Goal: Task Accomplishment & Management: Manage account settings

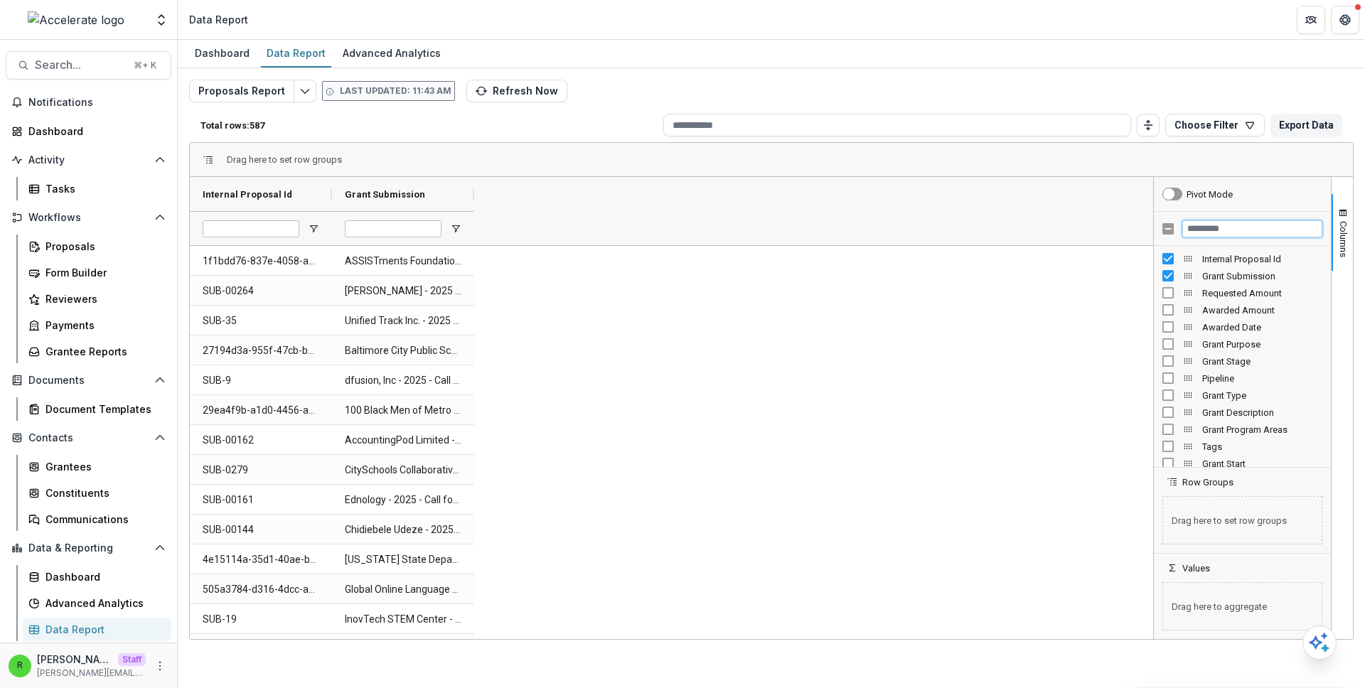
click at [1219, 230] on input "Filter Columns Input" at bounding box center [1252, 228] width 140 height 17
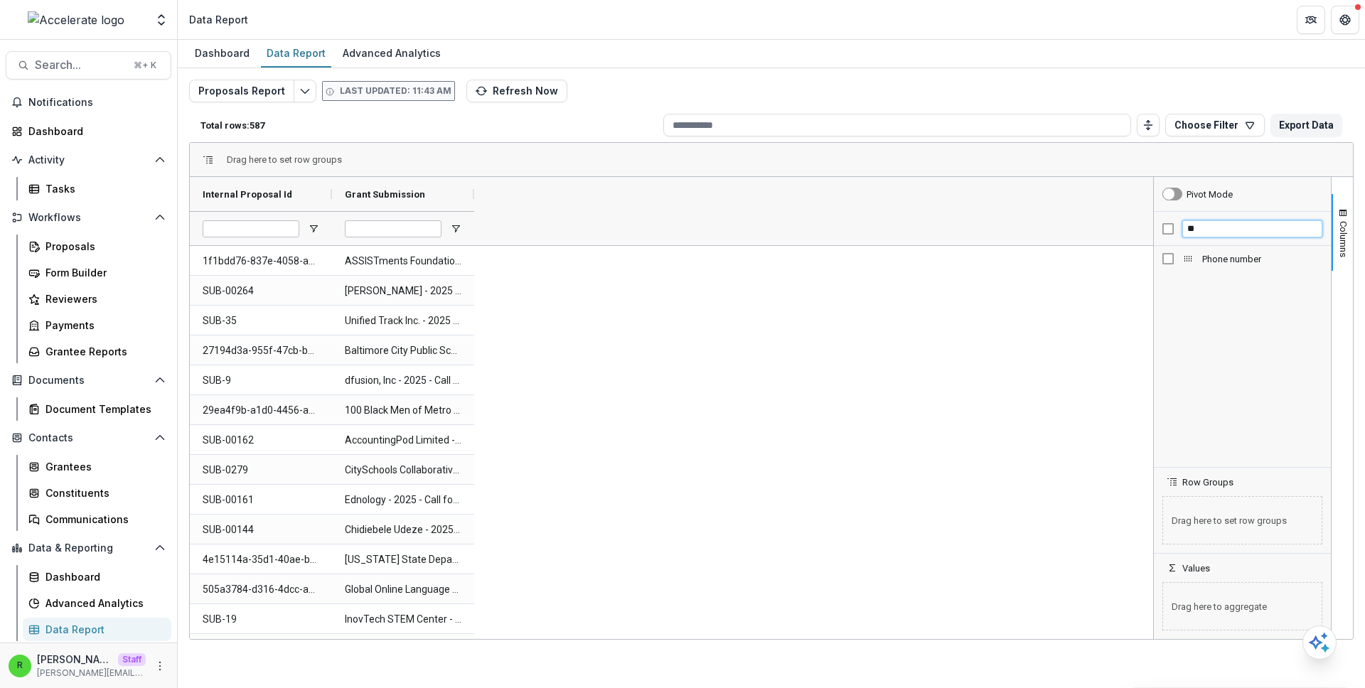
type input "*"
type input "*****"
click at [1155, 305] on div at bounding box center [1154, 408] width 4 height 462
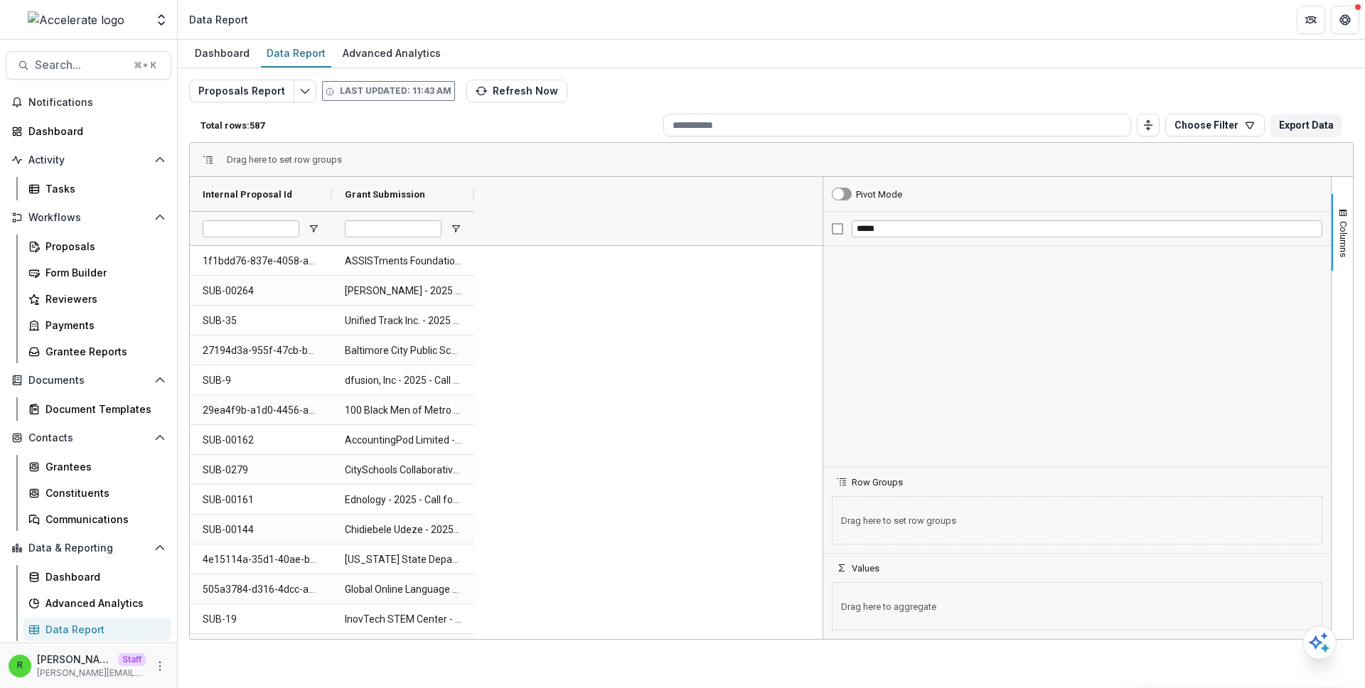
drag, startPoint x: 1154, startPoint y: 306, endPoint x: 816, endPoint y: 321, distance: 338.8
click at [821, 321] on div at bounding box center [823, 408] width 4 height 462
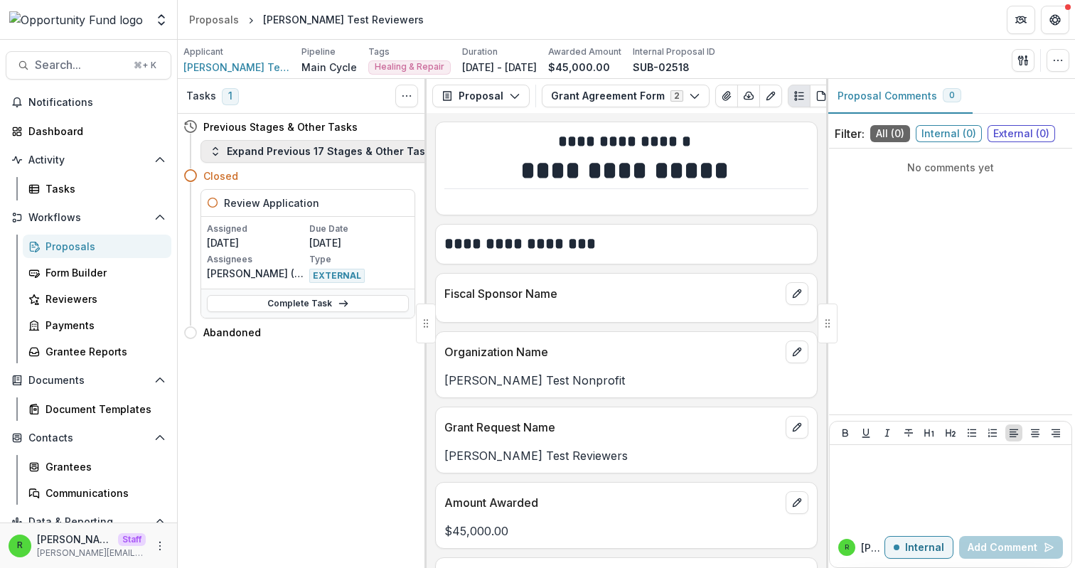
click at [319, 144] on button "Expand Previous 17 Stages & Other Tasks" at bounding box center [323, 151] width 245 height 23
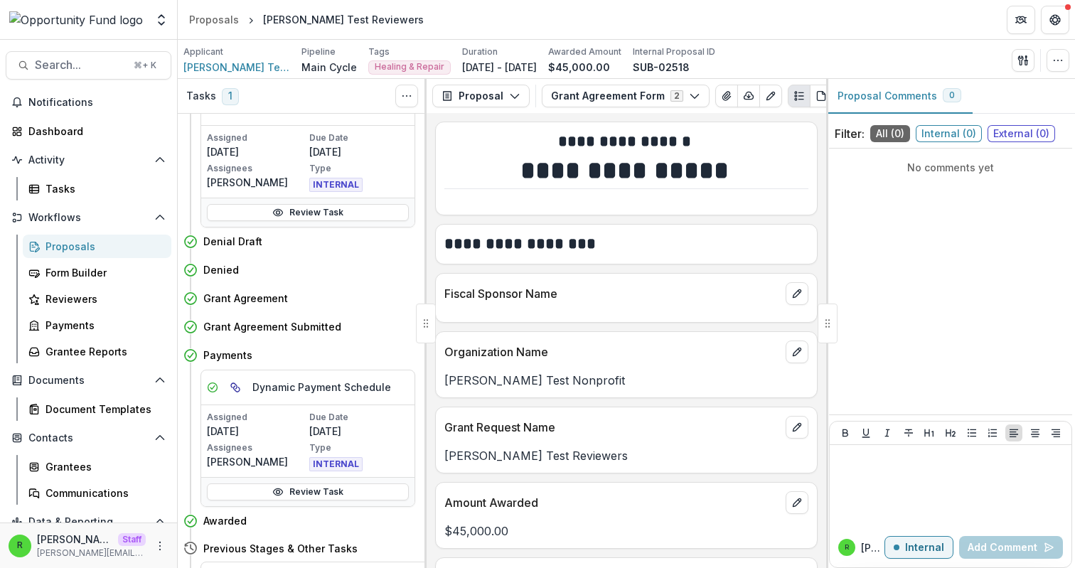
scroll to position [711, 0]
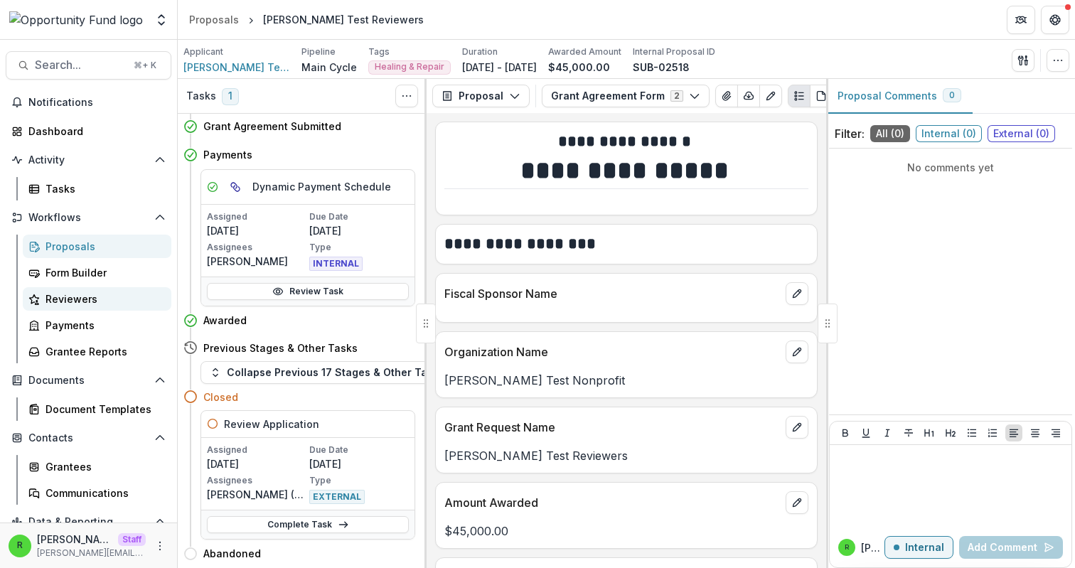
click at [114, 300] on div "Reviewers" at bounding box center [103, 299] width 114 height 15
click at [259, 68] on span "[PERSON_NAME] Test Nonprofit" at bounding box center [236, 67] width 107 height 15
click at [296, 518] on link "Complete Task" at bounding box center [308, 524] width 202 height 17
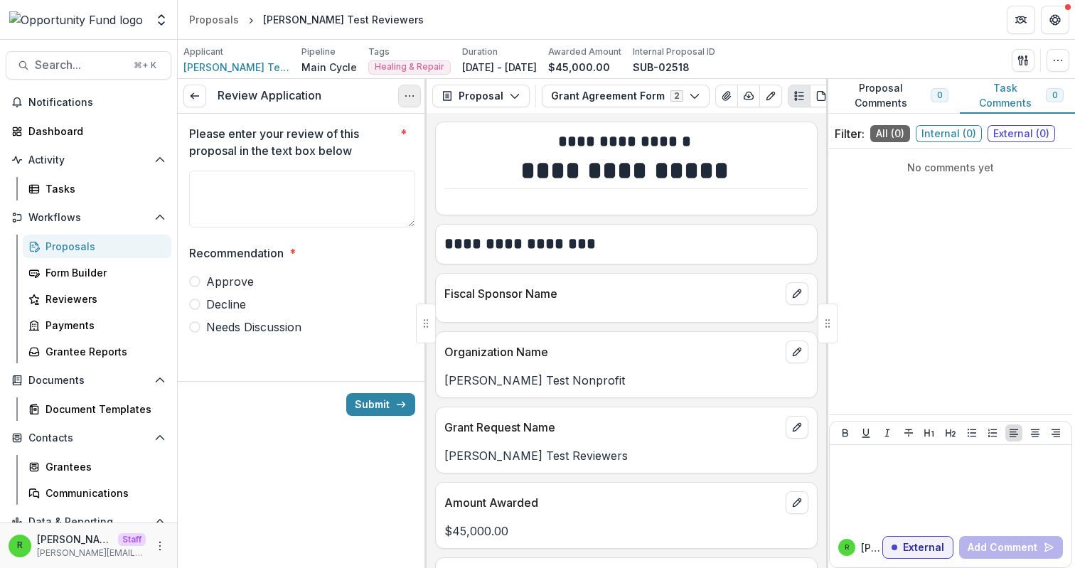
click at [404, 92] on icon "Options" at bounding box center [409, 95] width 11 height 11
click at [380, 127] on link "View task" at bounding box center [341, 128] width 152 height 23
select select "********"
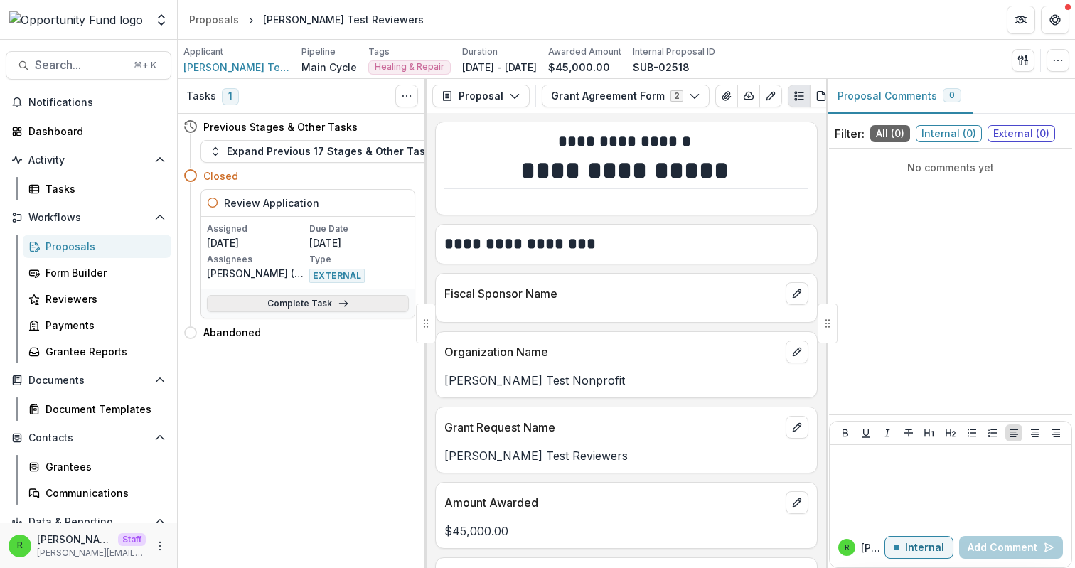
click at [301, 306] on link "Complete Task" at bounding box center [308, 303] width 202 height 17
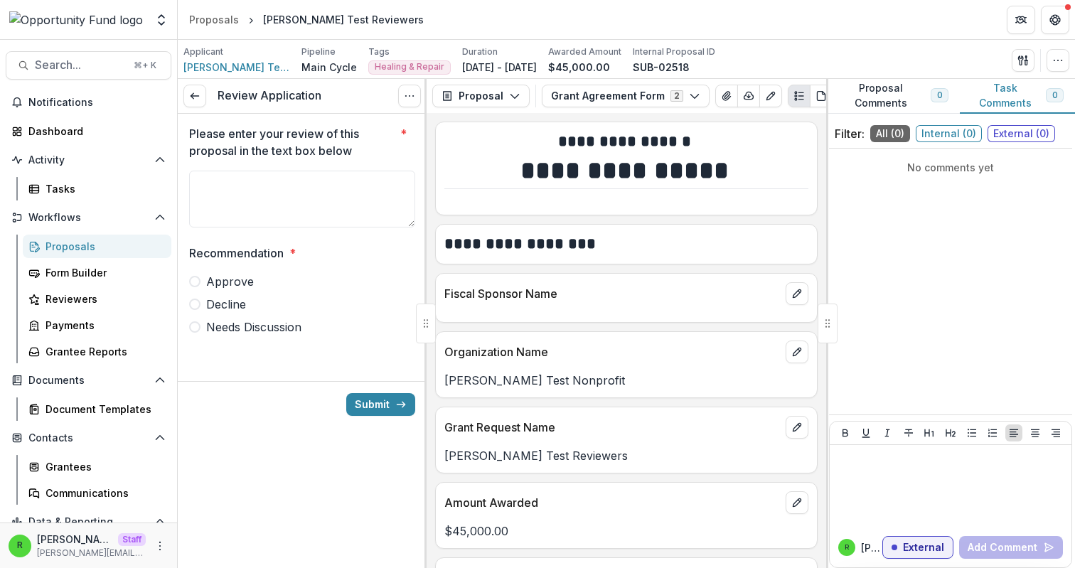
click at [421, 98] on div "Review Application View task Cancel Task" at bounding box center [302, 96] width 249 height 35
click at [412, 98] on icon "Options" at bounding box center [409, 95] width 11 height 11
click at [380, 154] on button "Cancel Task" at bounding box center [341, 157] width 152 height 23
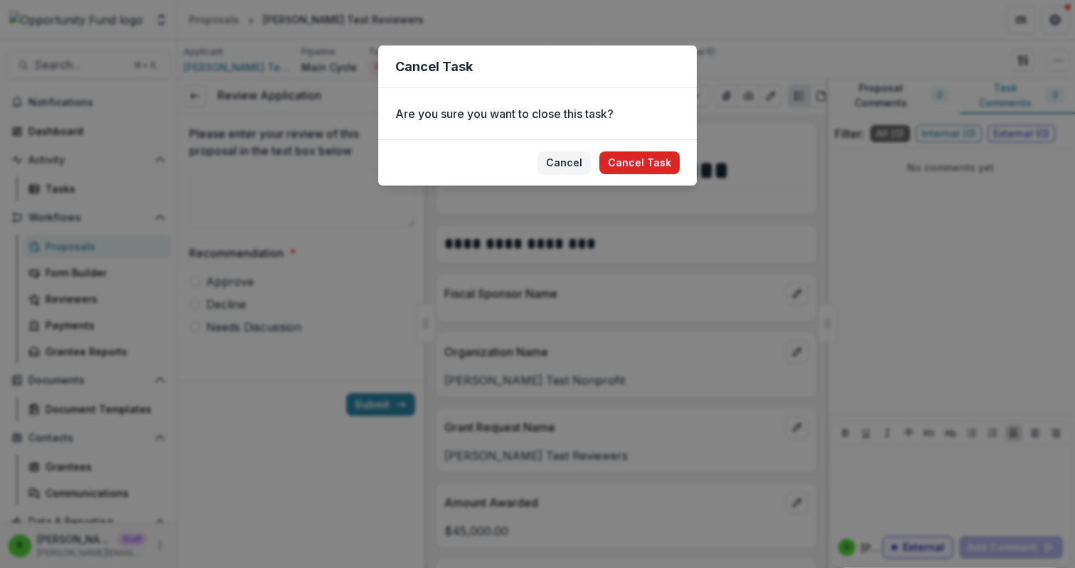
click at [646, 165] on button "Cancel Task" at bounding box center [639, 162] width 80 height 23
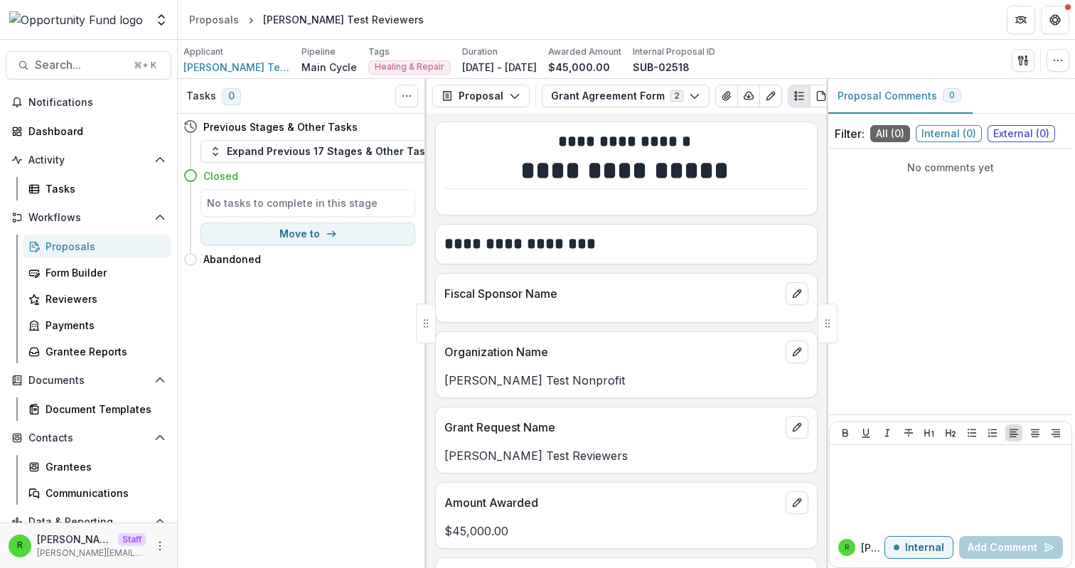
click at [125, 250] on div "Proposals" at bounding box center [103, 246] width 114 height 15
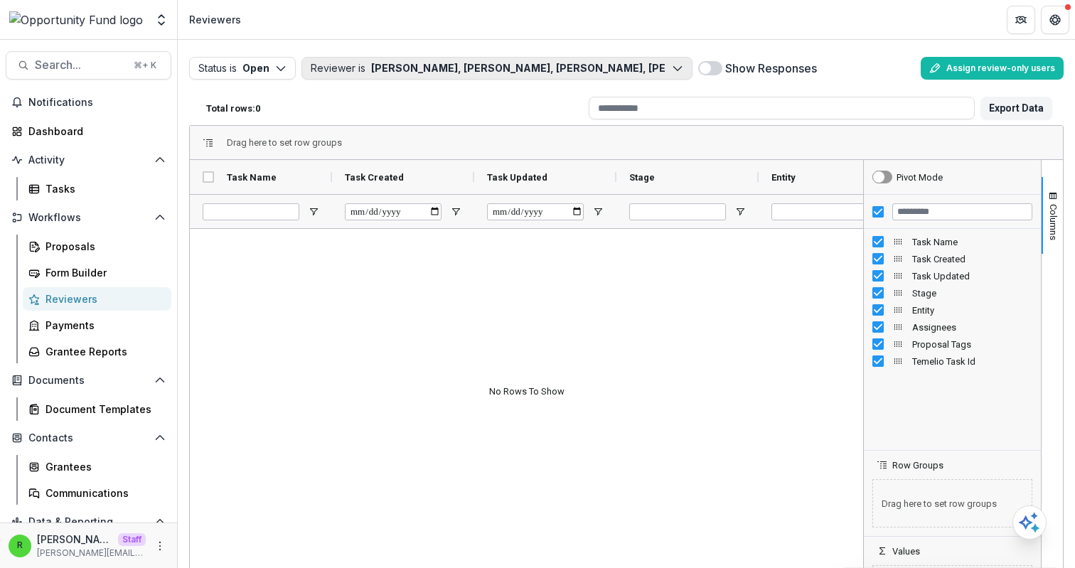
click at [556, 65] on button "Reviewer is Lucy Fey, Idy Goodman, Mollie Goodman, Gillian Porter, alisha worms…" at bounding box center [496, 68] width 391 height 23
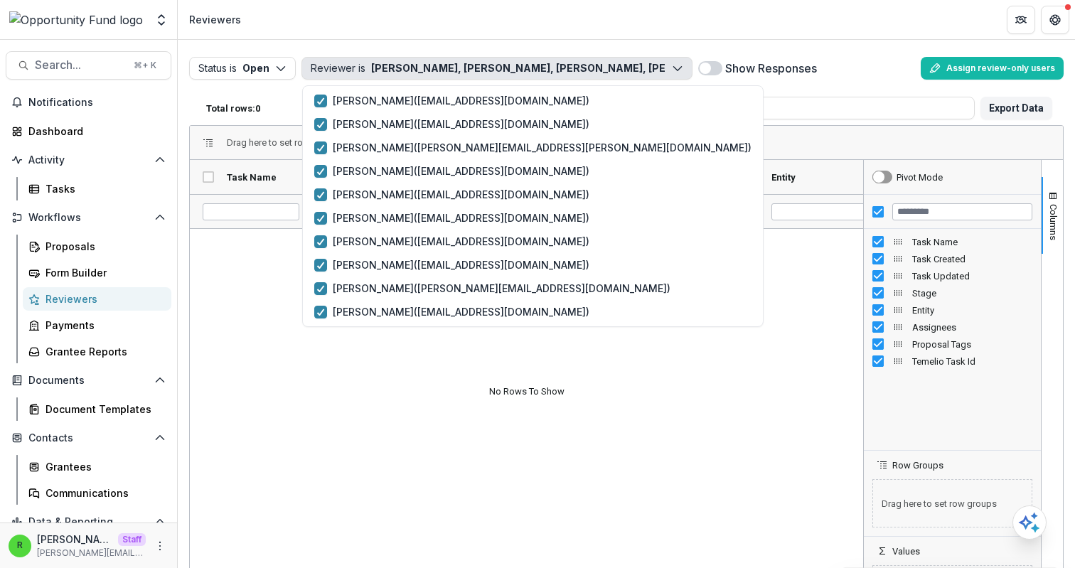
click at [556, 65] on button "Reviewer is Lucy Fey, Idy Goodman, Mollie Goodman, Gillian Porter, alisha worms…" at bounding box center [496, 68] width 391 height 23
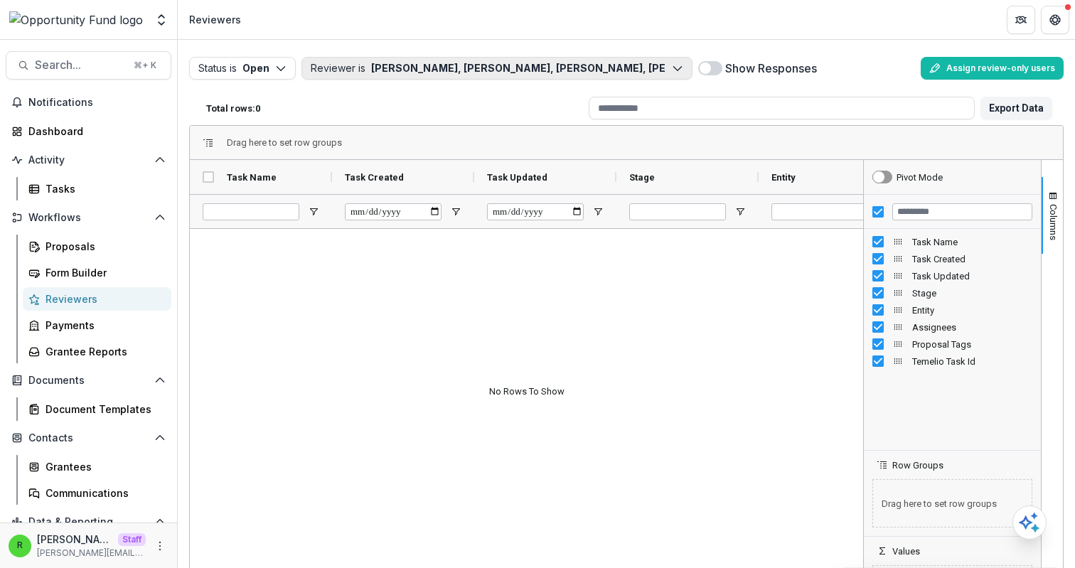
click at [556, 65] on button "Reviewer is Lucy Fey, Idy Goodman, Mollie Goodman, Gillian Porter, alisha worms…" at bounding box center [496, 68] width 391 height 23
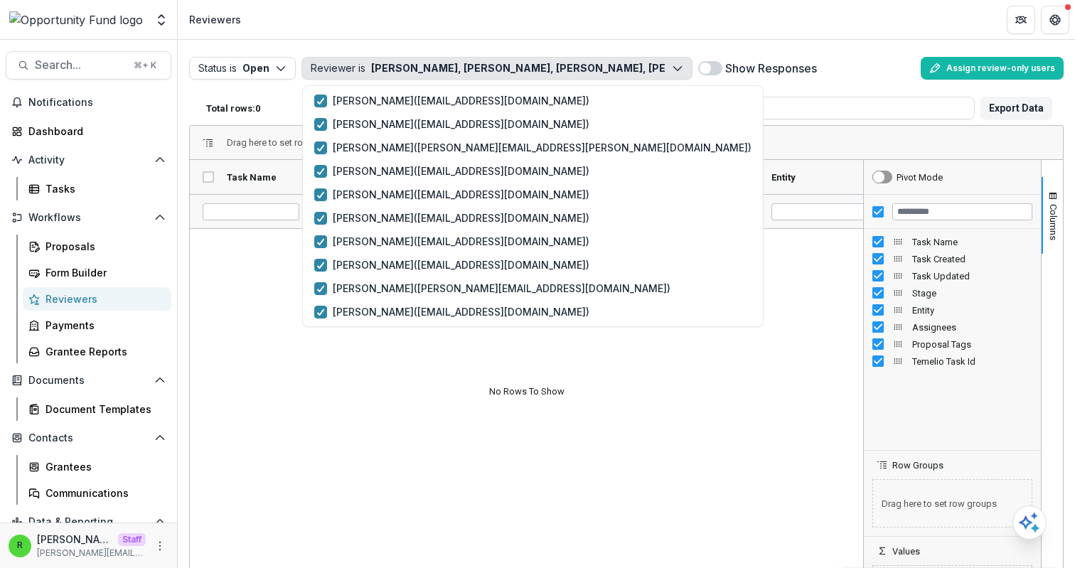
click at [556, 65] on button "Reviewer is Lucy Fey, Idy Goodman, Mollie Goodman, Gillian Porter, alisha worms…" at bounding box center [496, 68] width 391 height 23
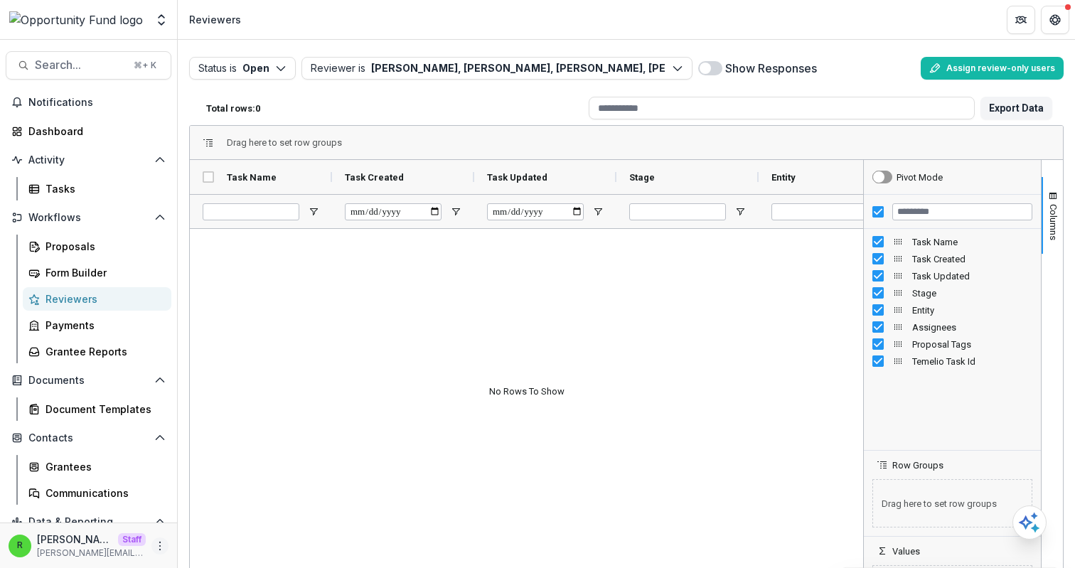
click at [161, 546] on icon "More" at bounding box center [159, 545] width 11 height 11
click at [242, 516] on link "User Settings" at bounding box center [249, 515] width 152 height 23
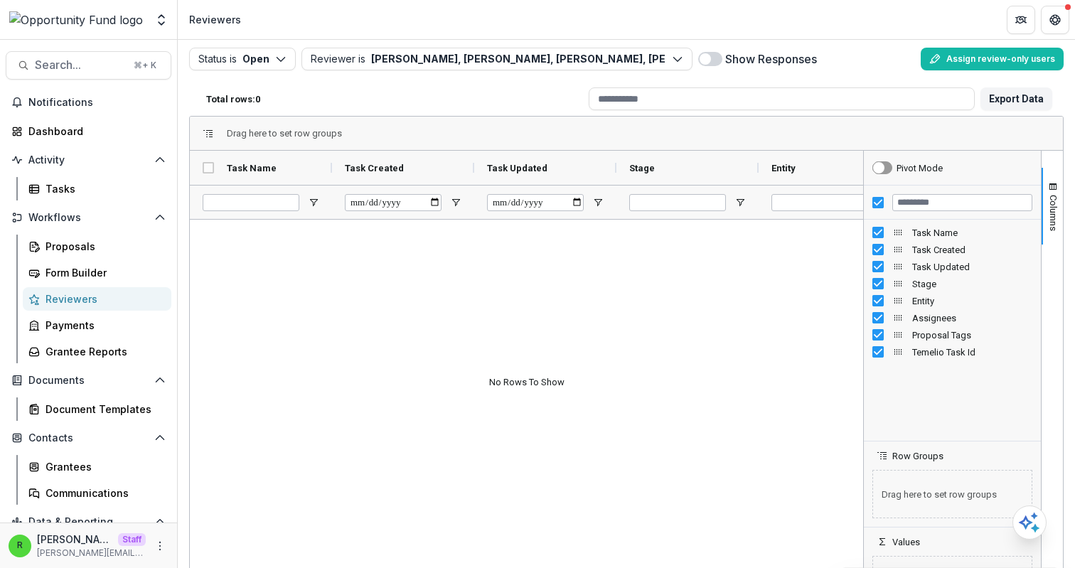
scroll to position [11, 0]
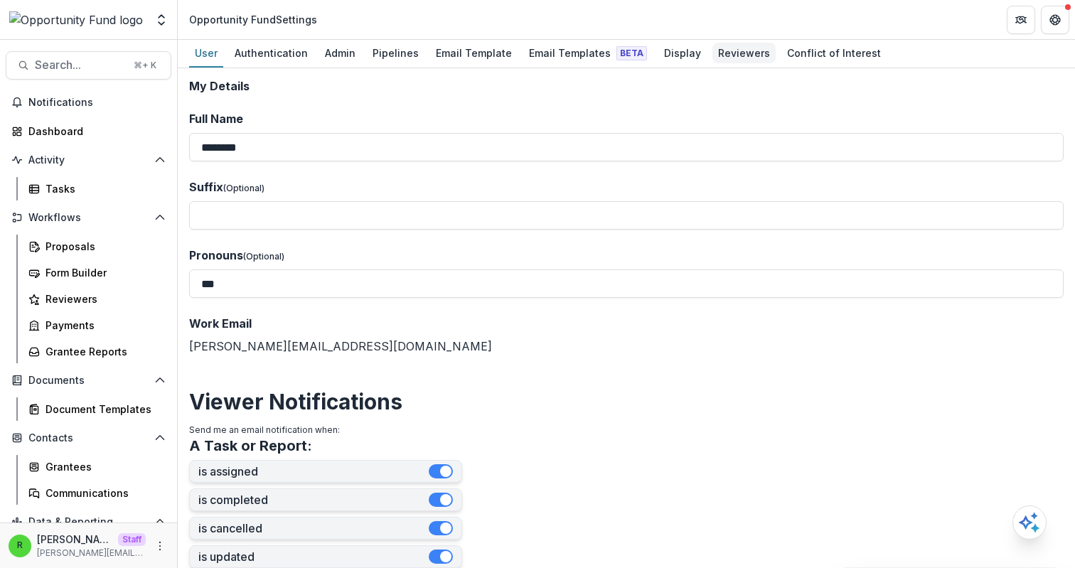
click at [730, 52] on div "Reviewers" at bounding box center [743, 53] width 63 height 21
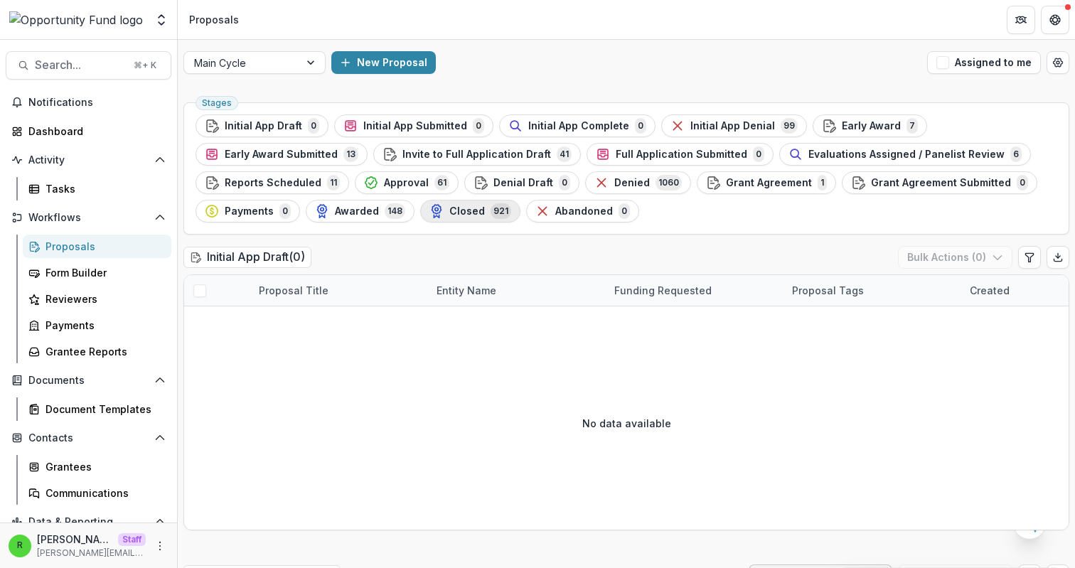
click at [461, 211] on span "Closed" at bounding box center [467, 211] width 36 height 12
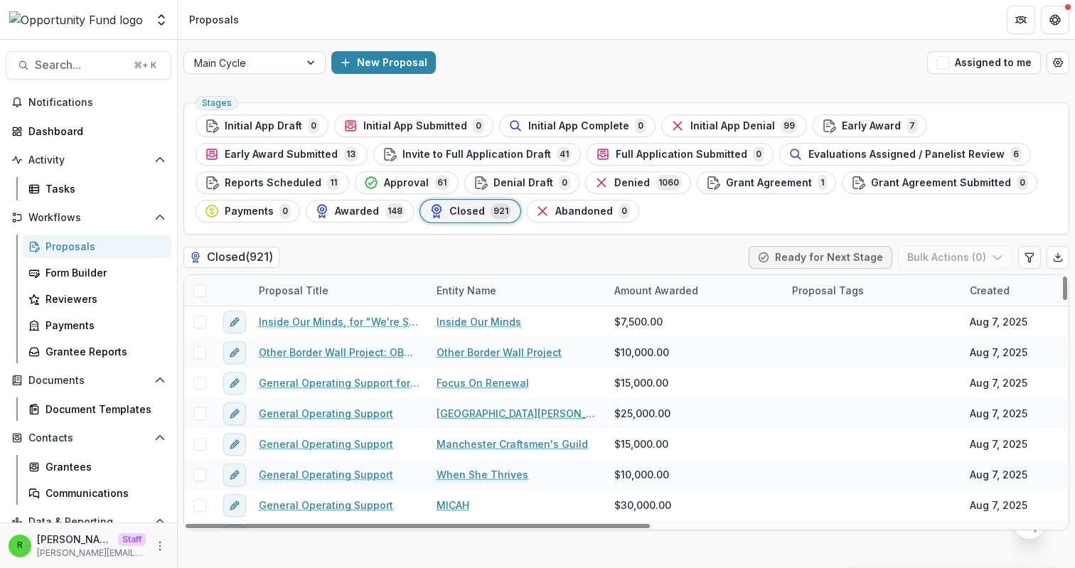
drag, startPoint x: 351, startPoint y: 293, endPoint x: 336, endPoint y: 296, distance: 15.9
click at [344, 294] on div "Proposal Title" at bounding box center [339, 290] width 178 height 31
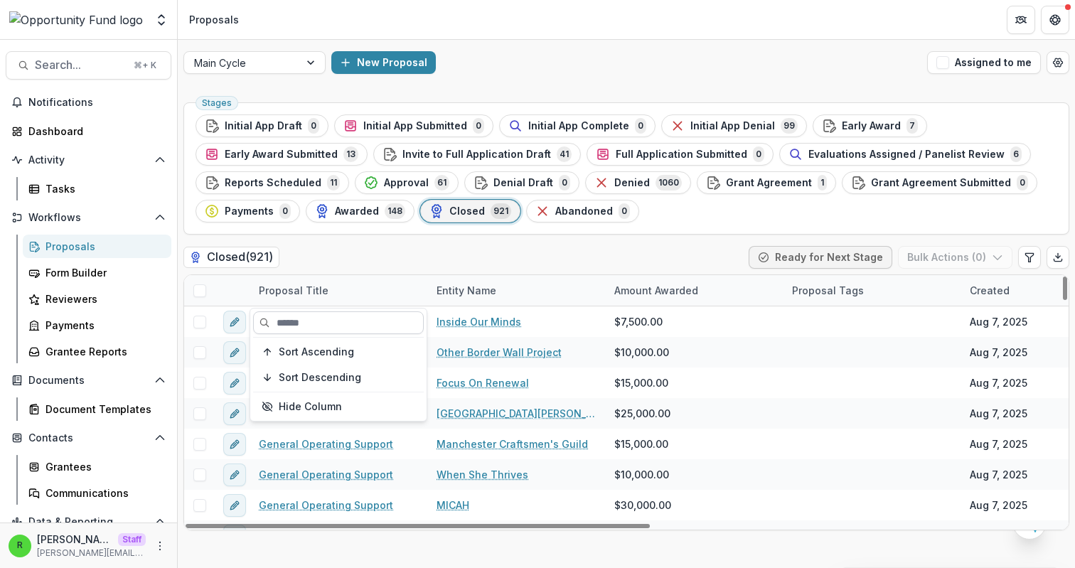
click at [351, 321] on input at bounding box center [338, 322] width 171 height 23
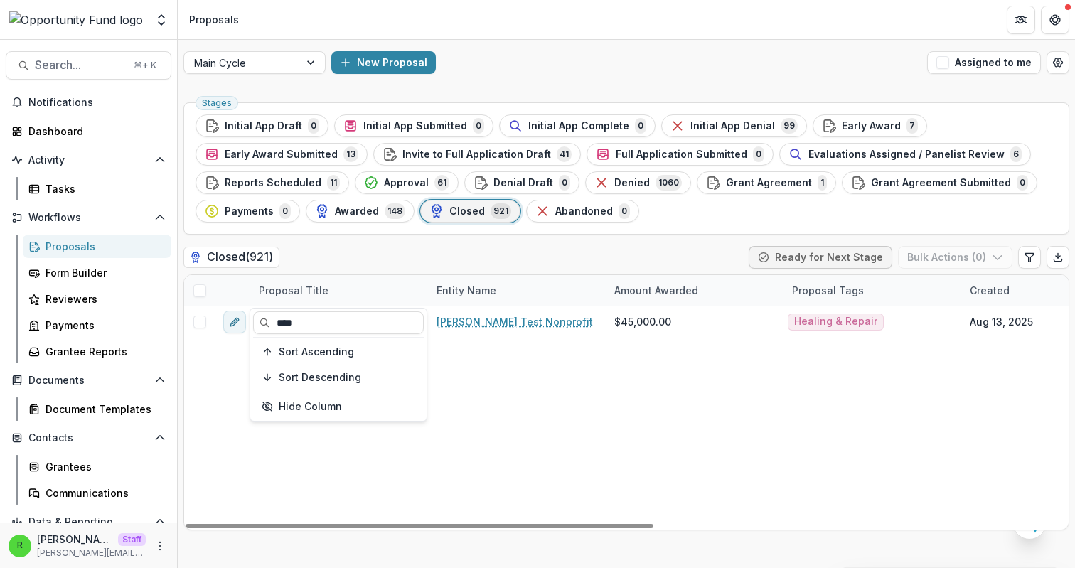
type input "****"
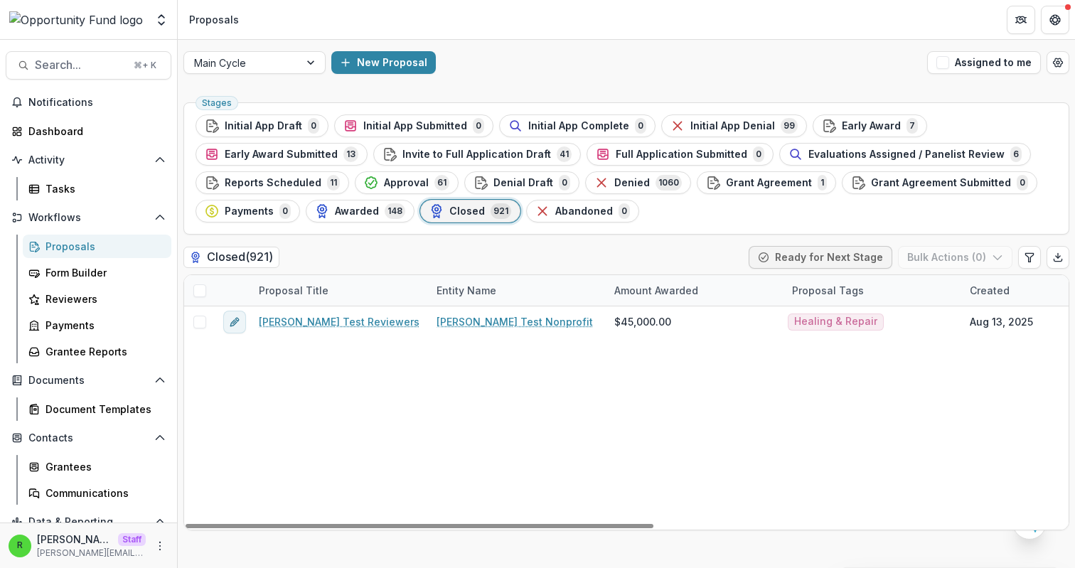
click at [581, 374] on div "Lucy Test Reviewers Lucy Fey Test Nonprofit $45,000.00 Healing & Repair Aug 13,…" at bounding box center [1017, 417] width 1666 height 223
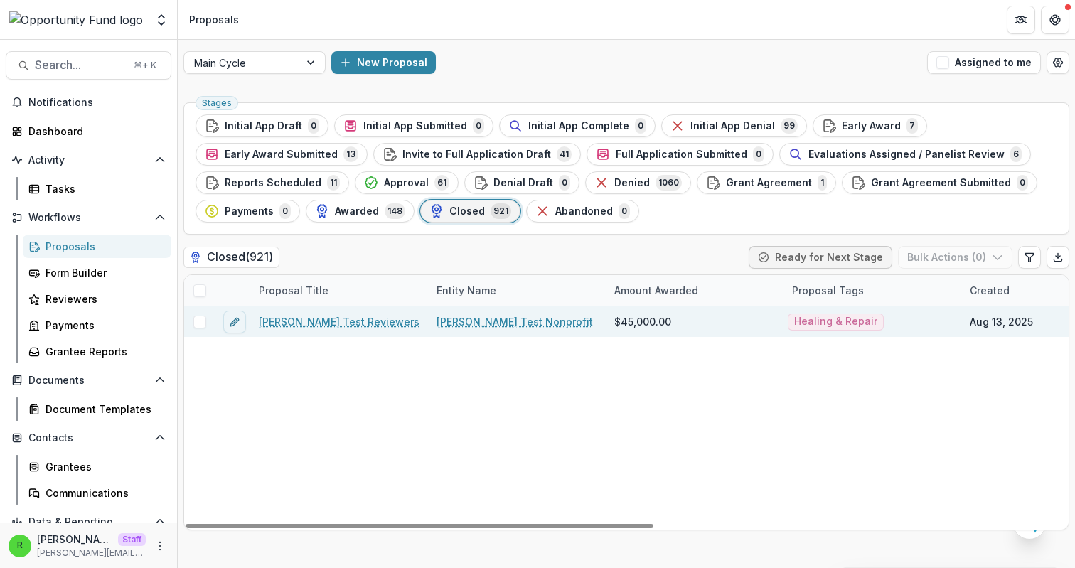
click at [199, 319] on span at bounding box center [199, 322] width 13 height 13
click at [925, 254] on button "Bulk Actions ( 1 )" at bounding box center [957, 257] width 112 height 23
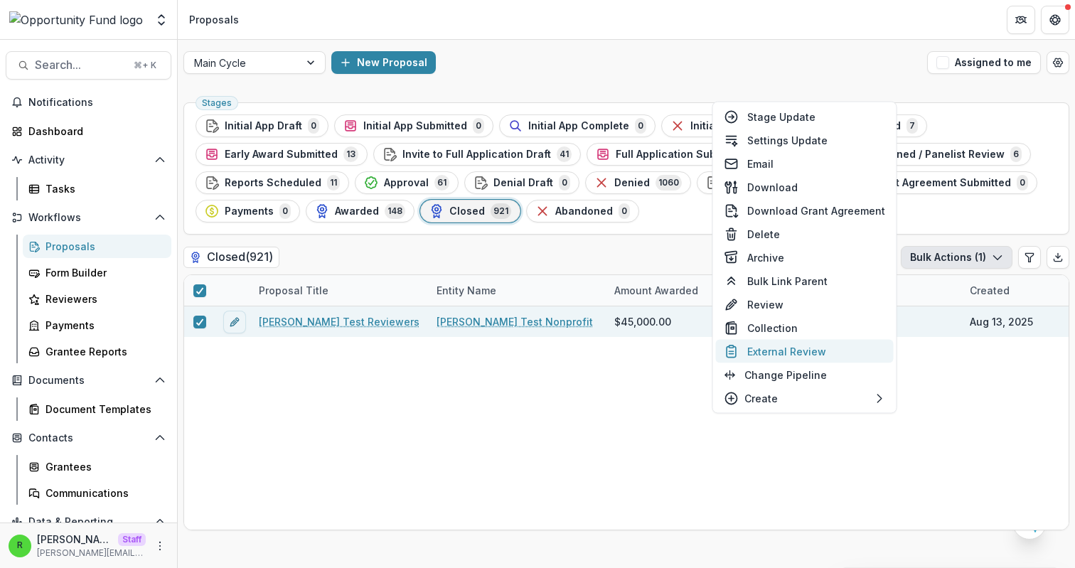
click at [825, 356] on button "External Review" at bounding box center [805, 351] width 178 height 23
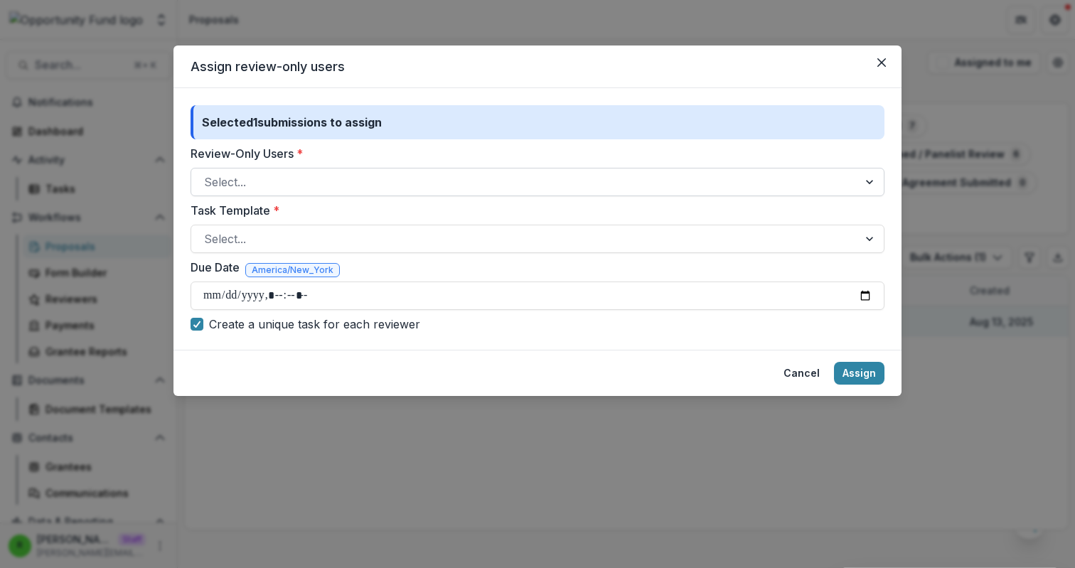
click at [329, 172] on div at bounding box center [524, 182] width 641 height 20
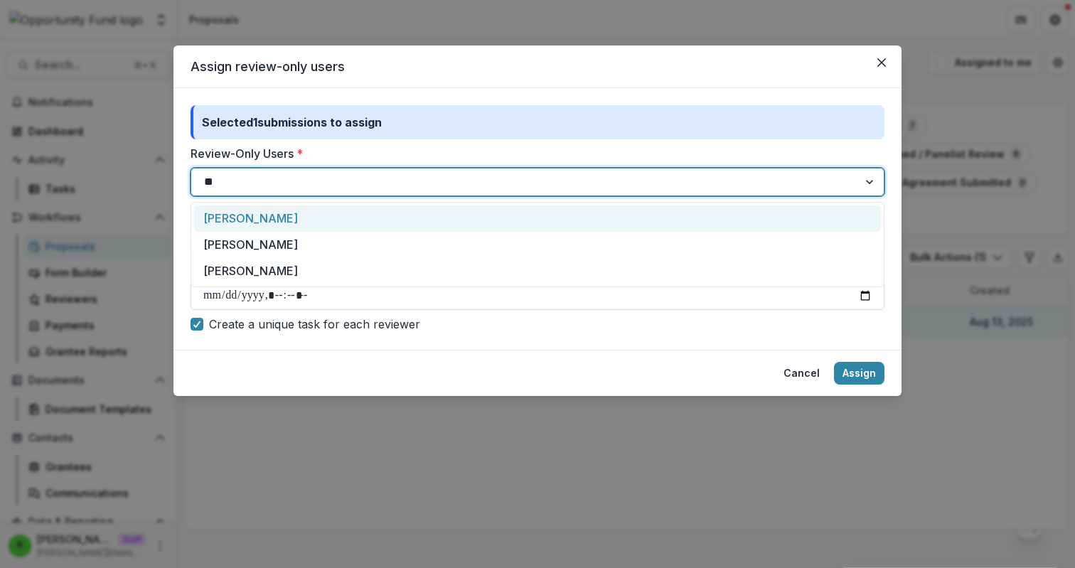
type input "***"
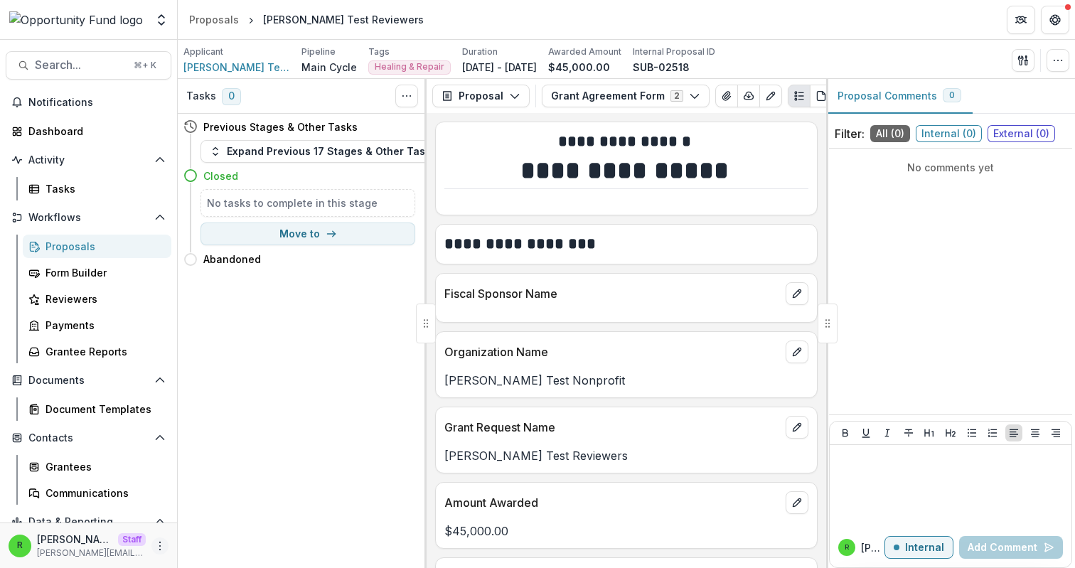
click at [157, 547] on icon "More" at bounding box center [159, 545] width 11 height 11
click at [231, 518] on link "User Settings" at bounding box center [249, 515] width 152 height 23
click at [366, 161] on button "Expand Previous 17 Stages & Other Tasks" at bounding box center [323, 151] width 245 height 23
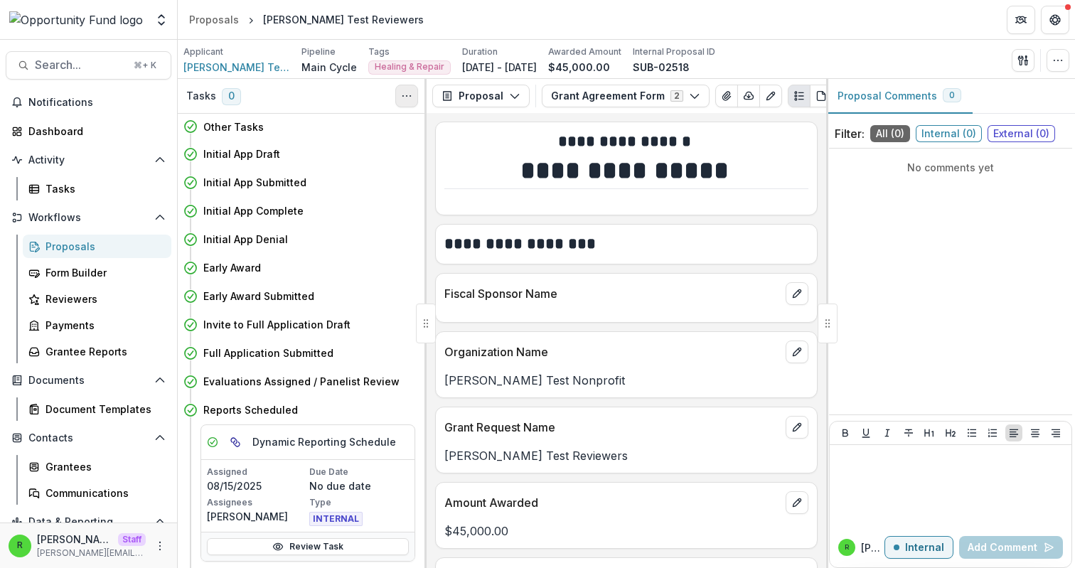
click at [407, 96] on circle "Toggle View Cancelled Tasks" at bounding box center [407, 96] width 1 height 1
click at [424, 126] on button "Show Cancelled Tasks" at bounding box center [475, 128] width 152 height 23
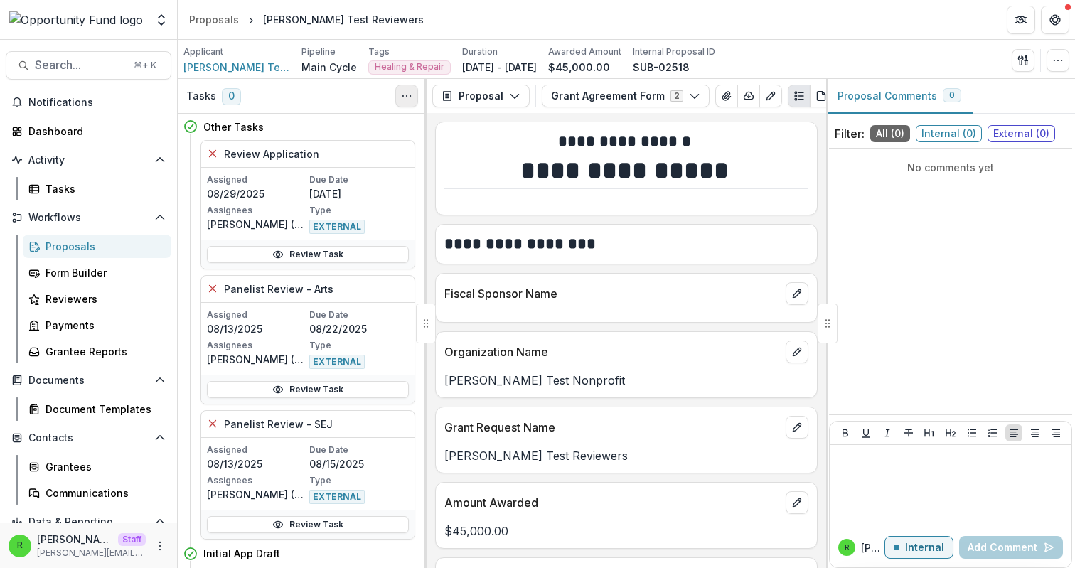
click at [411, 100] on icon "Toggle View Cancelled Tasks" at bounding box center [406, 95] width 11 height 11
click at [431, 129] on button "Hide Cancelled Tasks" at bounding box center [475, 128] width 152 height 23
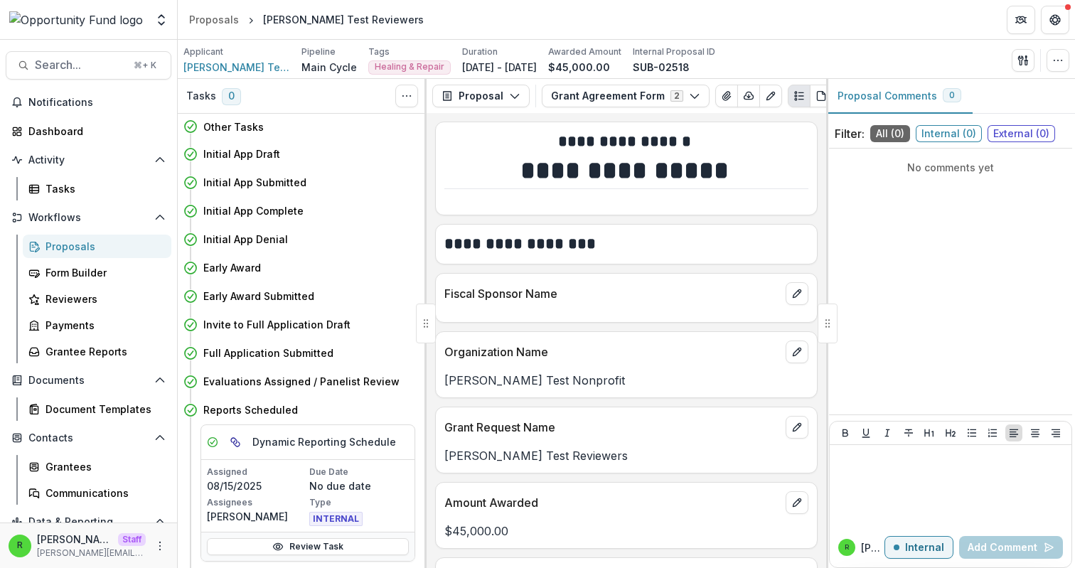
click at [406, 137] on div "Other Tasks" at bounding box center [299, 127] width 232 height 26
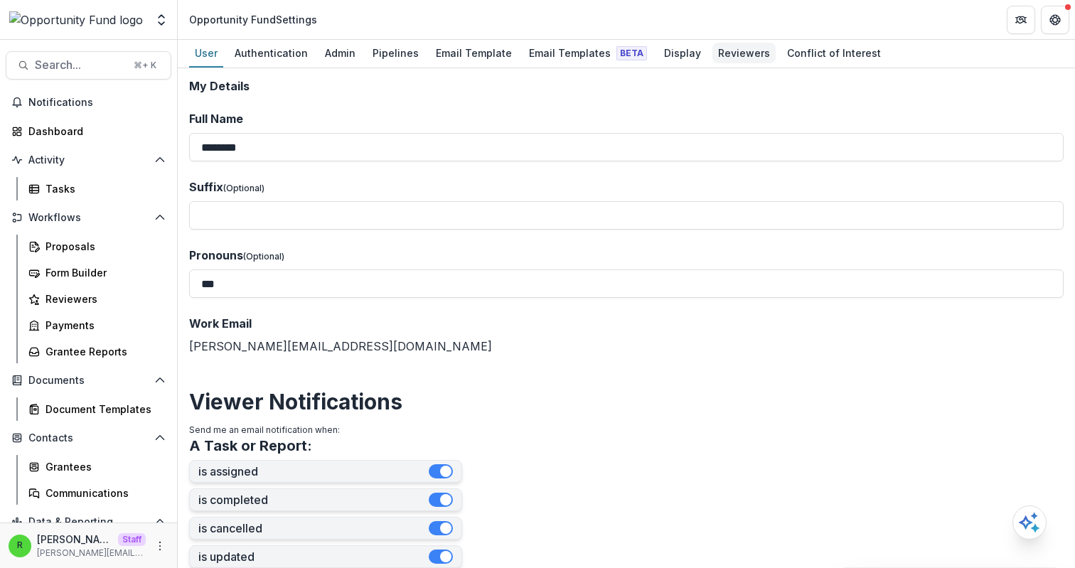
click at [740, 58] on div "Reviewers" at bounding box center [743, 53] width 63 height 21
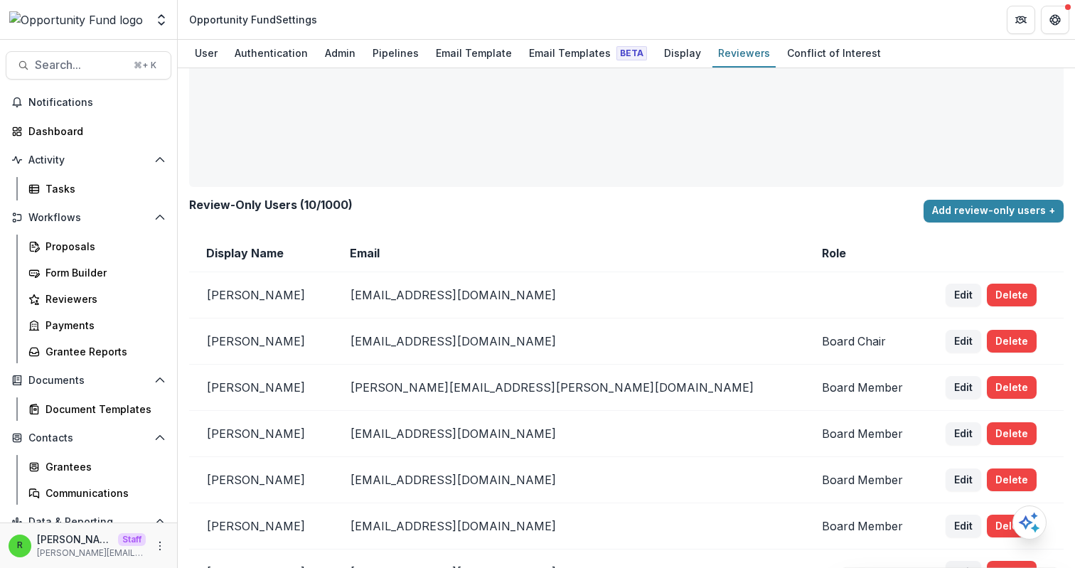
scroll to position [153, 0]
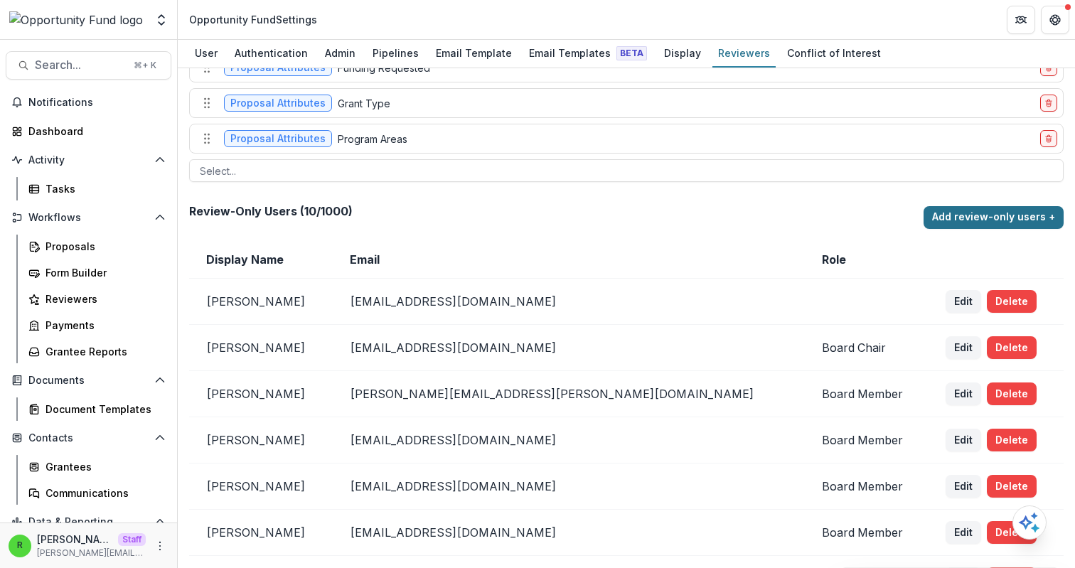
click at [955, 228] on button "Add review-only users +" at bounding box center [994, 217] width 140 height 23
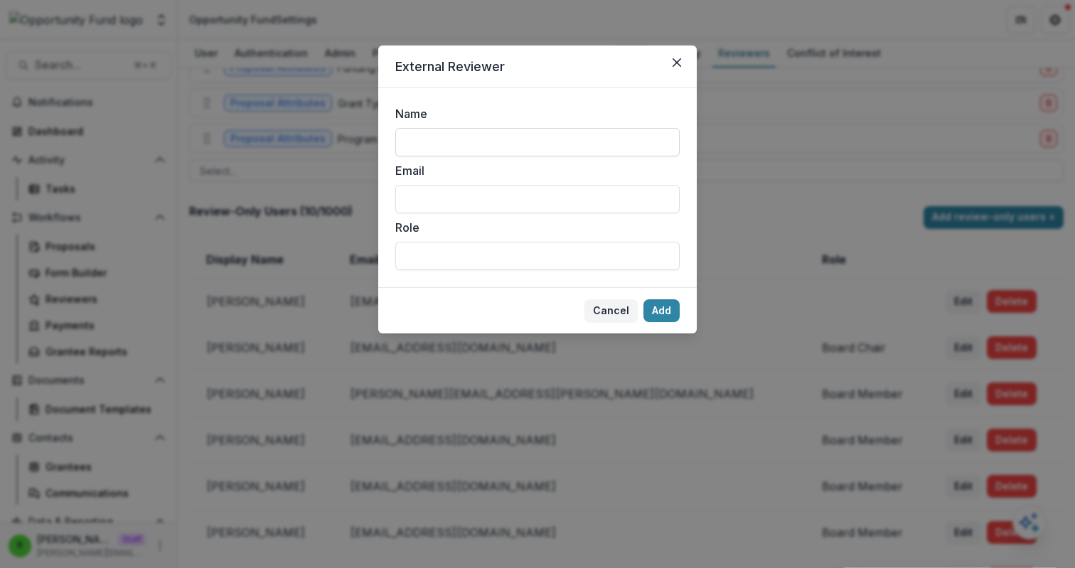
click at [451, 144] on input "Name" at bounding box center [537, 142] width 284 height 28
type input "**********"
click at [667, 310] on button "Add" at bounding box center [662, 310] width 36 height 23
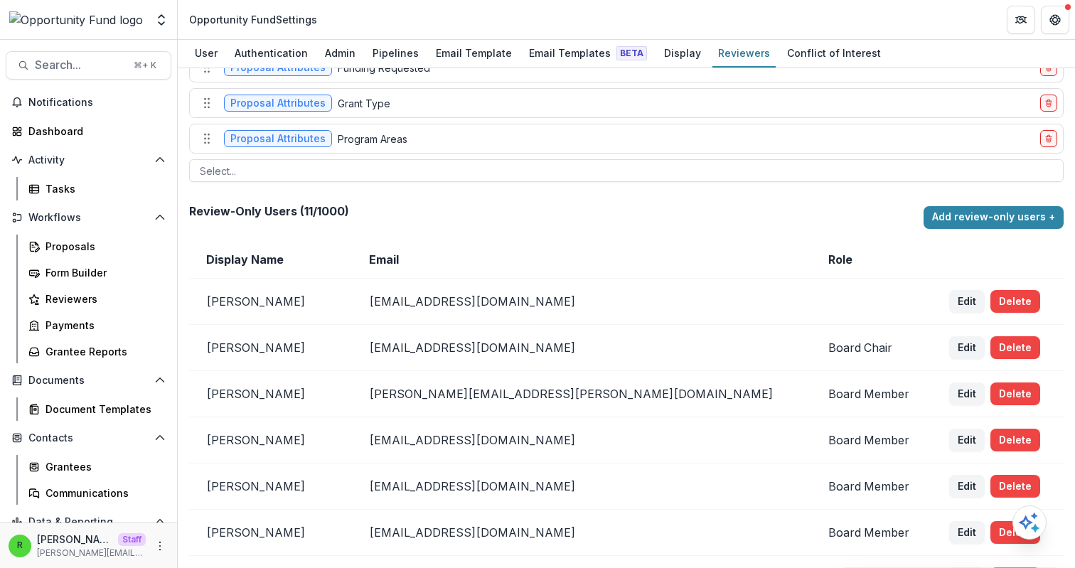
click at [546, 274] on td "Email" at bounding box center [581, 260] width 459 height 38
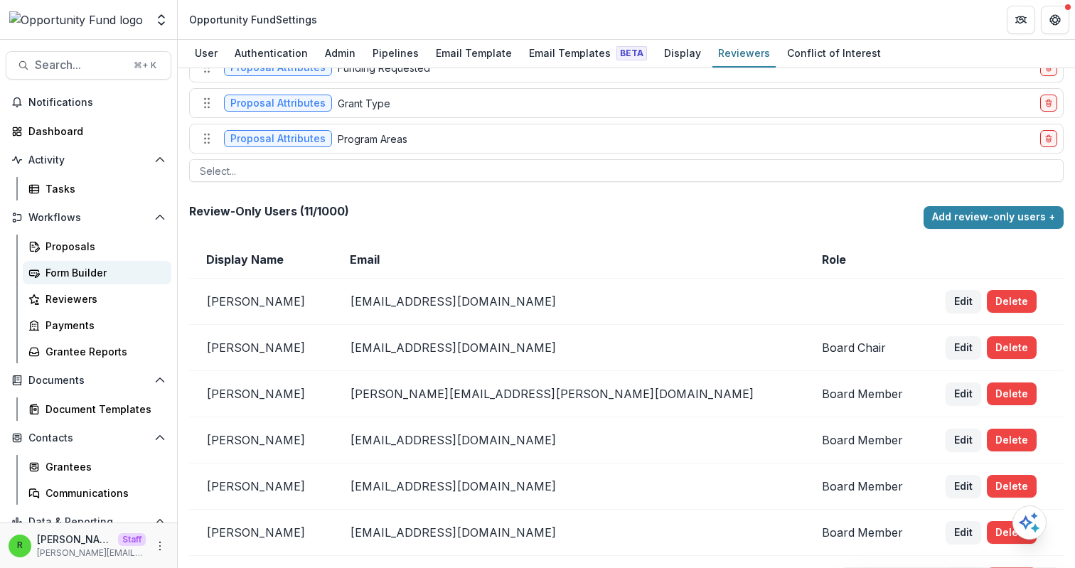
click at [87, 277] on div "Form Builder" at bounding box center [103, 272] width 114 height 15
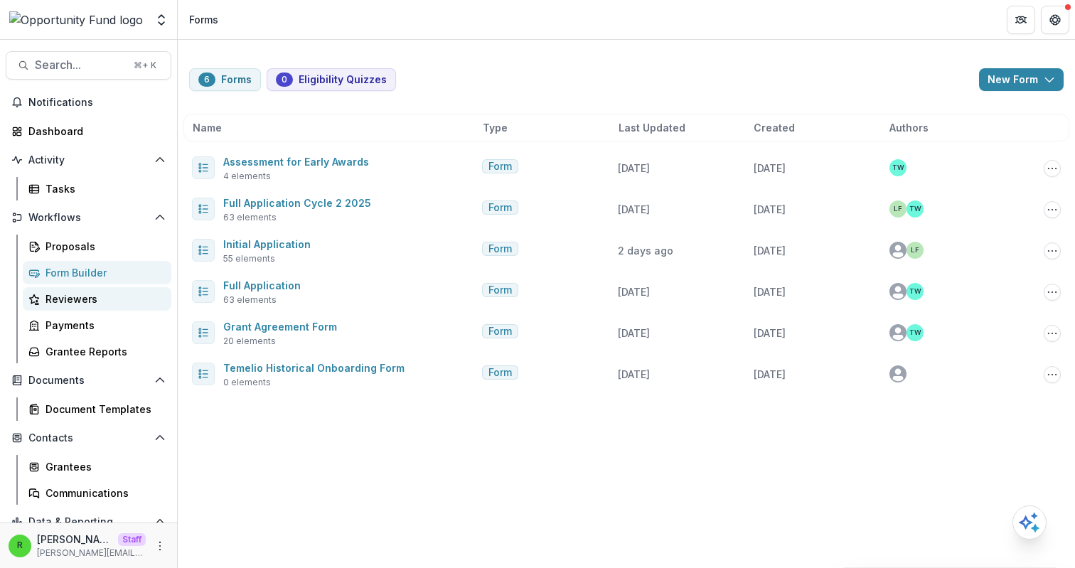
click at [91, 295] on div "Reviewers" at bounding box center [103, 299] width 114 height 15
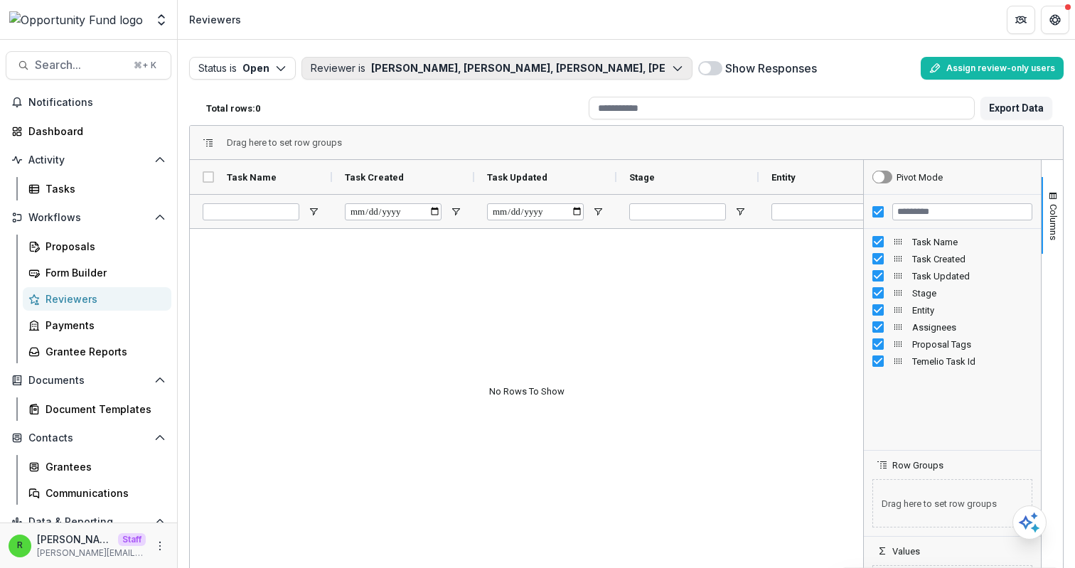
click at [523, 60] on button "Reviewer is [PERSON_NAME], [PERSON_NAME], [PERSON_NAME], [PERSON_NAME], [PERSON…" at bounding box center [496, 68] width 391 height 23
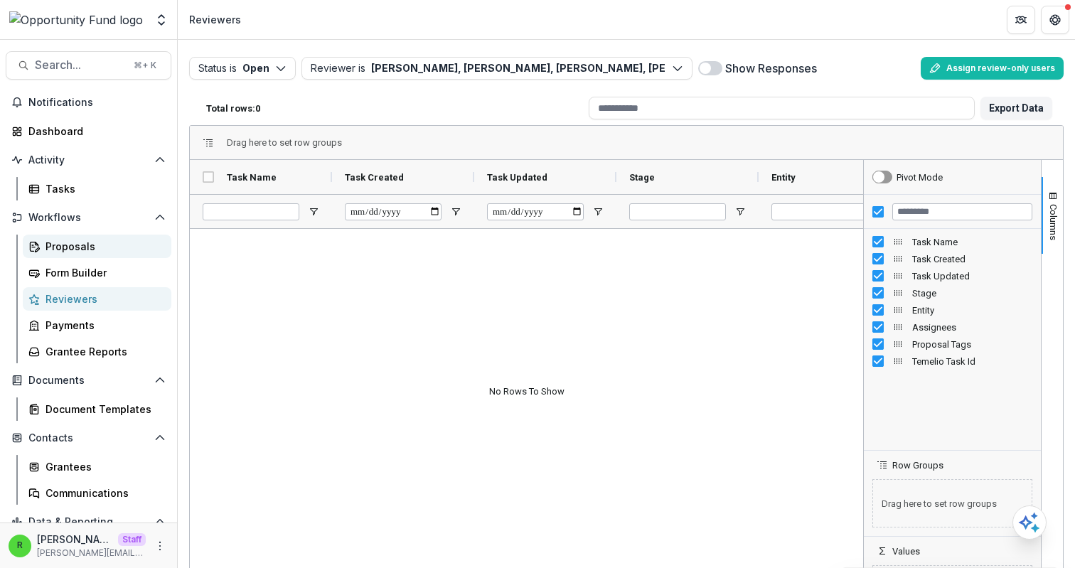
click at [102, 256] on link "Proposals" at bounding box center [97, 246] width 149 height 23
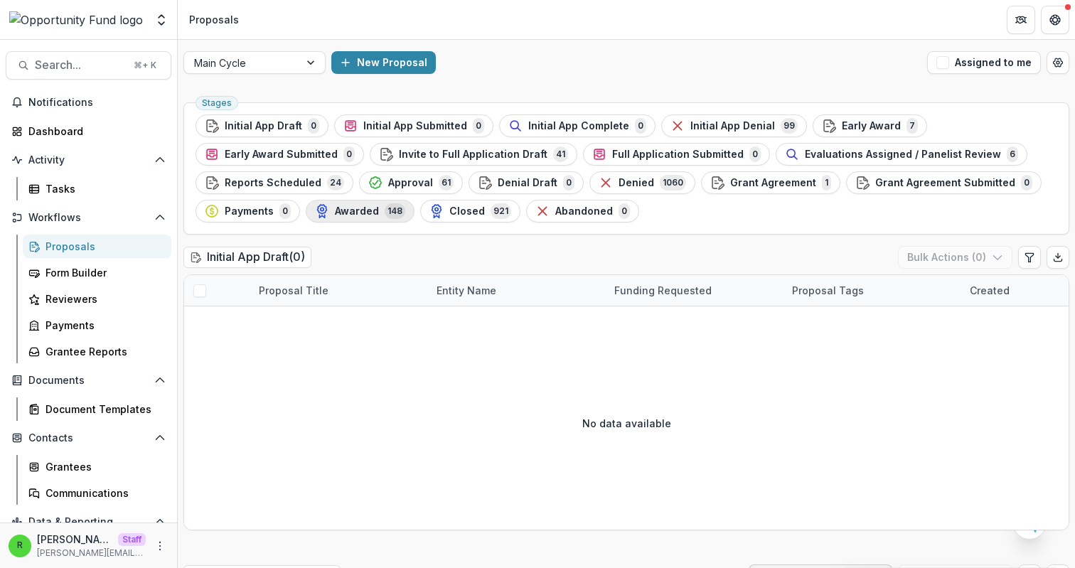
click at [362, 216] on span "Awarded" at bounding box center [357, 211] width 44 height 12
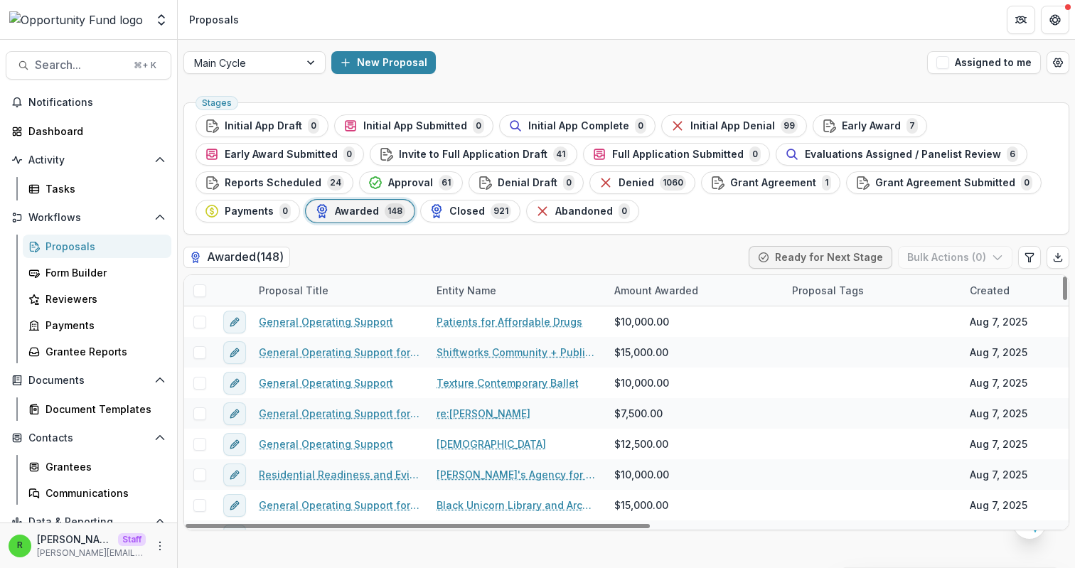
click at [341, 297] on div "Proposal Title" at bounding box center [339, 290] width 178 height 31
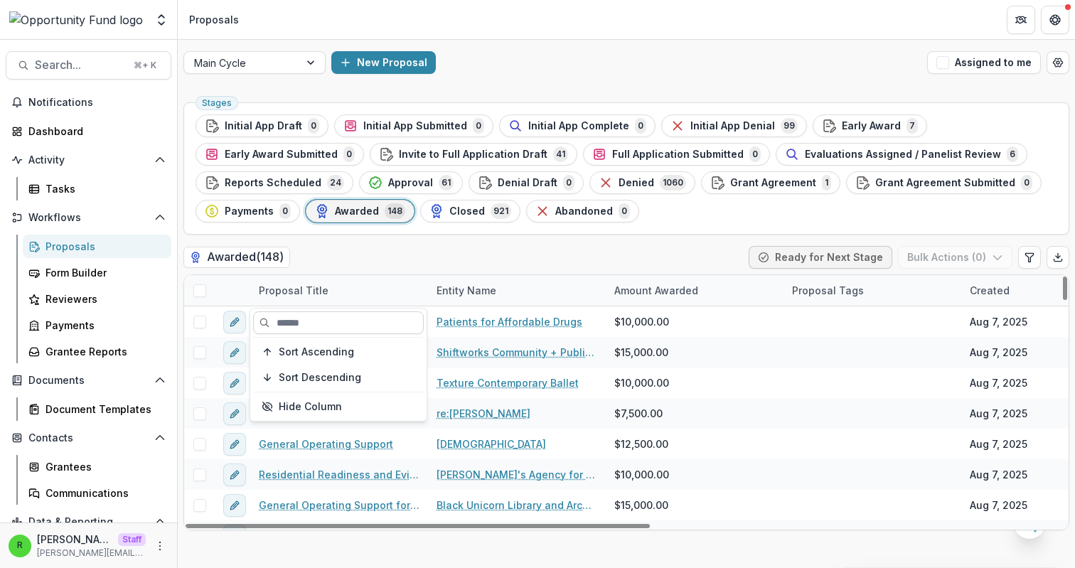
click at [354, 324] on input at bounding box center [338, 322] width 171 height 23
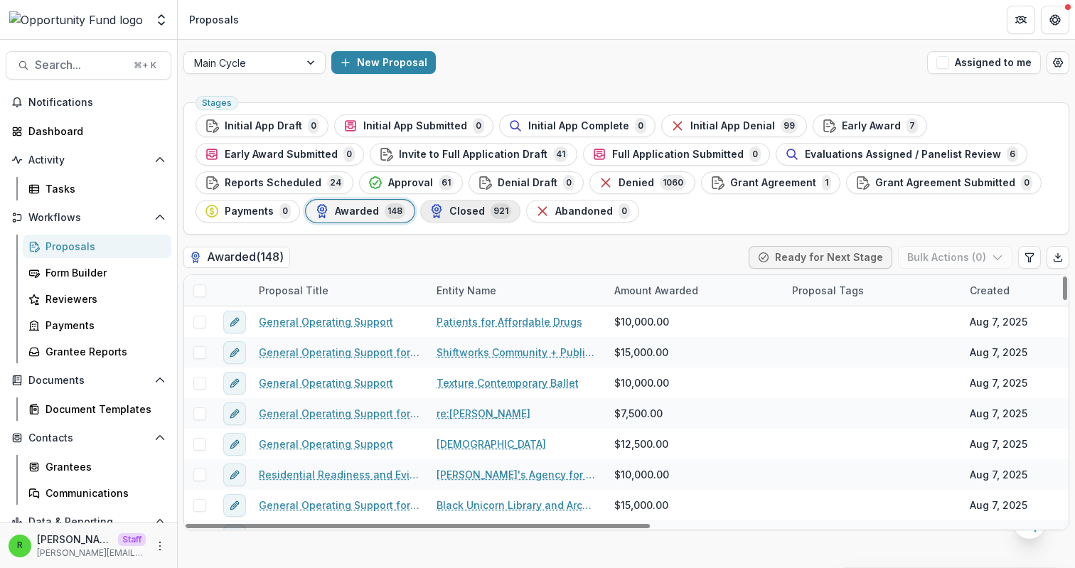
click at [488, 201] on button "Closed 921" at bounding box center [470, 211] width 100 height 23
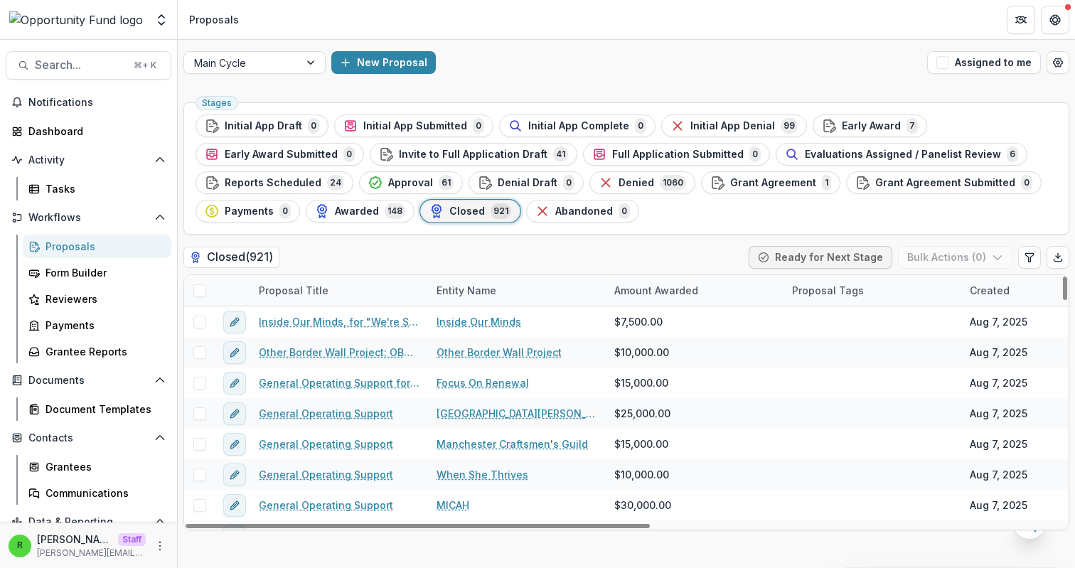
click at [312, 289] on div "Proposal Title" at bounding box center [293, 290] width 87 height 15
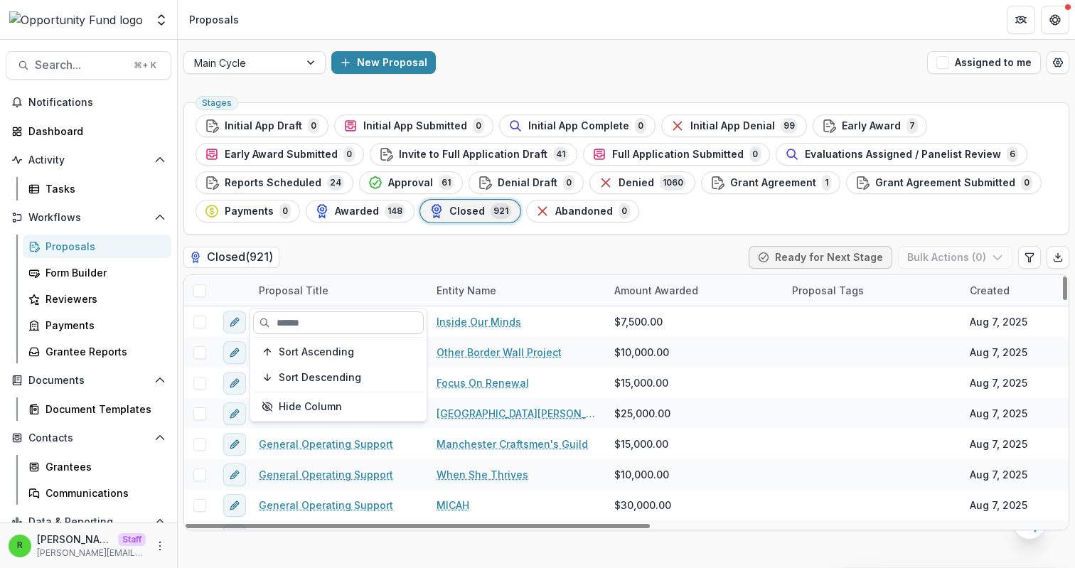
click at [334, 321] on input at bounding box center [338, 322] width 171 height 23
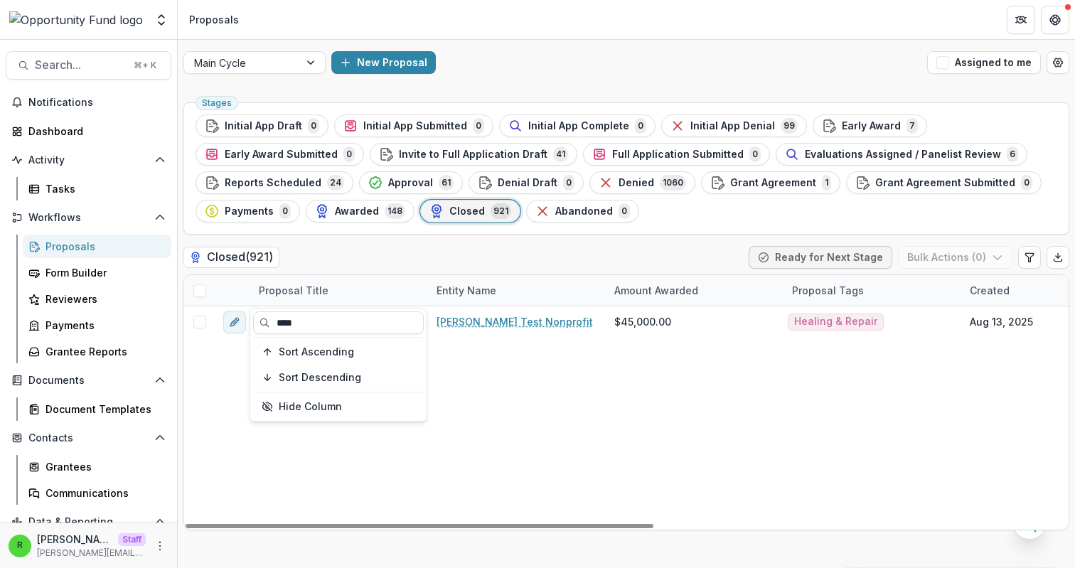
type input "****"
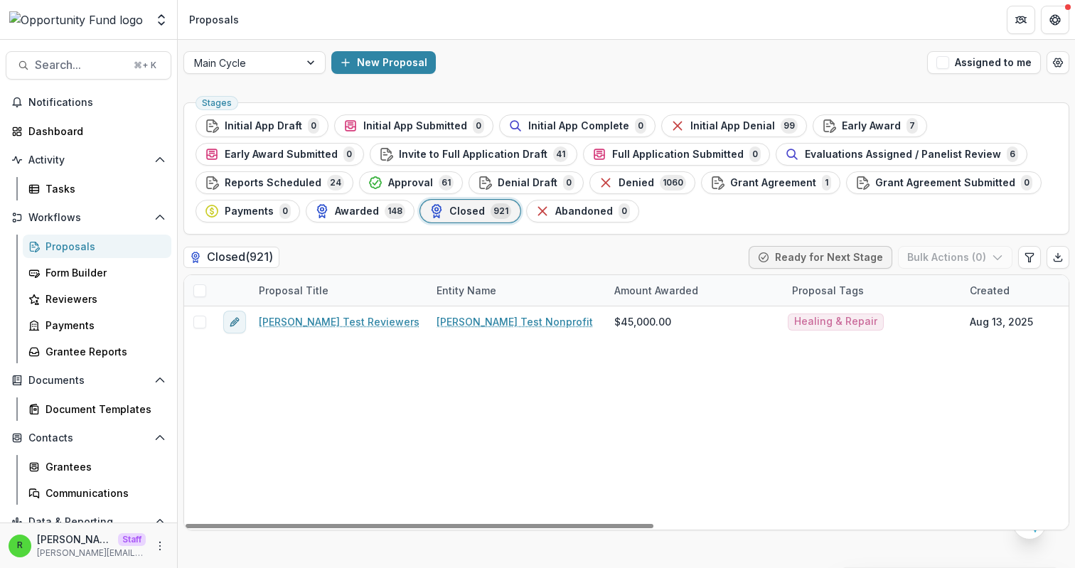
click at [618, 412] on div "[PERSON_NAME] Test Reviewers [PERSON_NAME] Test Nonprofit $45,000.00 Healing & …" at bounding box center [1017, 417] width 1666 height 223
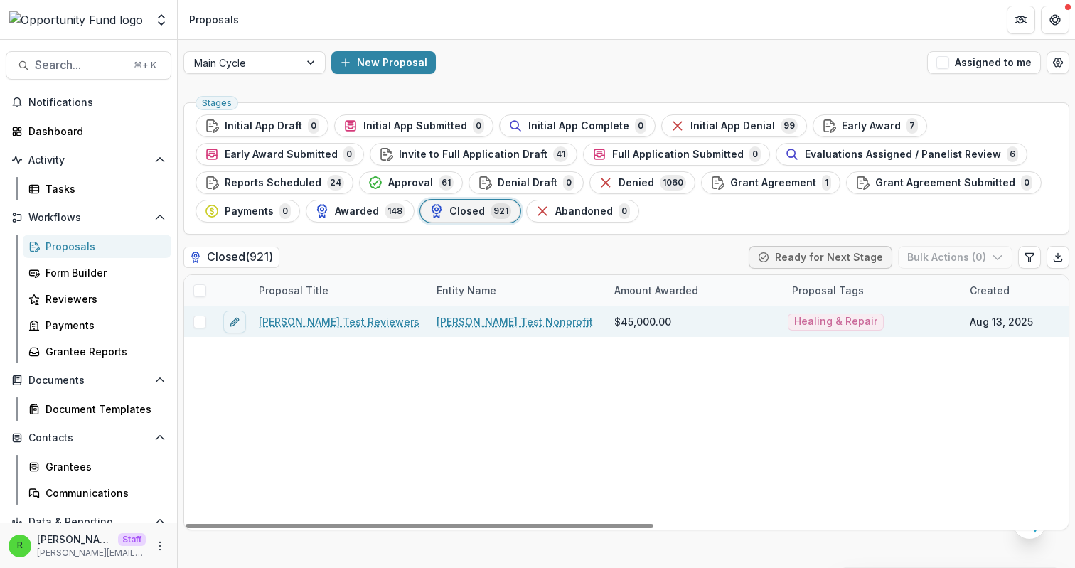
click at [205, 321] on span at bounding box center [199, 322] width 13 height 13
click at [952, 258] on button "Bulk Actions ( 1 )" at bounding box center [957, 257] width 112 height 23
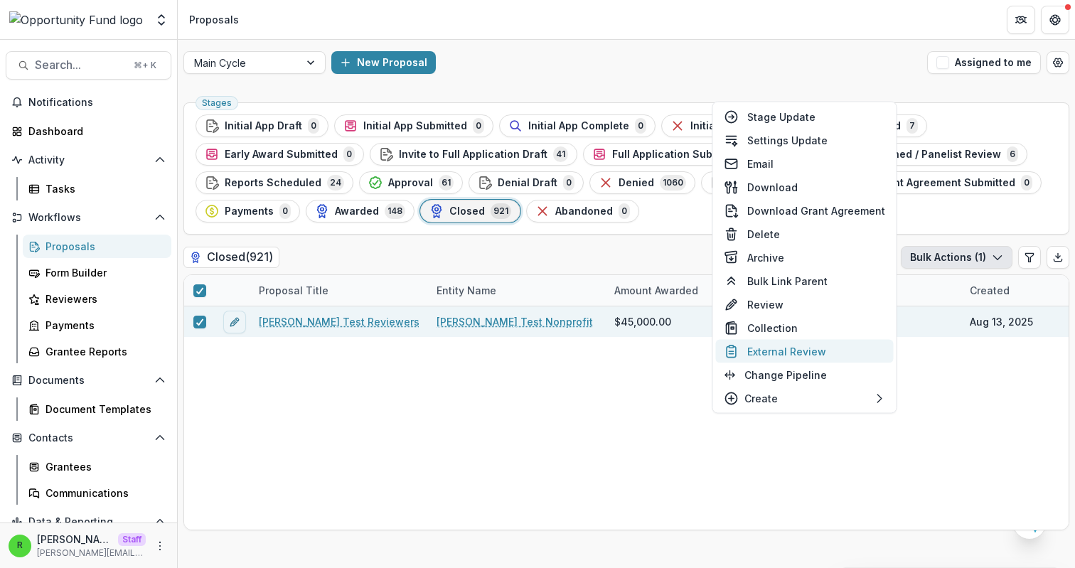
click at [827, 350] on button "External Review" at bounding box center [805, 351] width 178 height 23
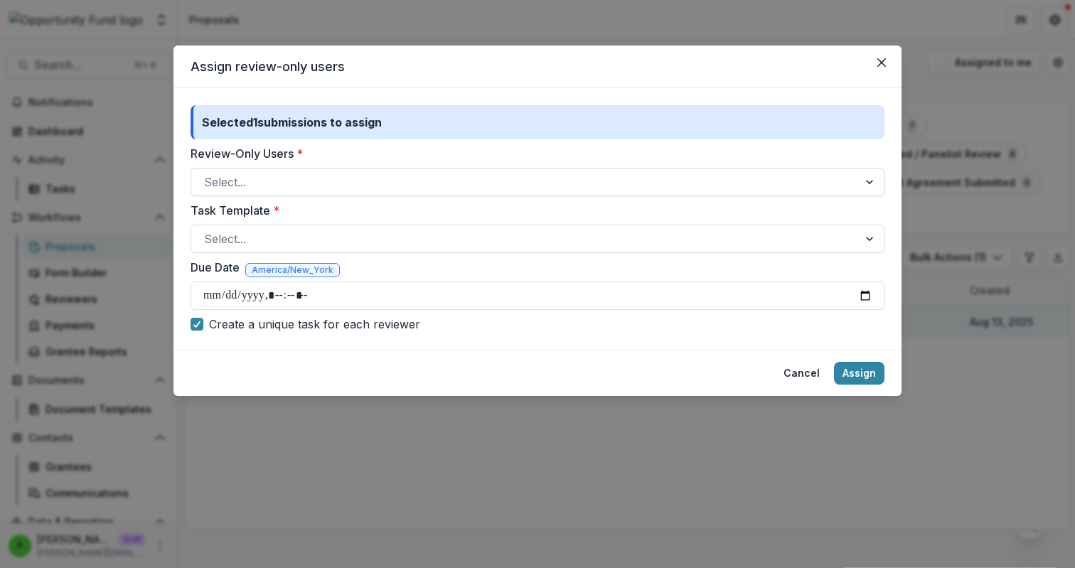
click at [376, 178] on div at bounding box center [524, 182] width 641 height 20
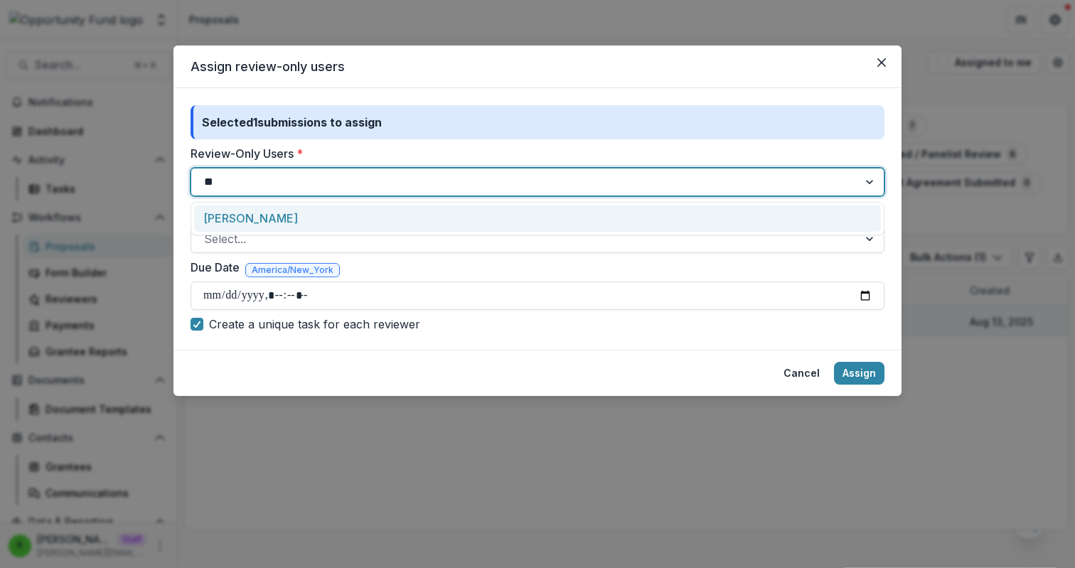
type input "*"
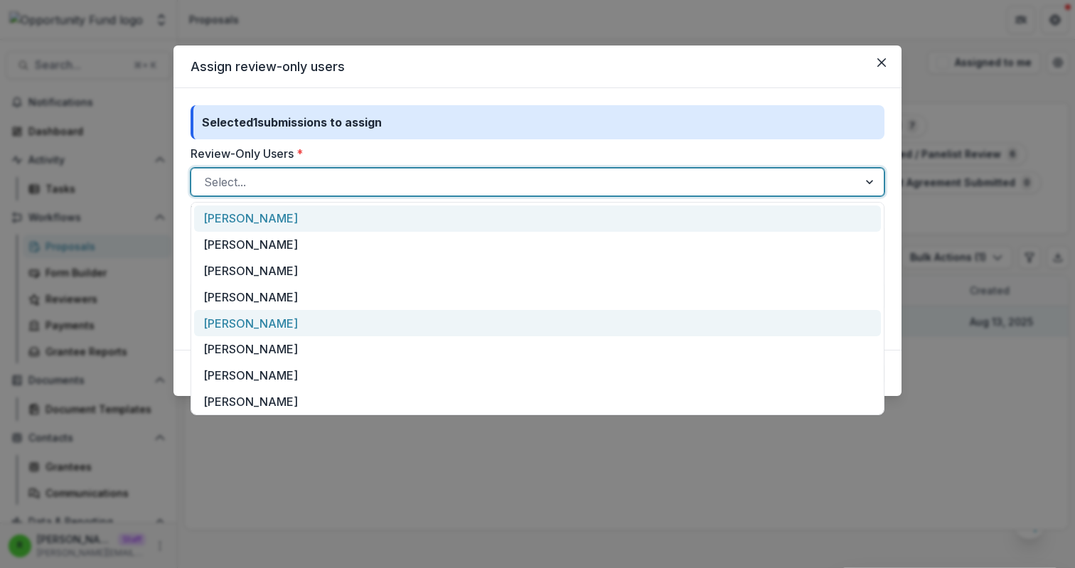
scroll to position [82, 0]
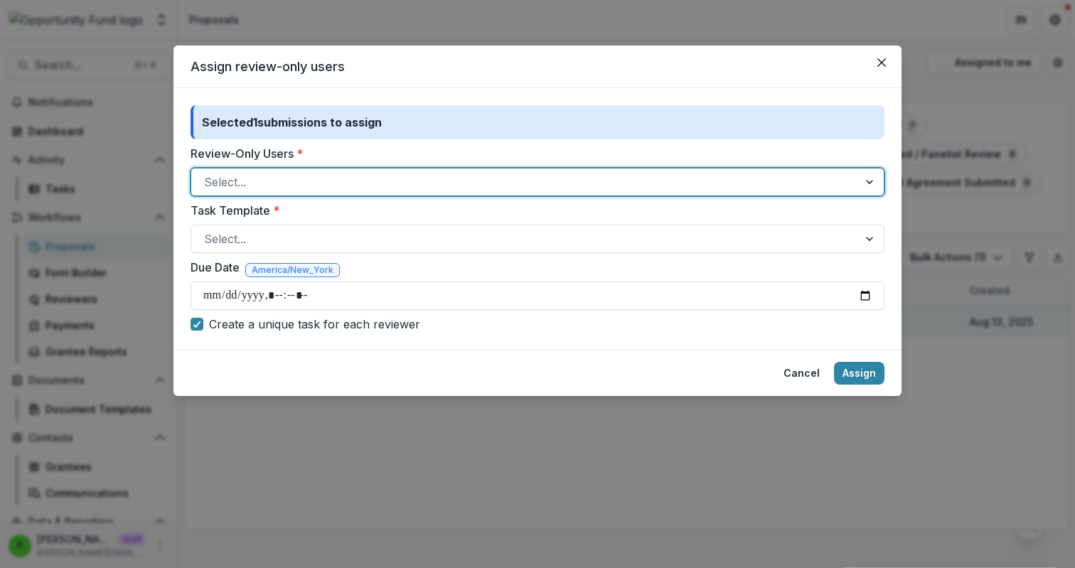
click at [373, 447] on div "Assign review-only users Selected 1 submissions to assign Review-Only Users * S…" at bounding box center [537, 284] width 1075 height 568
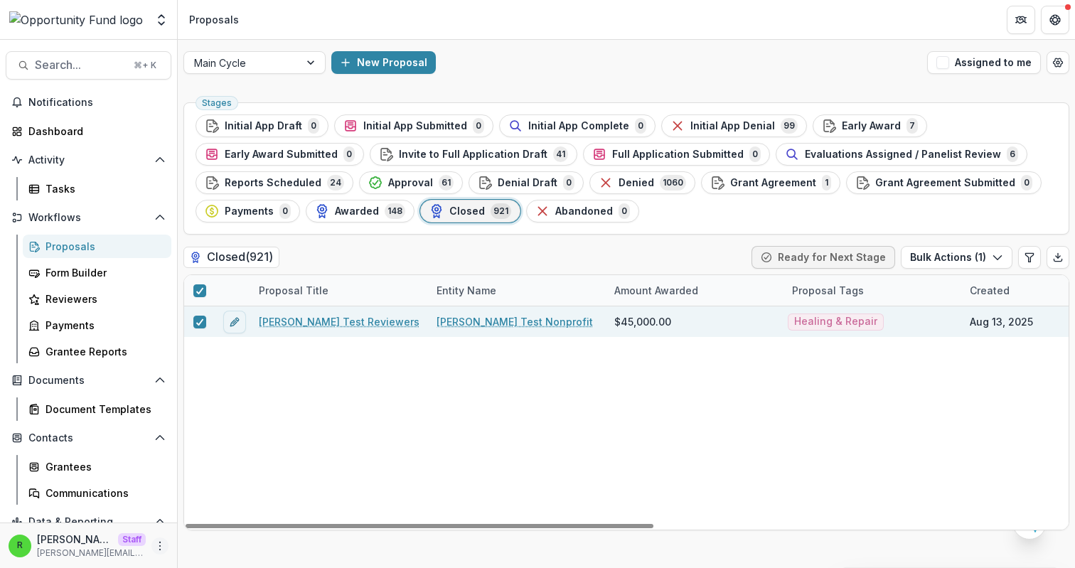
click at [159, 548] on icon "More" at bounding box center [159, 545] width 11 height 11
click at [271, 512] on link "User Settings" at bounding box center [249, 515] width 152 height 23
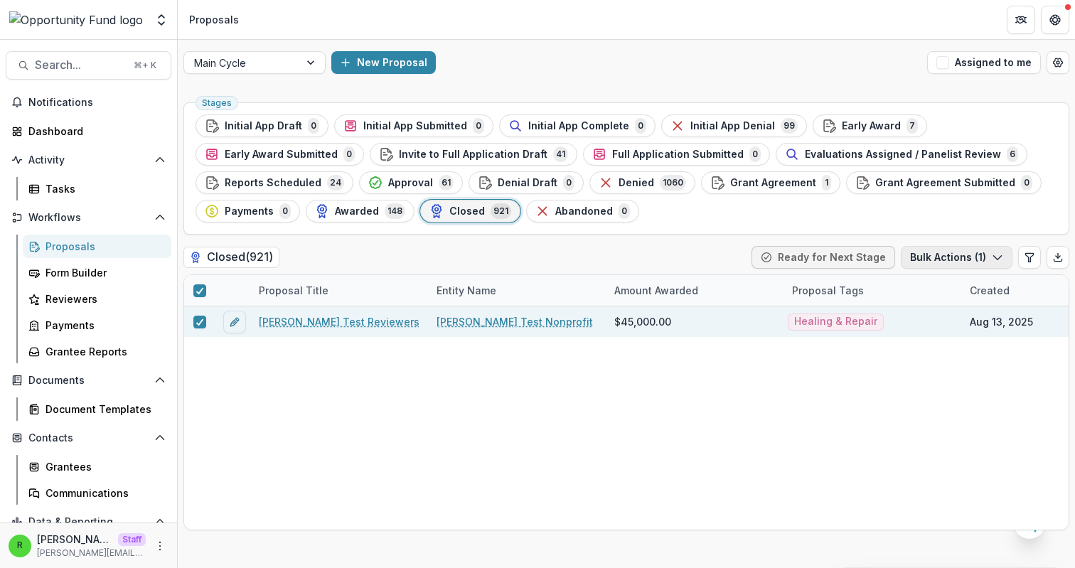
click at [934, 257] on button "Bulk Actions ( 1 )" at bounding box center [957, 257] width 112 height 23
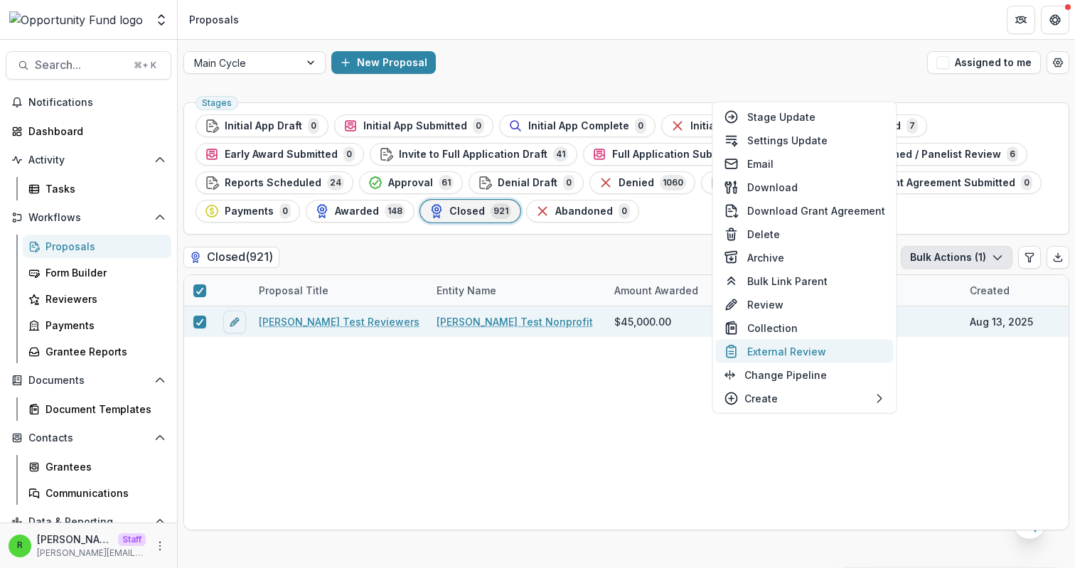
click at [795, 345] on button "External Review" at bounding box center [805, 351] width 178 height 23
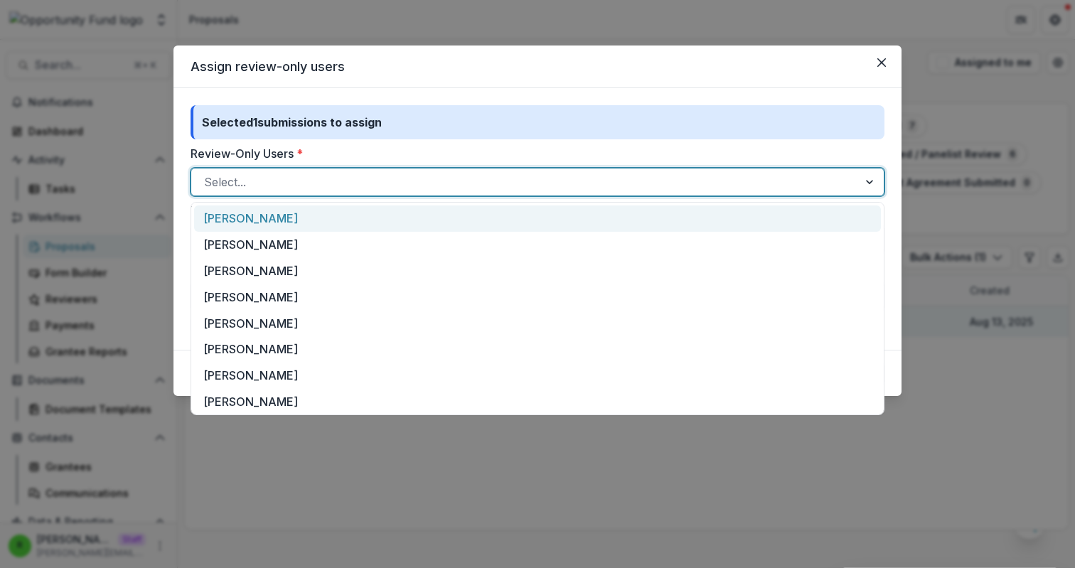
click at [322, 179] on div at bounding box center [524, 182] width 641 height 20
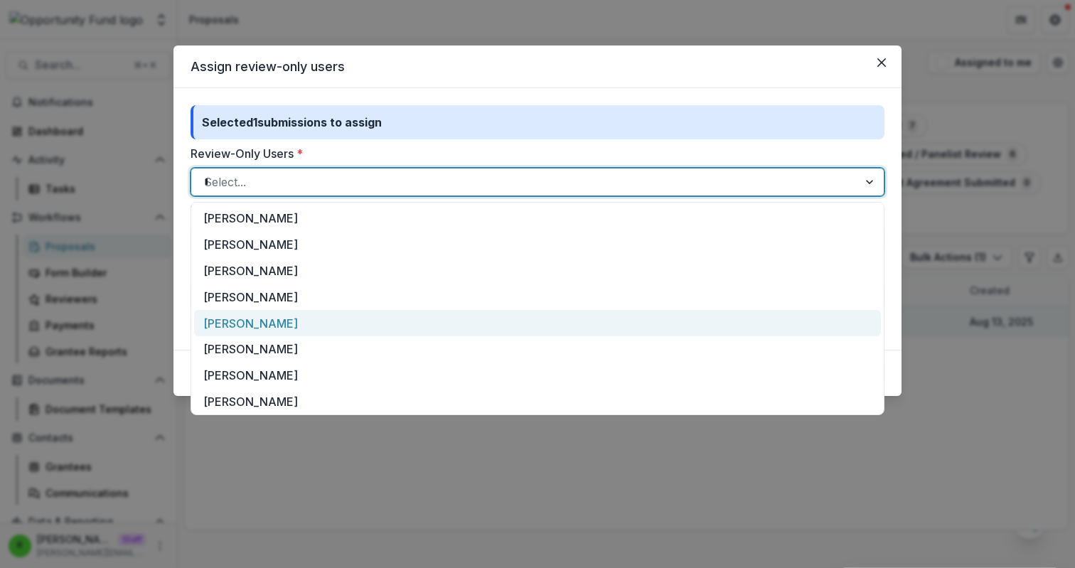
type input "**"
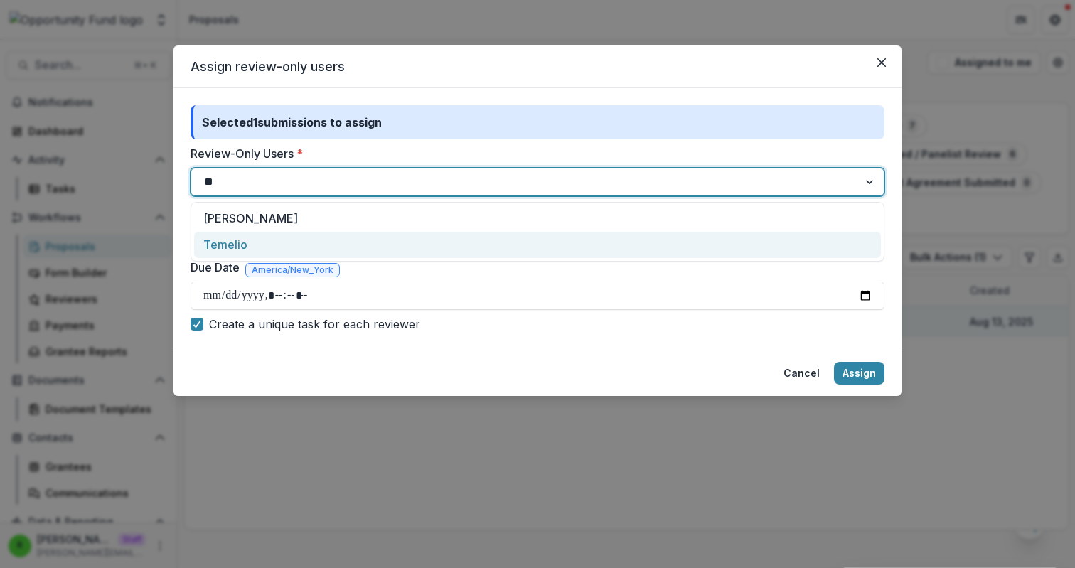
click at [295, 242] on div "Temelio" at bounding box center [537, 245] width 687 height 26
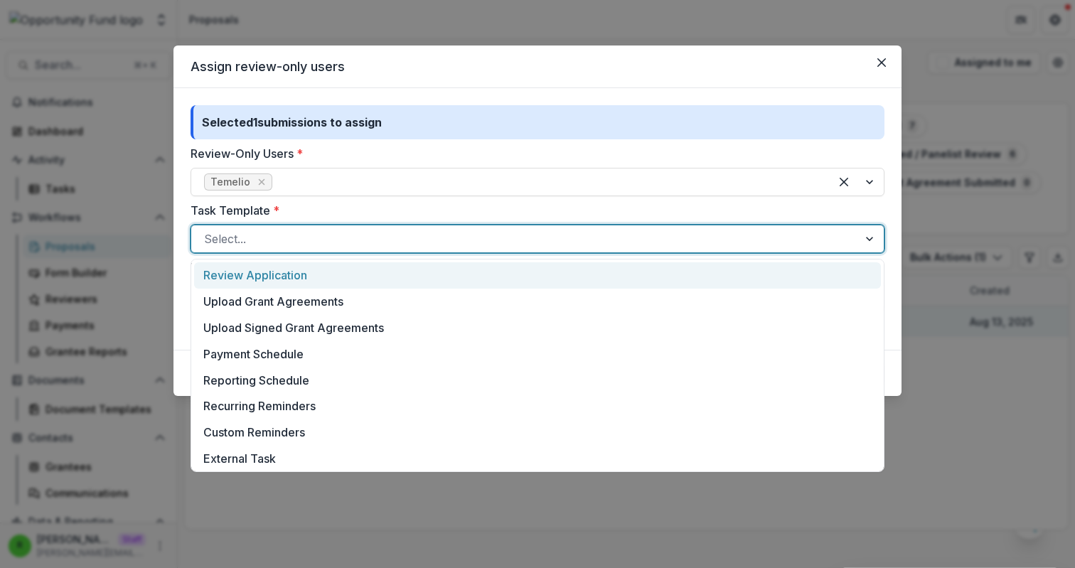
click at [299, 242] on div at bounding box center [524, 239] width 641 height 20
click at [310, 270] on div "Review Application" at bounding box center [537, 275] width 687 height 26
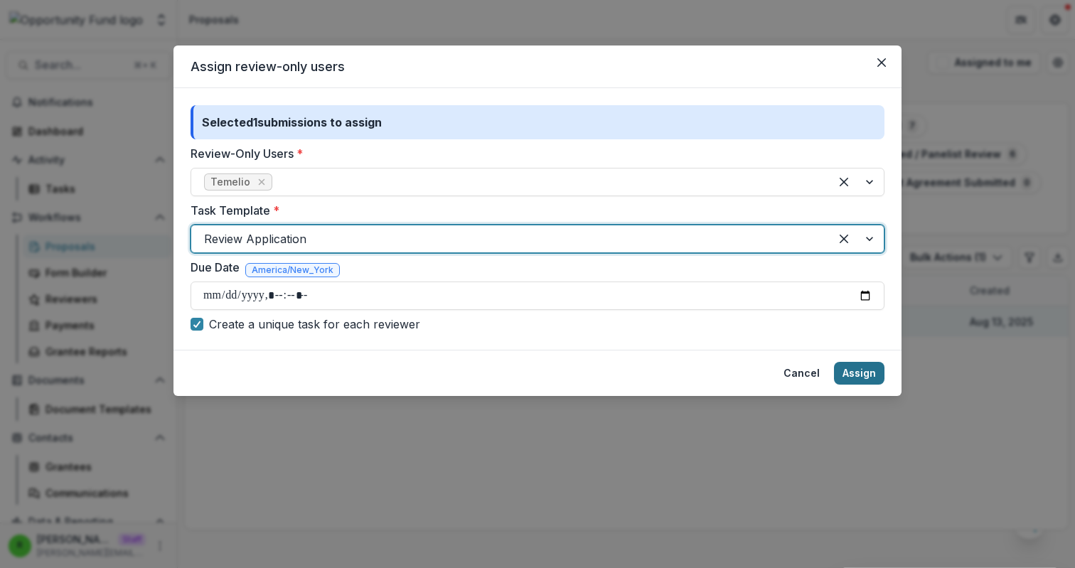
click at [862, 371] on button "Assign" at bounding box center [859, 373] width 50 height 23
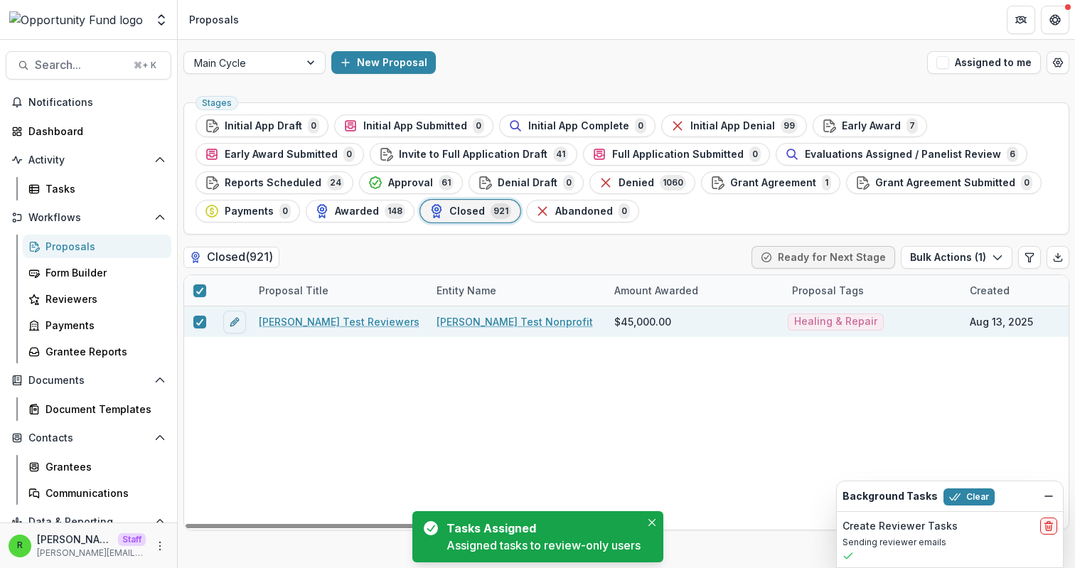
click at [304, 319] on link "[PERSON_NAME] Test Reviewers" at bounding box center [339, 321] width 161 height 15
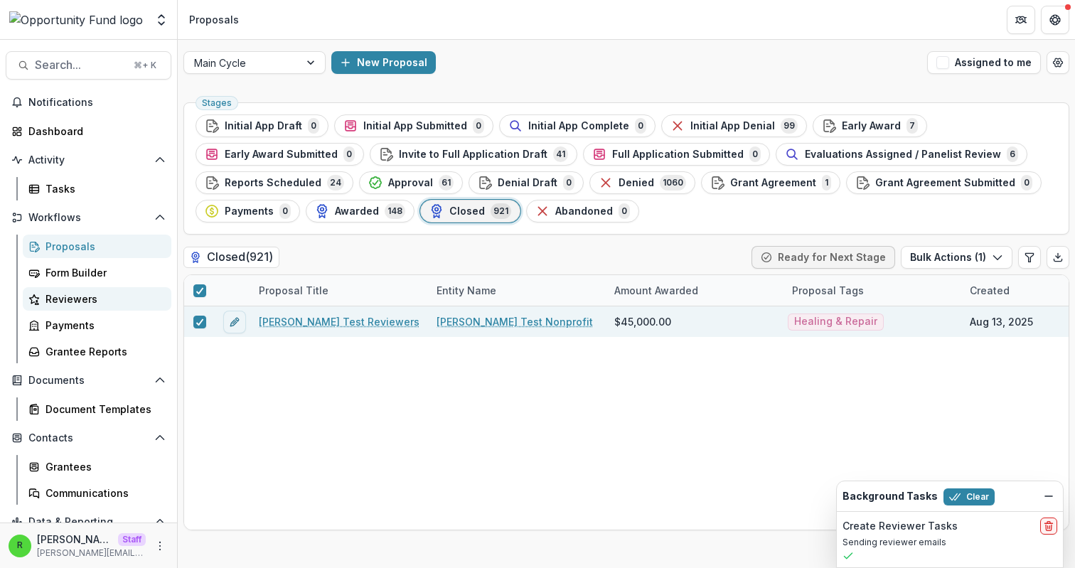
click at [104, 299] on div "Reviewers" at bounding box center [103, 299] width 114 height 15
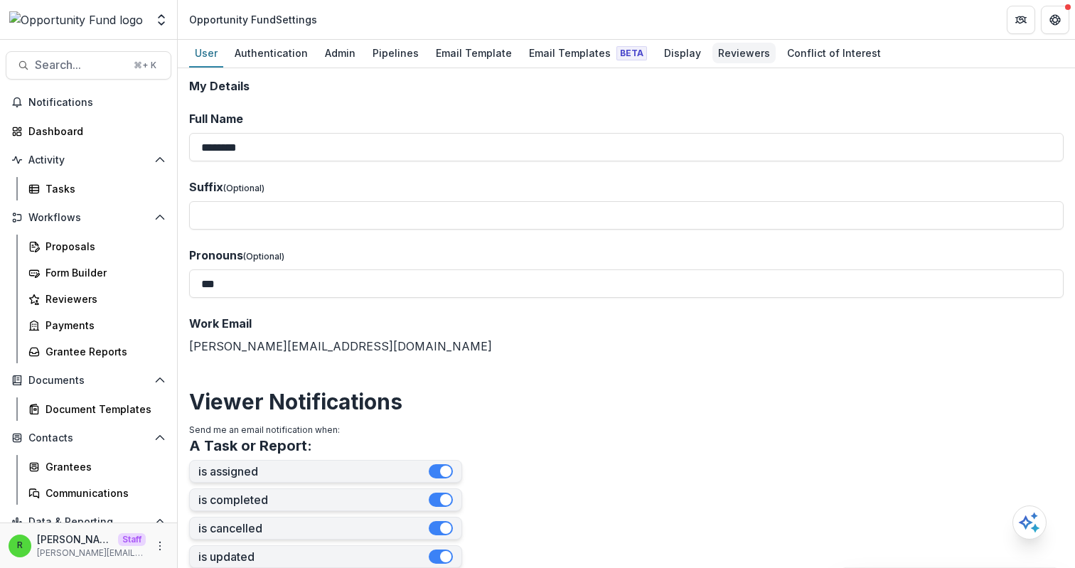
click at [716, 56] on div "Reviewers" at bounding box center [743, 53] width 63 height 21
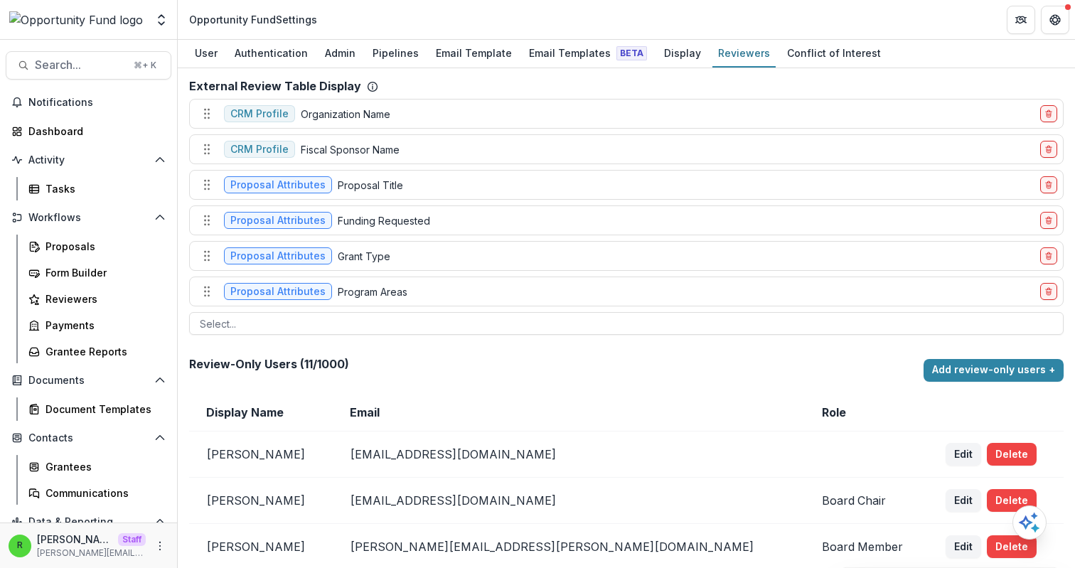
scroll to position [395, 0]
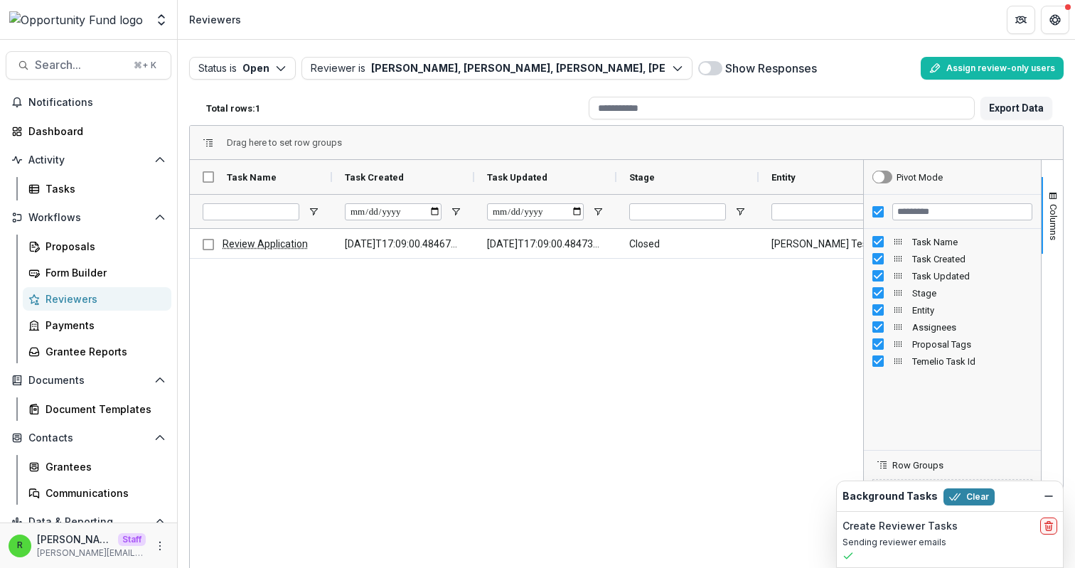
click at [464, 125] on div "Drag here to set row groups Drag here to set column labels Task Name Task Creat…" at bounding box center [626, 374] width 875 height 498
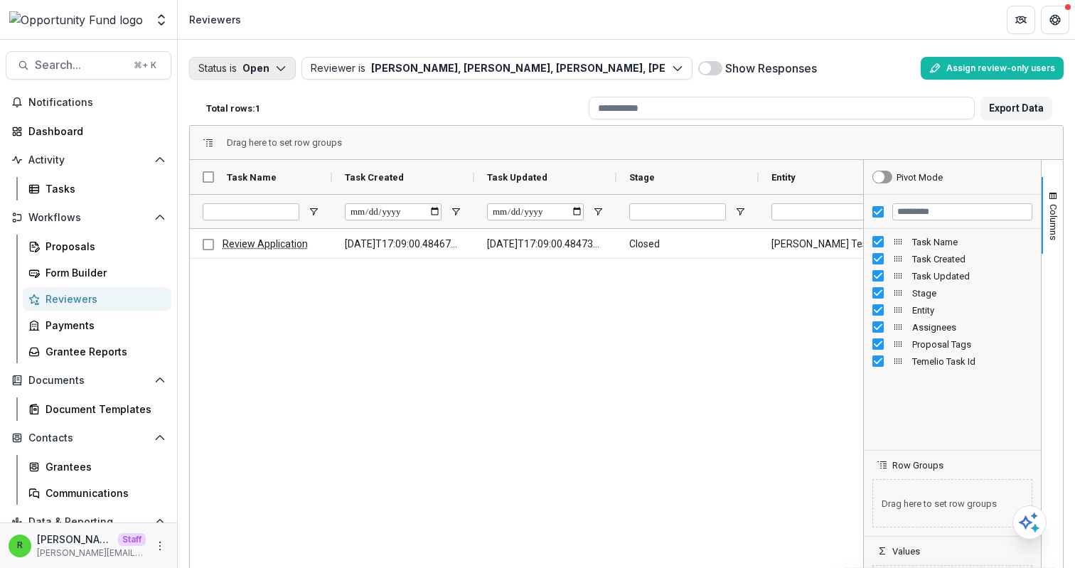
click at [252, 58] on button "Status is Open" at bounding box center [242, 68] width 107 height 23
click at [277, 125] on p "Completed" at bounding box center [264, 124] width 54 height 15
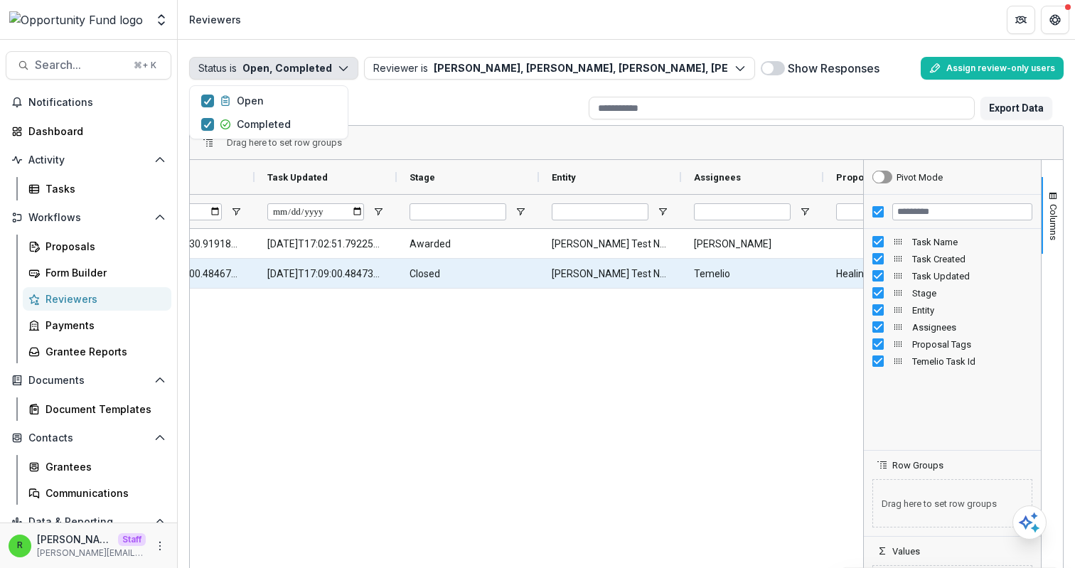
scroll to position [0, 224]
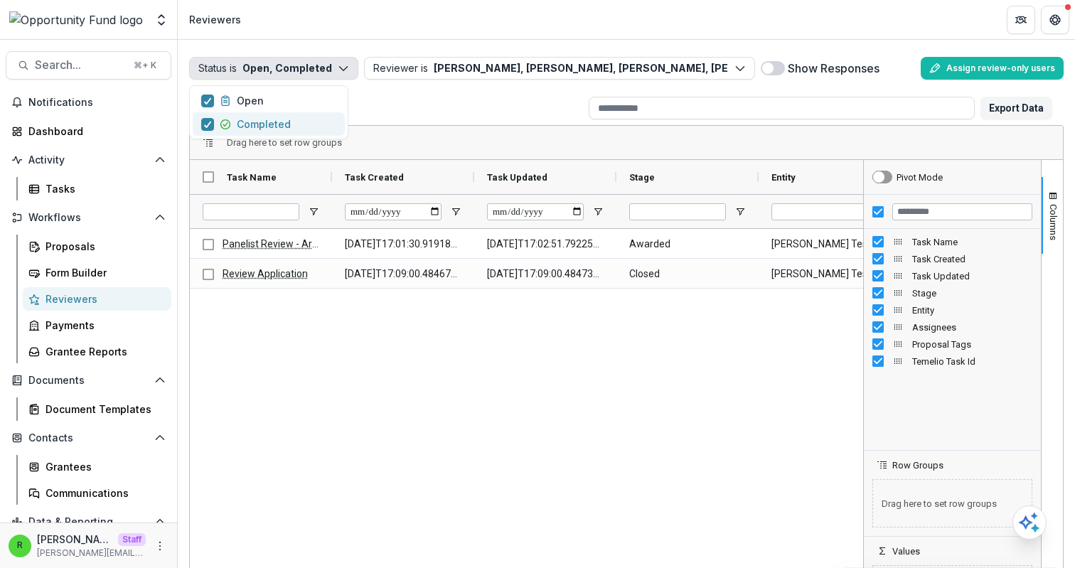
click at [299, 130] on button "Completed" at bounding box center [269, 123] width 152 height 23
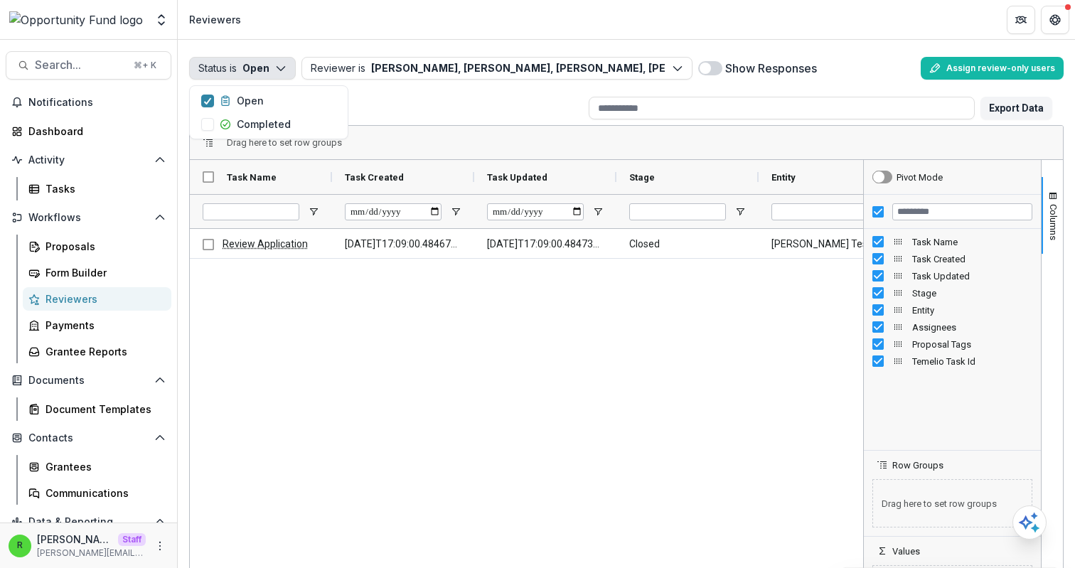
click at [420, 114] on div "Total rows: 1" at bounding box center [392, 108] width 383 height 22
click at [257, 65] on button "Status is Open" at bounding box center [242, 68] width 107 height 23
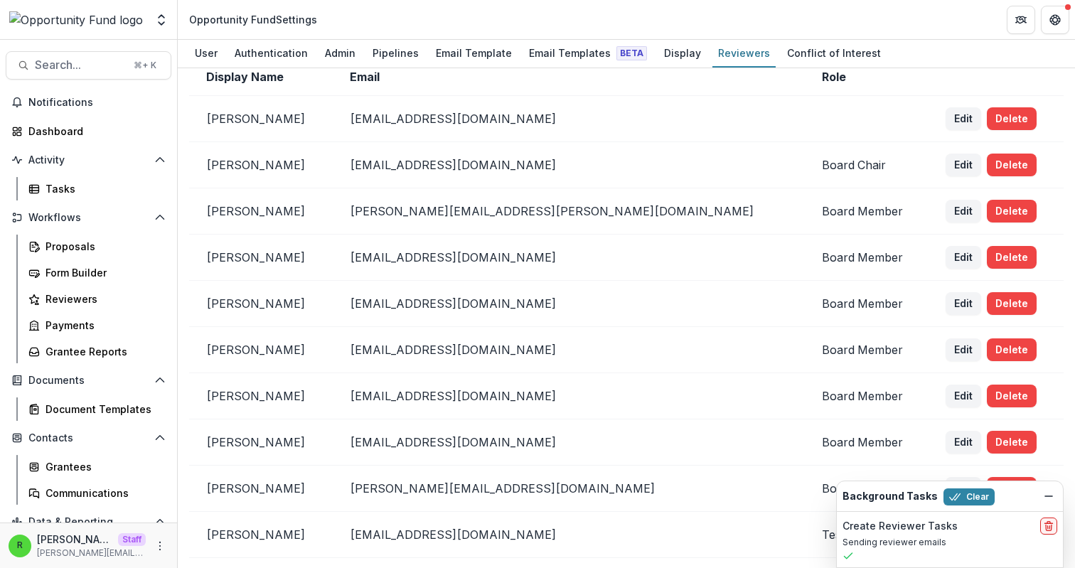
scroll to position [395, 0]
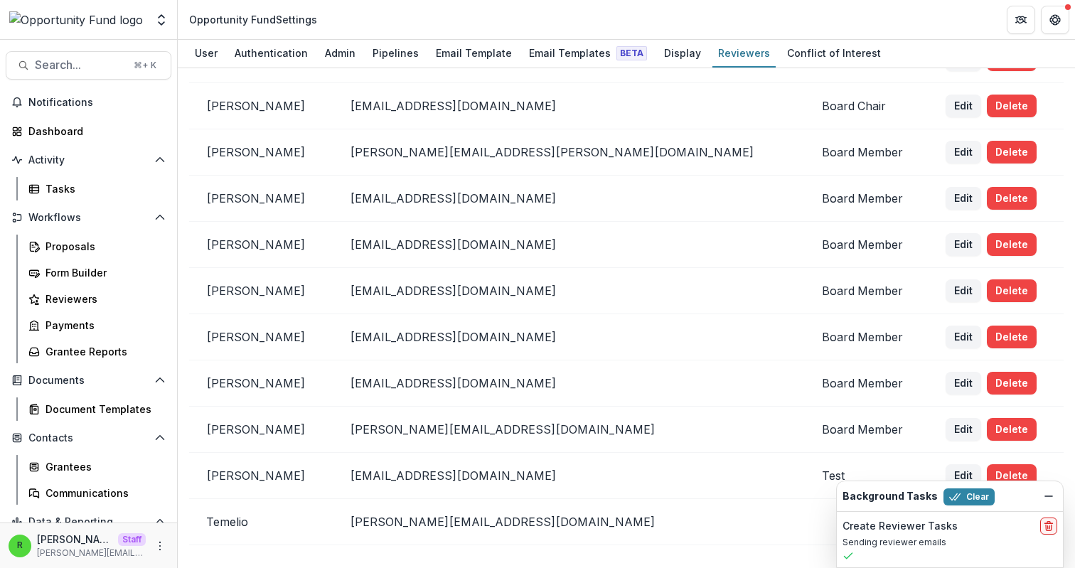
click at [616, 166] on td "[PERSON_NAME][EMAIL_ADDRESS][PERSON_NAME][DOMAIN_NAME]" at bounding box center [569, 152] width 472 height 46
click at [957, 501] on button "Clear" at bounding box center [969, 496] width 51 height 17
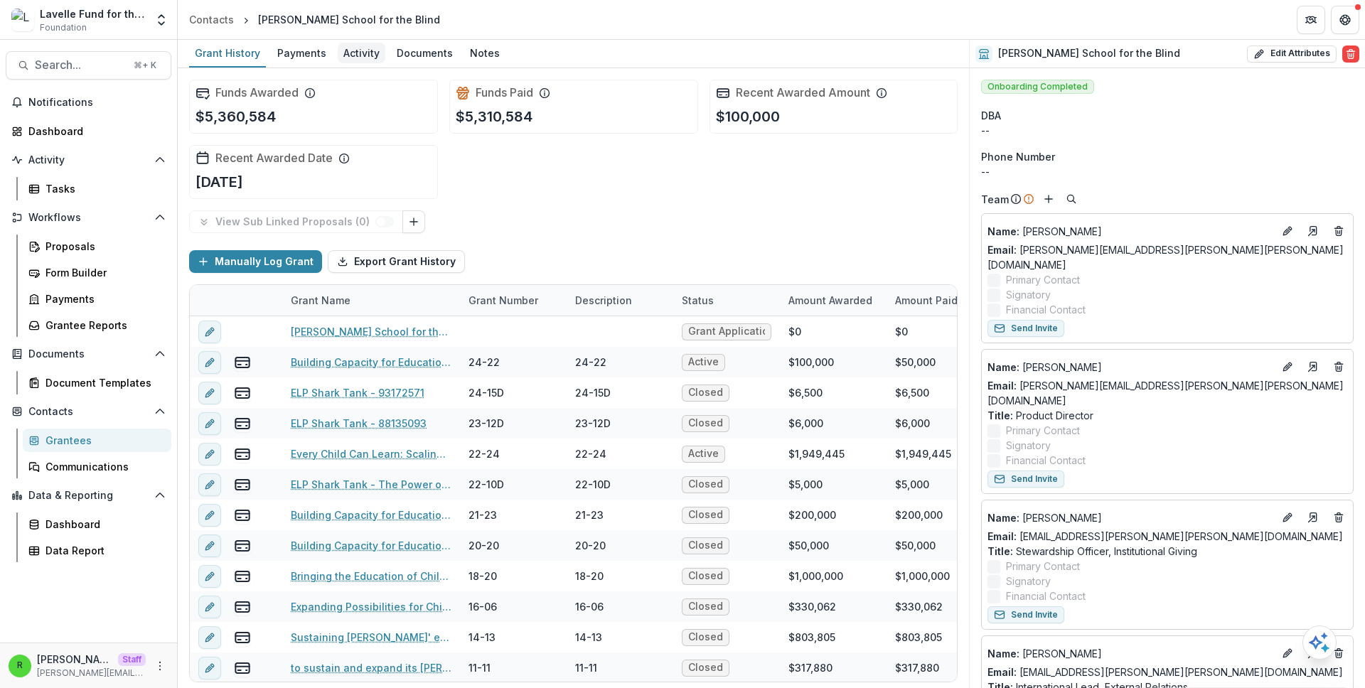
click at [358, 50] on div "Activity" at bounding box center [362, 53] width 48 height 21
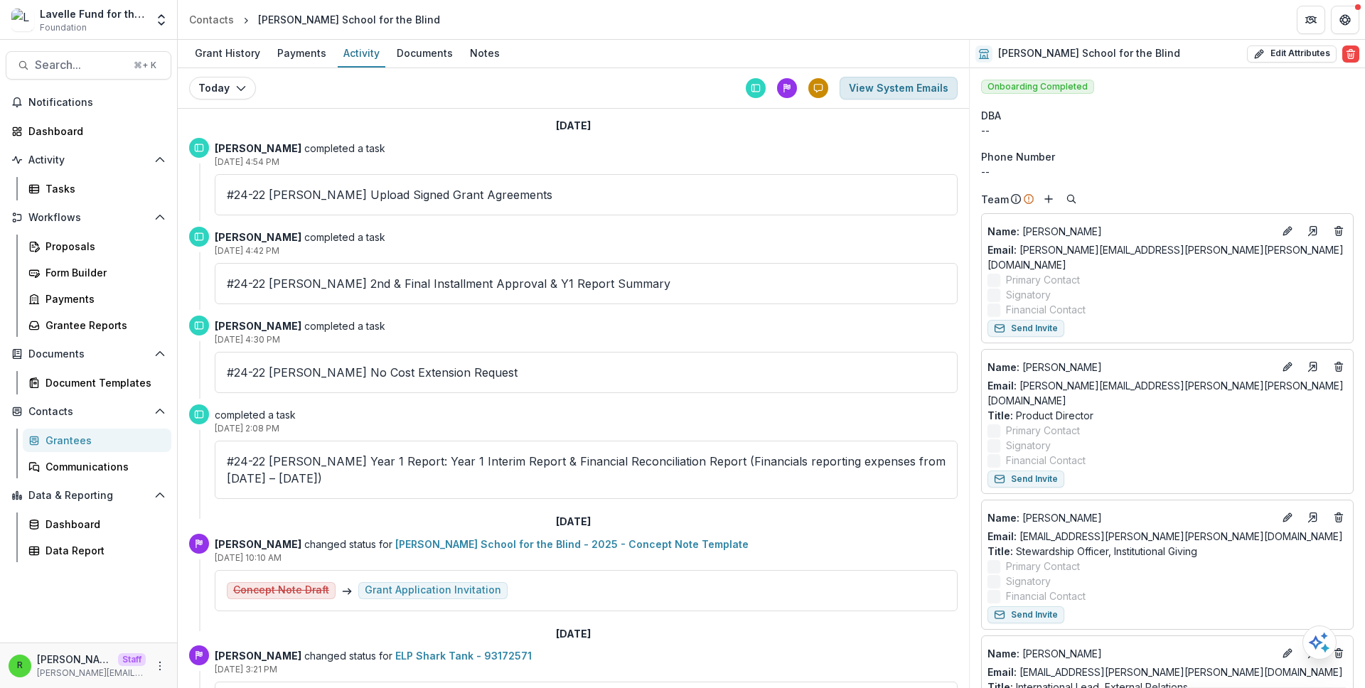
click at [907, 86] on button "View System Emails" at bounding box center [899, 88] width 118 height 23
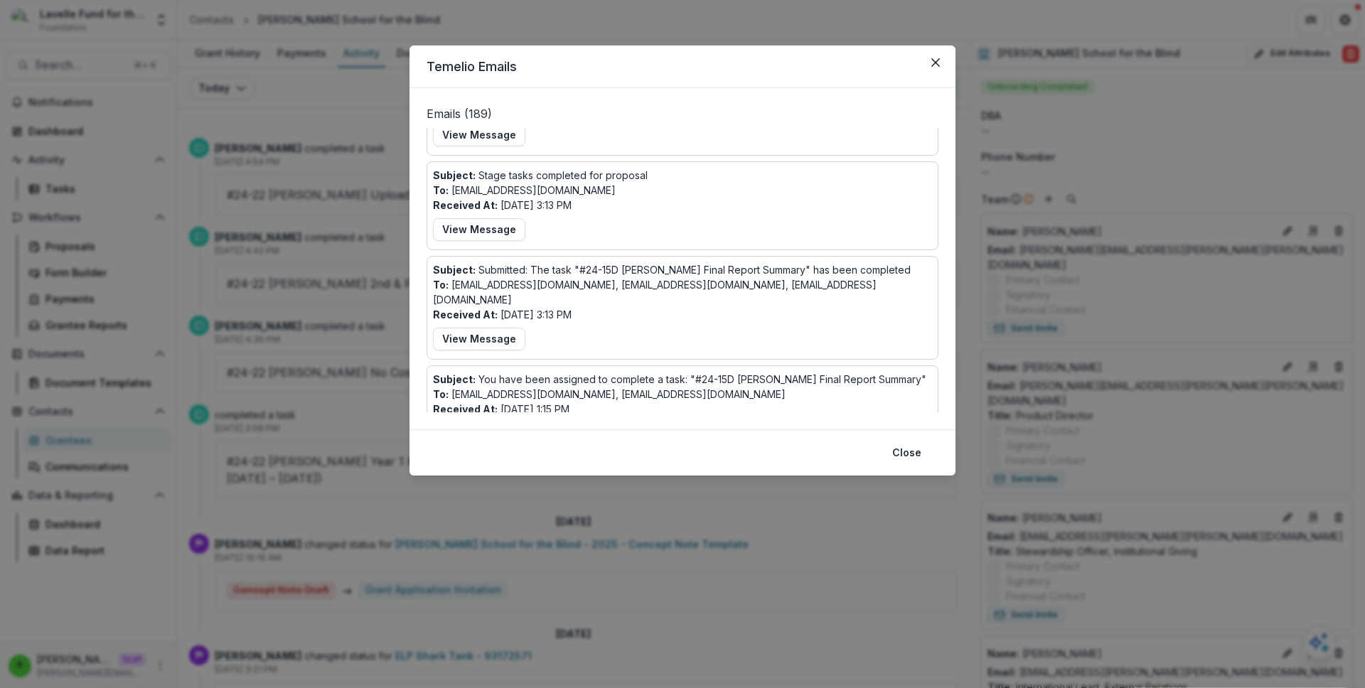
scroll to position [1945, 0]
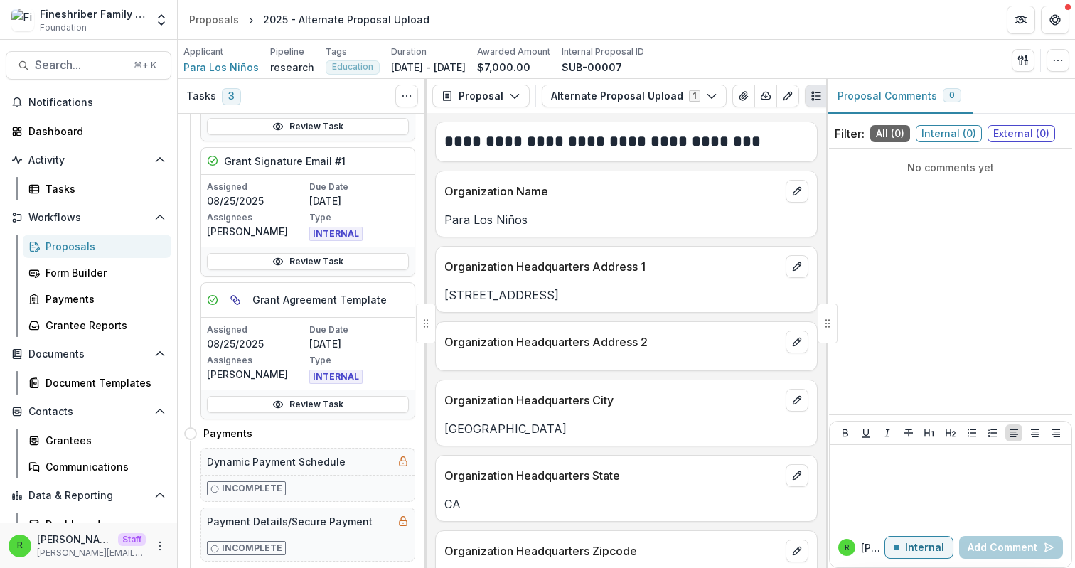
scroll to position [621, 0]
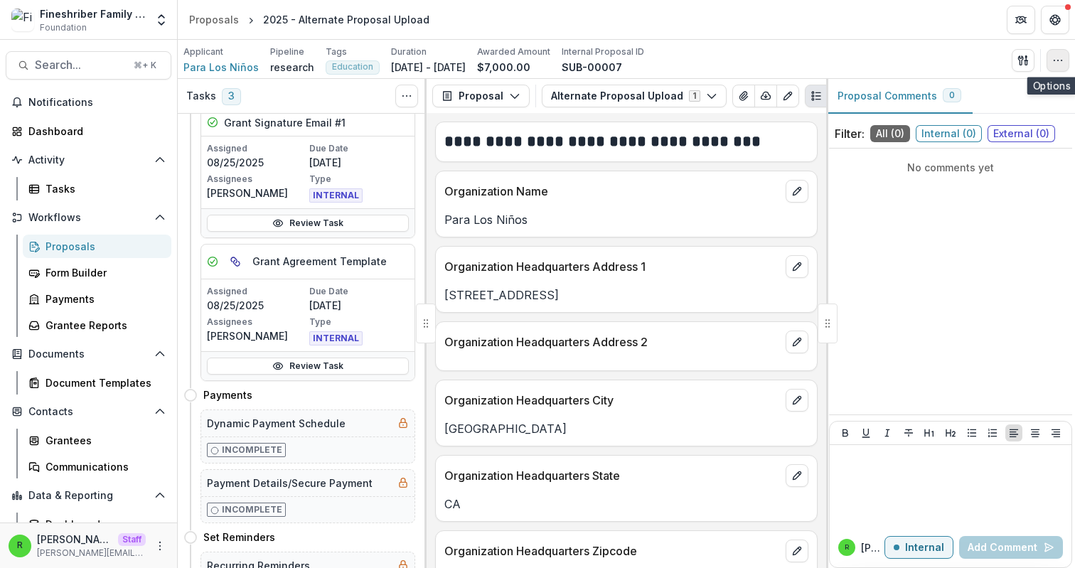
click at [1055, 61] on icon "button" at bounding box center [1057, 60] width 11 height 11
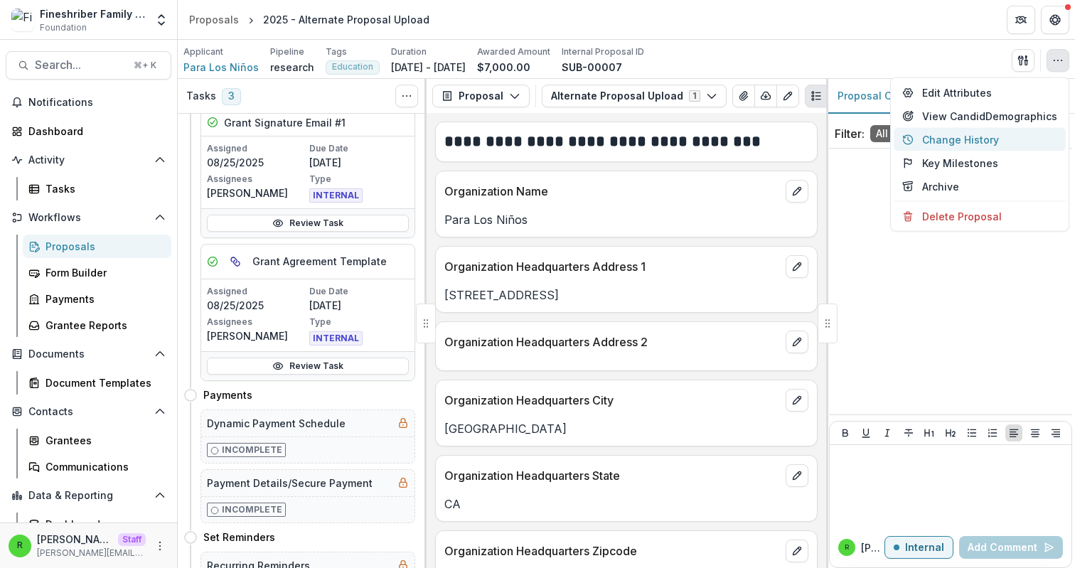
click at [983, 139] on button "Change History" at bounding box center [980, 139] width 172 height 23
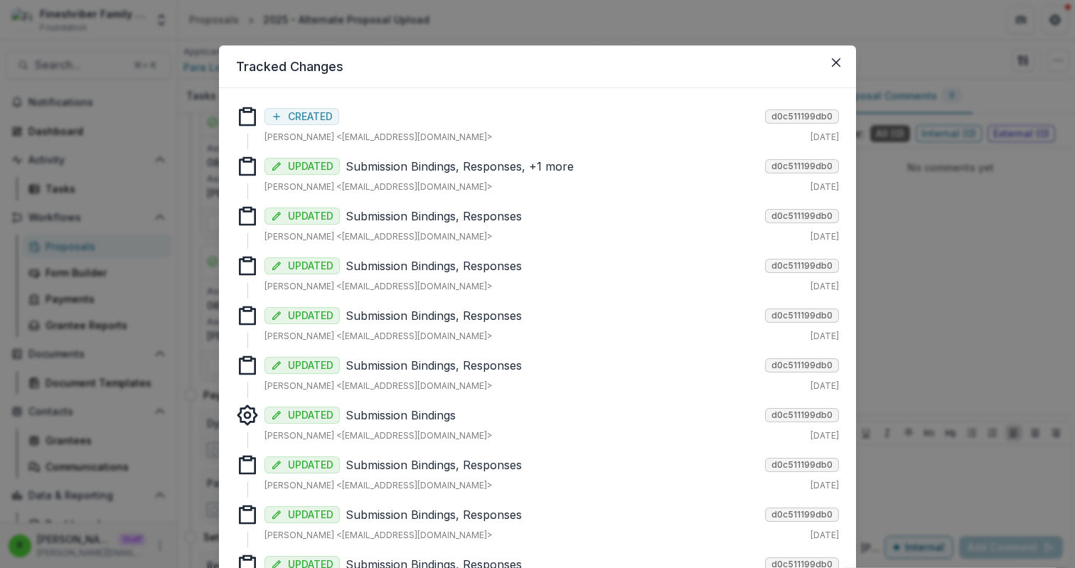
click at [409, 169] on p "Submission Bindings, Responses, +1 more" at bounding box center [553, 166] width 414 height 17
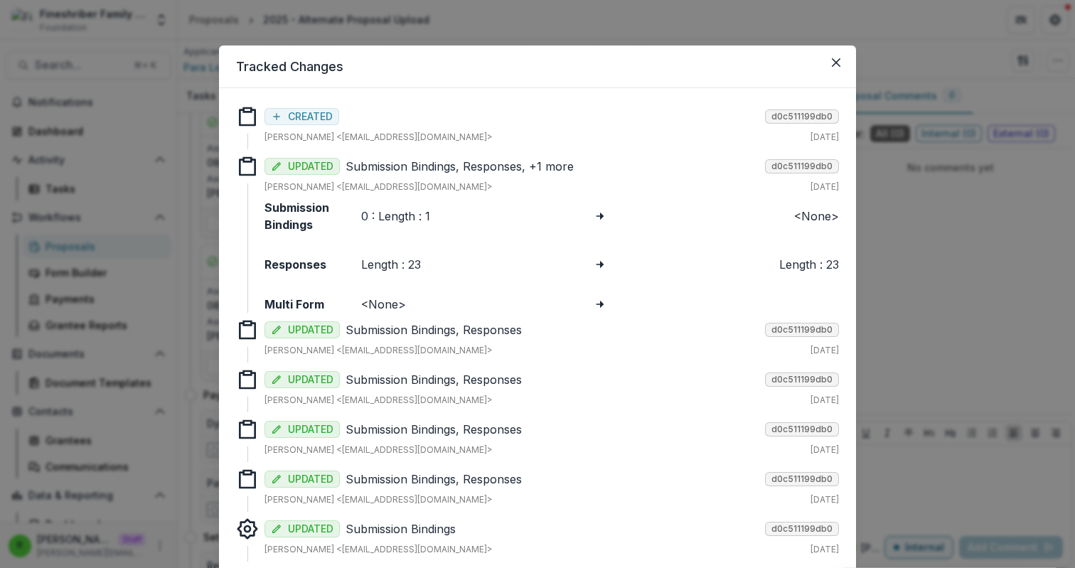
click at [409, 169] on p "Submission Bindings, Responses, +1 more" at bounding box center [553, 166] width 414 height 17
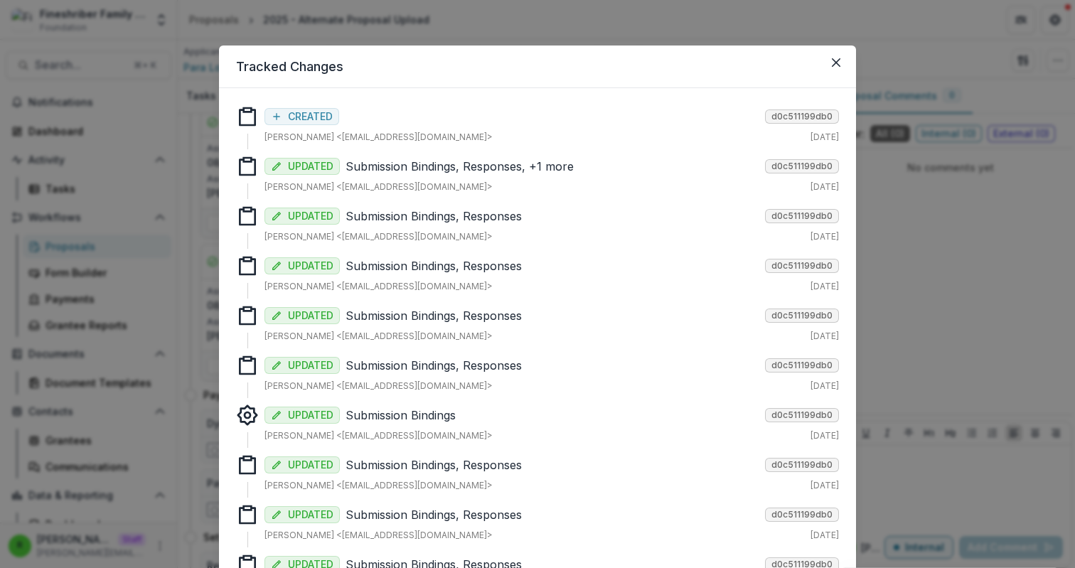
click at [404, 218] on p "Submission Bindings, Responses" at bounding box center [553, 216] width 414 height 17
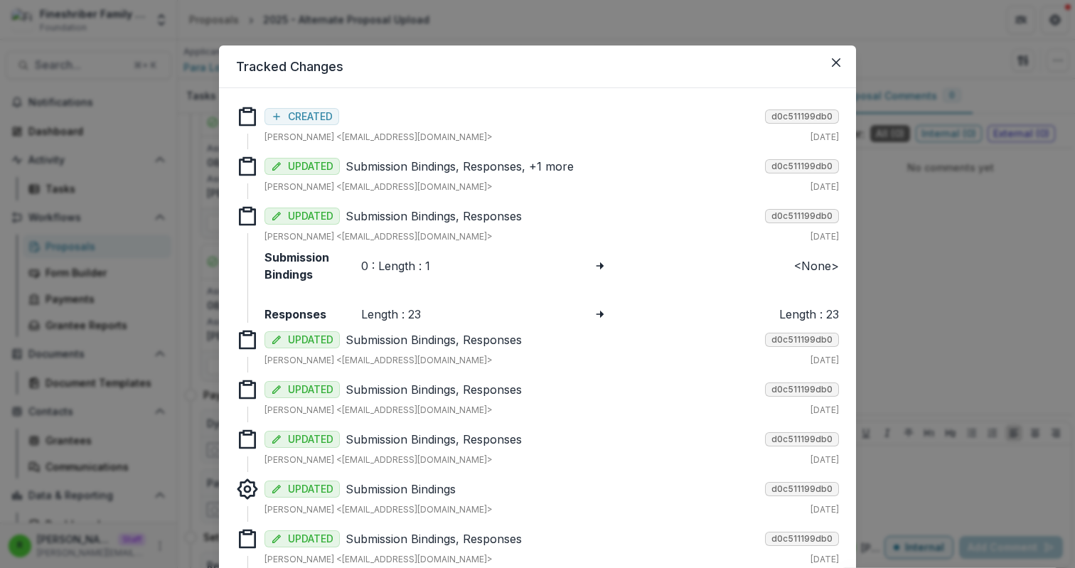
click at [404, 218] on p "Submission Bindings, Responses" at bounding box center [553, 216] width 414 height 17
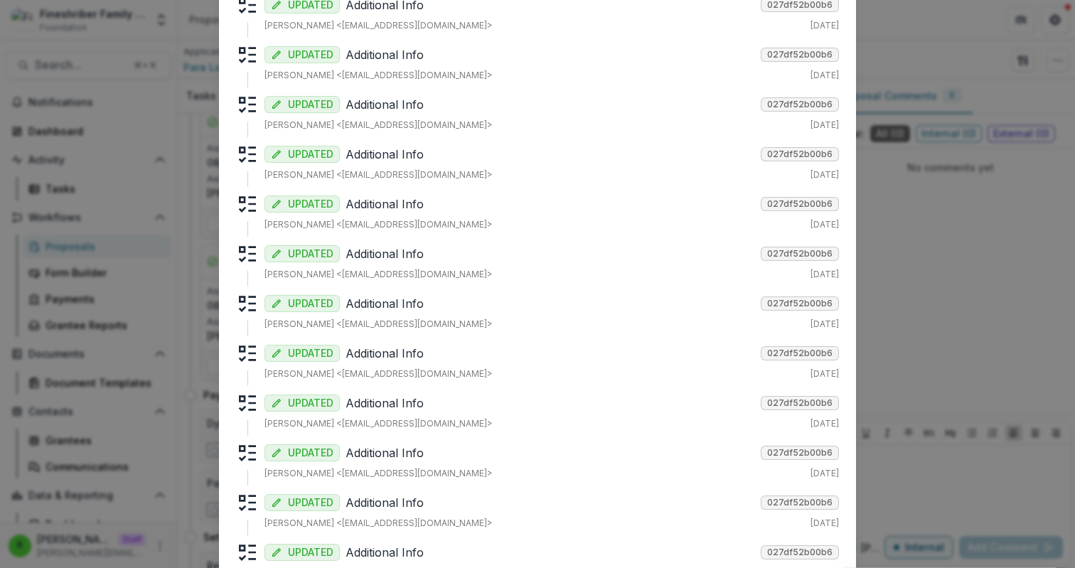
scroll to position [4197, 0]
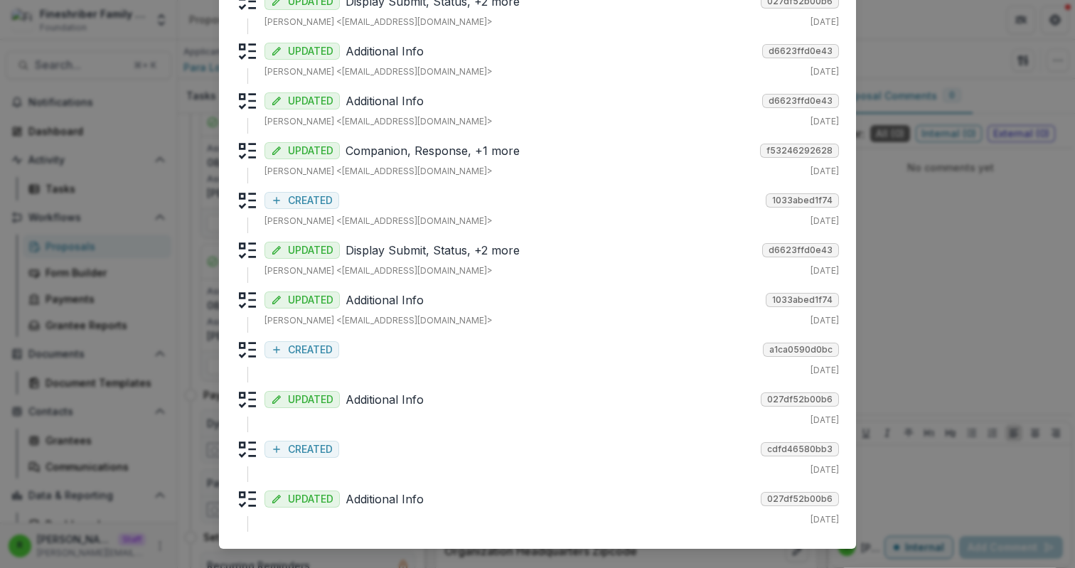
click at [400, 502] on p "Additional Info" at bounding box center [551, 499] width 410 height 17
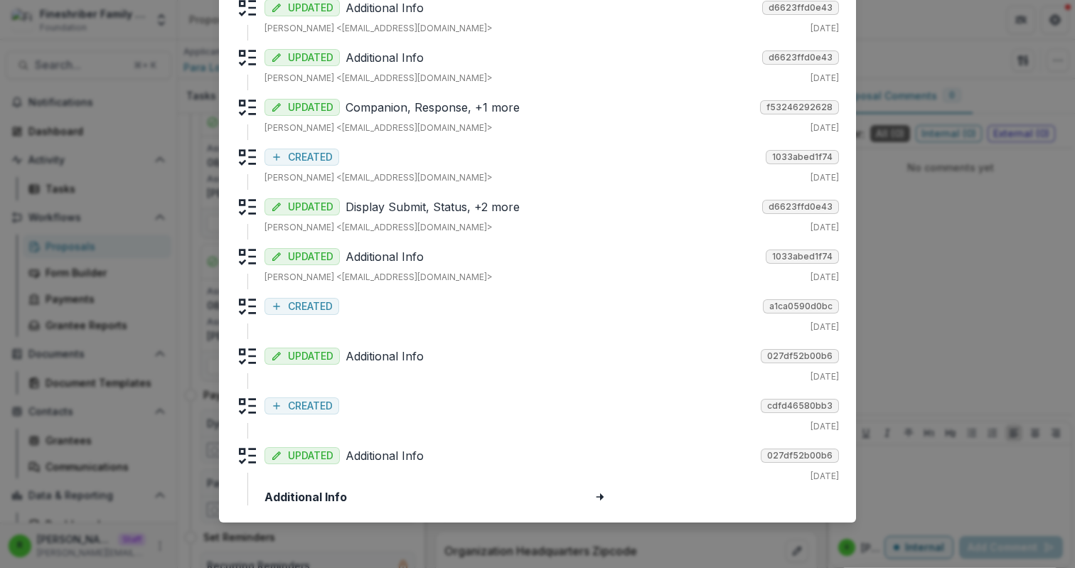
click at [397, 457] on p "Additional Info" at bounding box center [551, 455] width 410 height 17
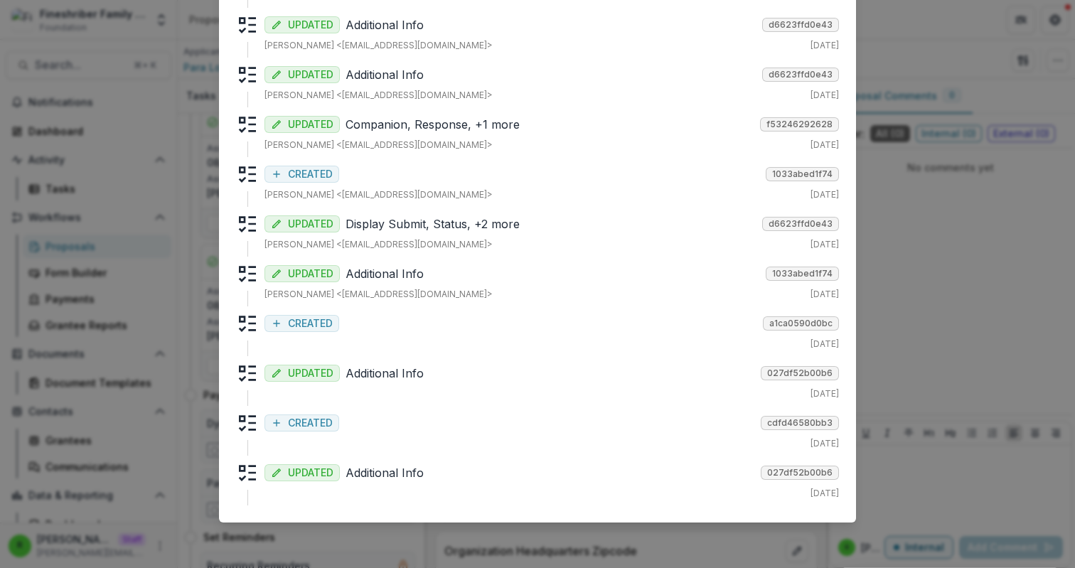
click at [388, 421] on div "CREATED cdfd46580bb3" at bounding box center [552, 422] width 575 height 20
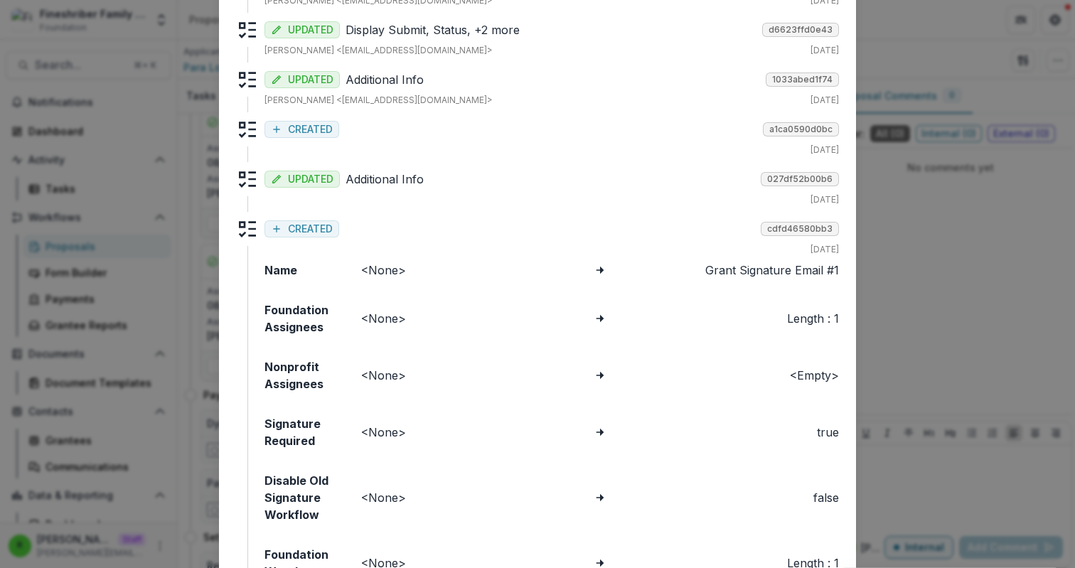
scroll to position [4419, 0]
click at [393, 233] on div "CREATED cdfd46580bb3" at bounding box center [552, 226] width 575 height 20
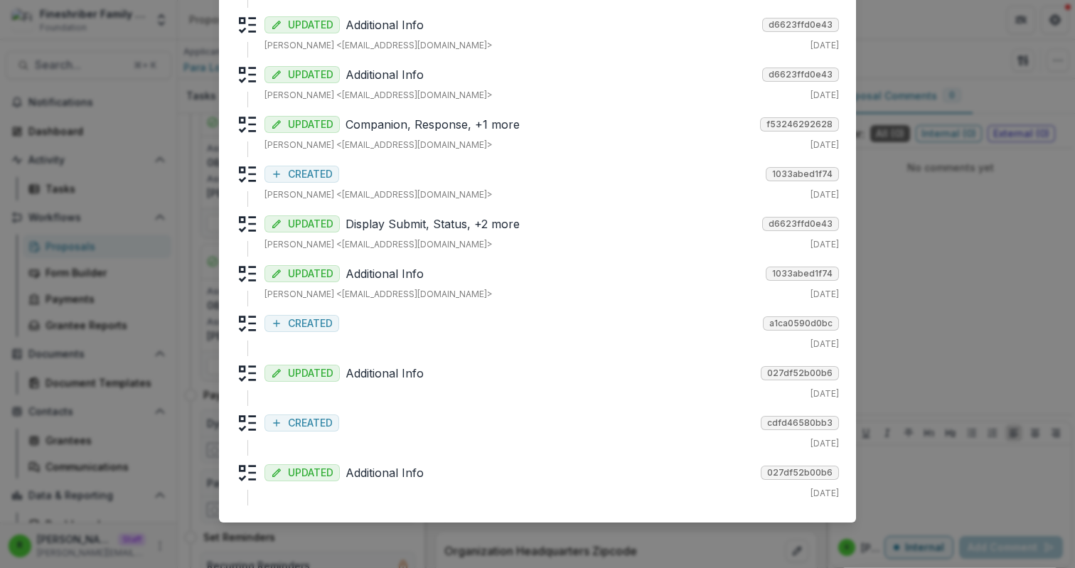
scroll to position [4223, 0]
click at [417, 225] on p "Display Submit, Status, +2 more" at bounding box center [551, 223] width 411 height 17
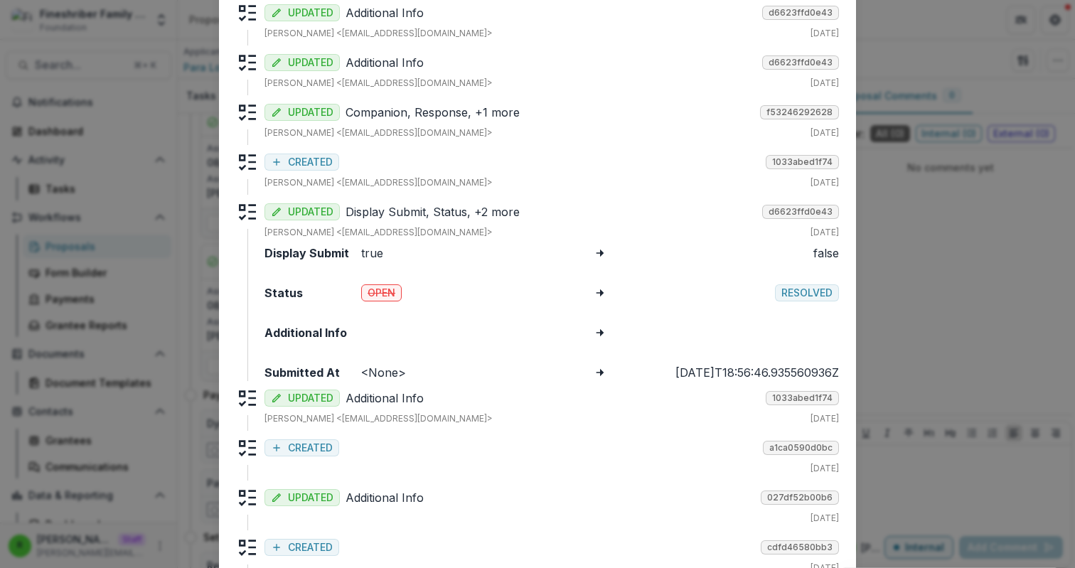
scroll to position [4234, 0]
click at [415, 114] on p "Companion, Response, +1 more" at bounding box center [550, 113] width 409 height 17
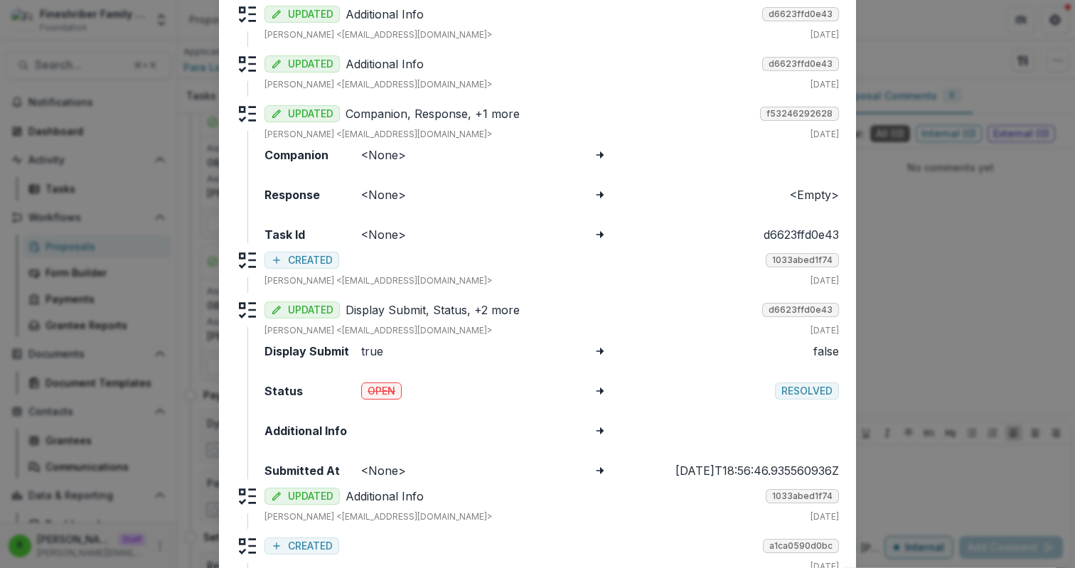
click at [415, 116] on p "Companion, Response, +1 more" at bounding box center [550, 113] width 409 height 17
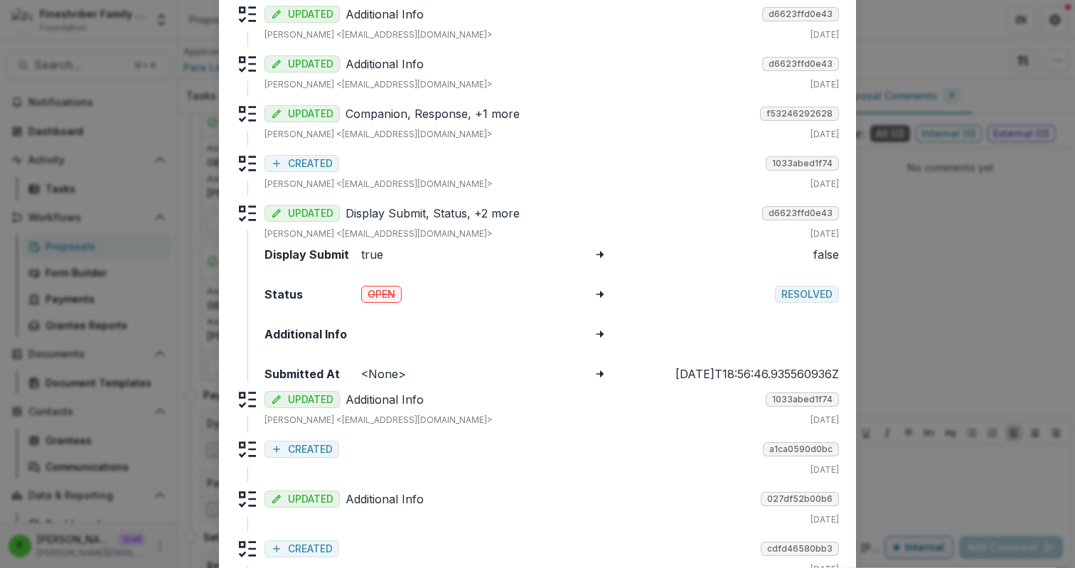
click at [430, 165] on div "CREATED 1033abed1f74" at bounding box center [552, 162] width 575 height 20
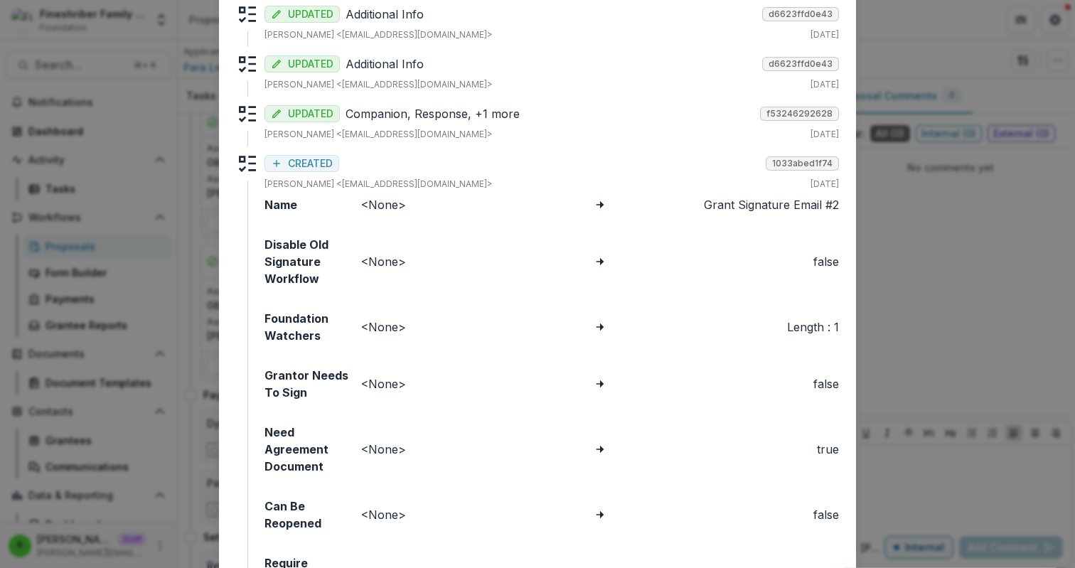
click at [429, 165] on div "CREATED 1033abed1f74" at bounding box center [552, 162] width 575 height 20
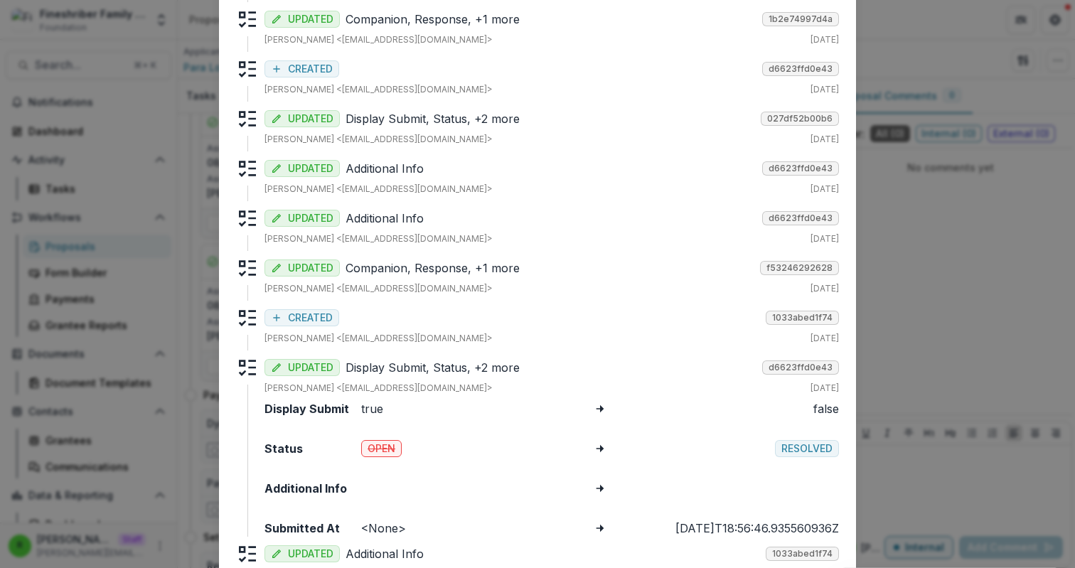
scroll to position [4076, 0]
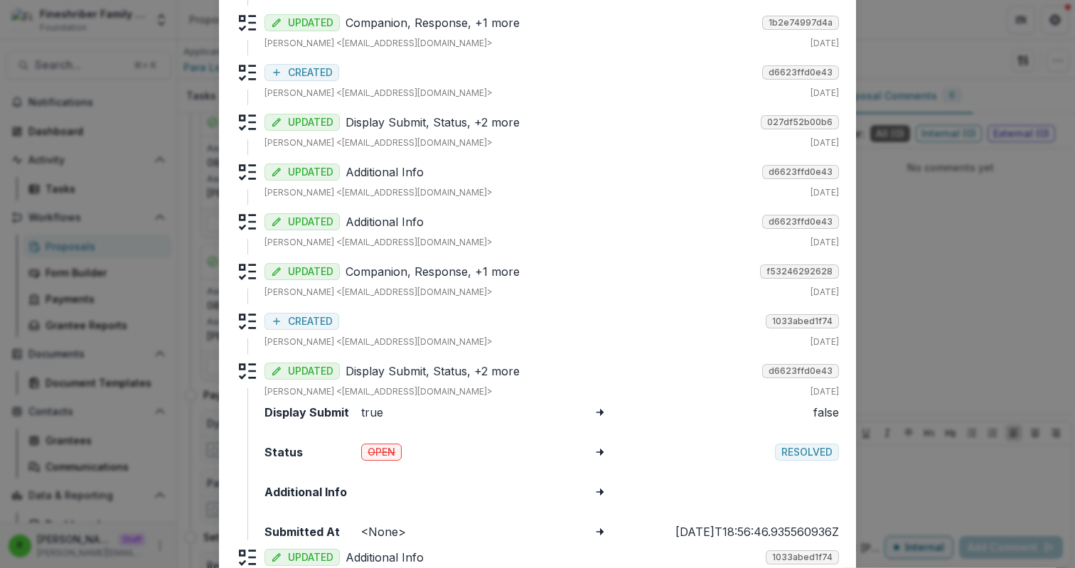
click at [442, 126] on p "Display Submit, Status, +2 more" at bounding box center [551, 122] width 410 height 17
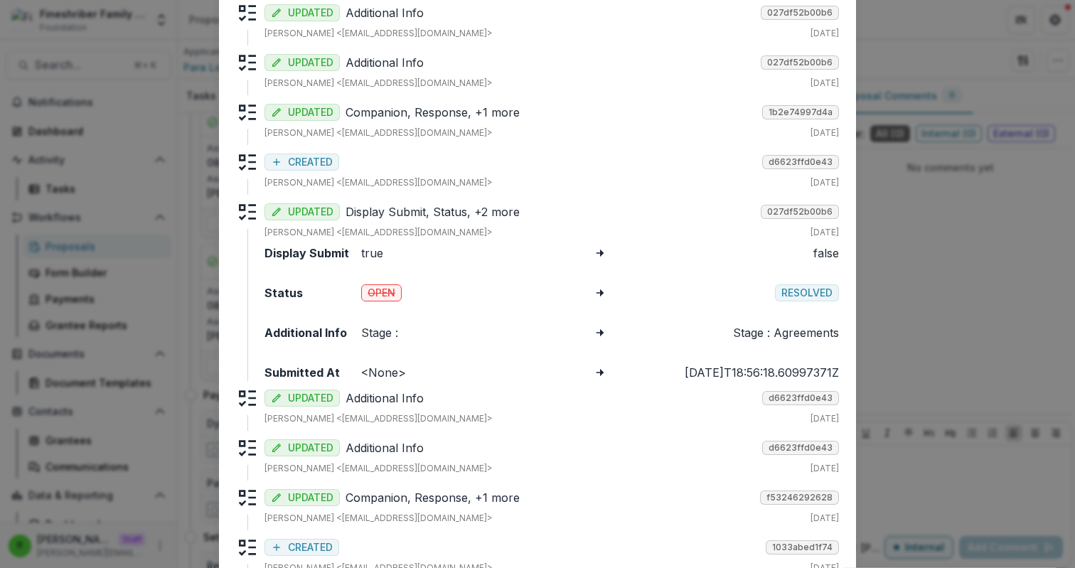
scroll to position [3985, 0]
click at [445, 121] on p "Companion, Response, +1 more" at bounding box center [551, 113] width 411 height 17
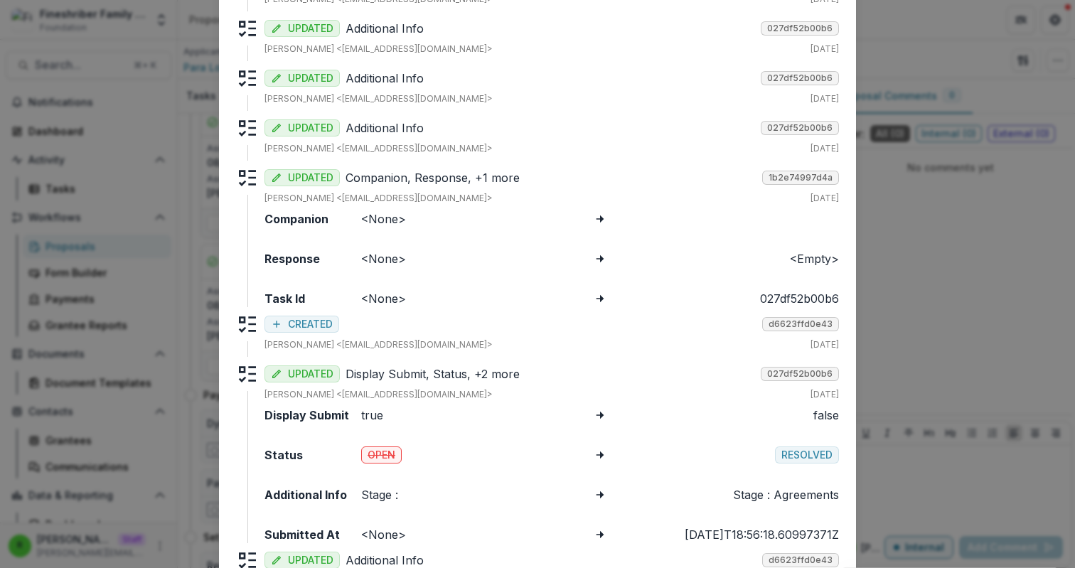
scroll to position [3920, 0]
click at [445, 129] on p "Additional Info" at bounding box center [551, 128] width 410 height 17
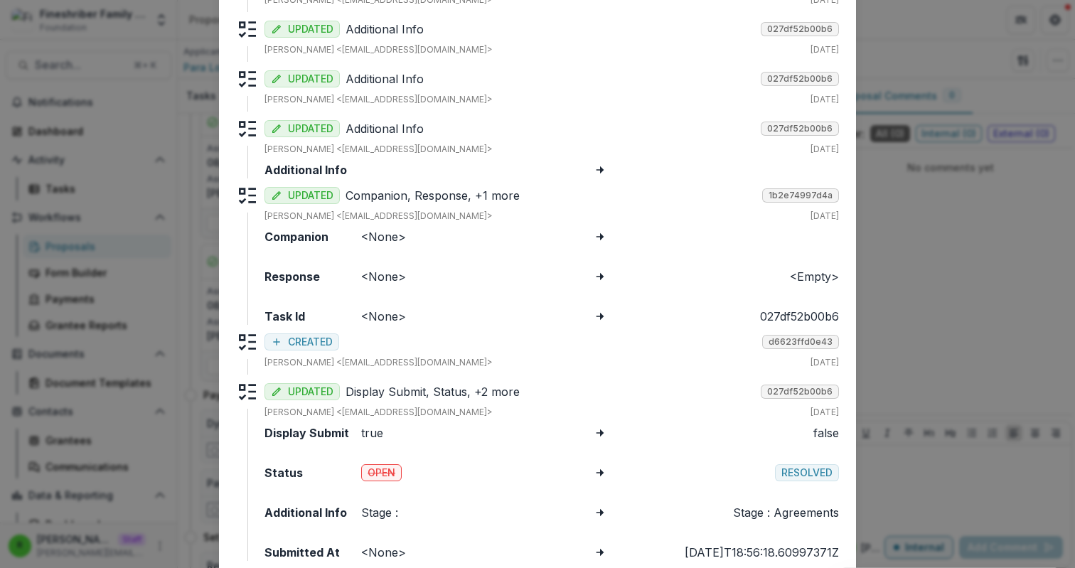
click at [455, 87] on p "Additional Info" at bounding box center [551, 78] width 410 height 17
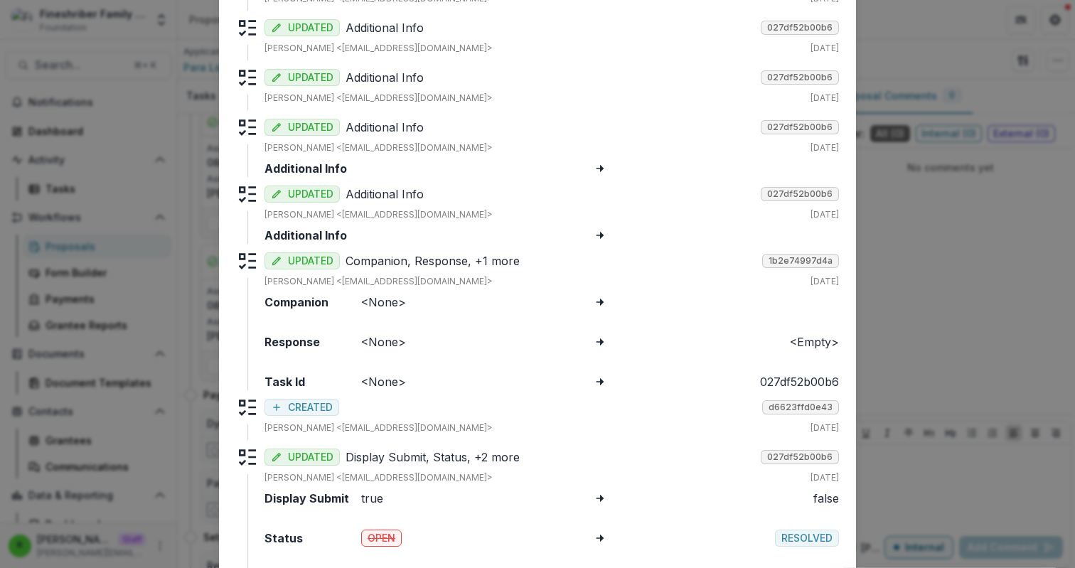
click at [455, 87] on div "UPDATED Additional Info 027df52b00b6 Beth Tigay <btigay@fineshriber.org> Aug 25…" at bounding box center [552, 85] width 575 height 38
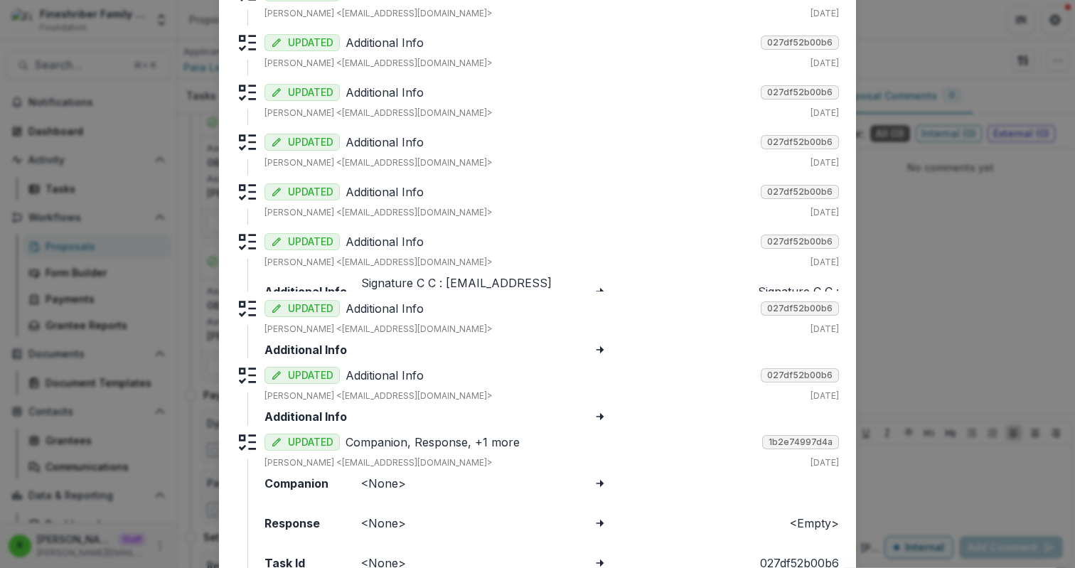
scroll to position [3700, 0]
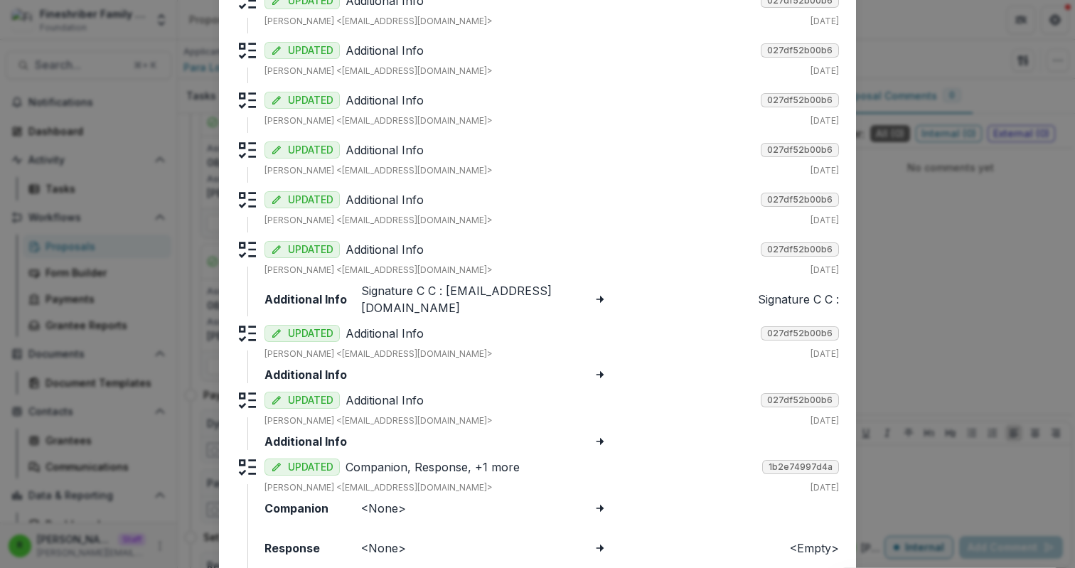
click at [448, 181] on div "UPDATED Additional Info 027df52b00b6 Beth Tigay <btigay@fineshriber.org> Aug 25…" at bounding box center [552, 161] width 575 height 44
click at [449, 196] on p "Additional Info" at bounding box center [551, 199] width 410 height 17
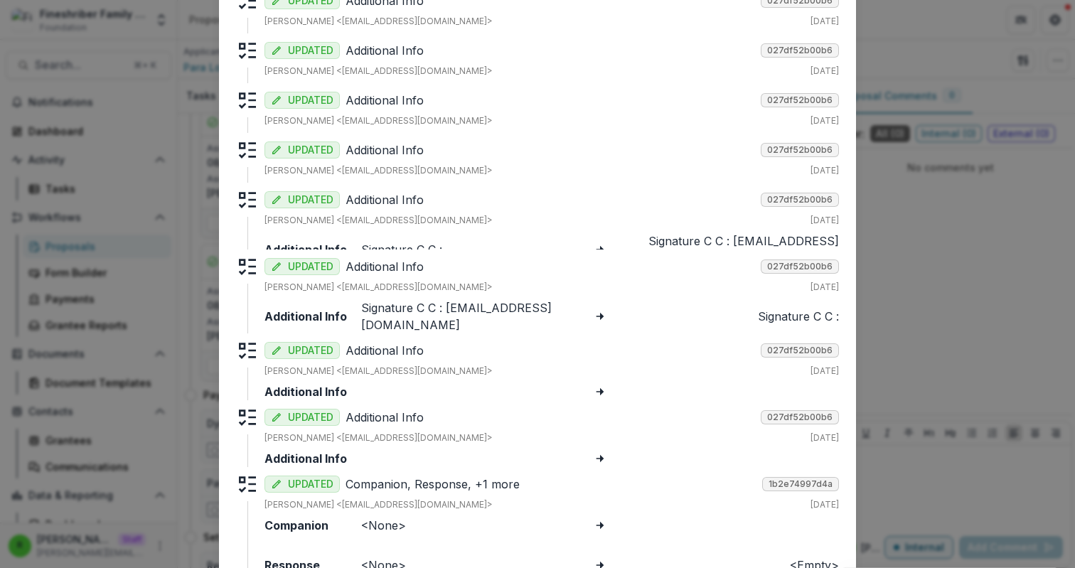
click at [456, 163] on div "UPDATED Additional Info 027df52b00b6 Beth Tigay <btigay@fineshriber.org> Aug 25…" at bounding box center [552, 158] width 575 height 38
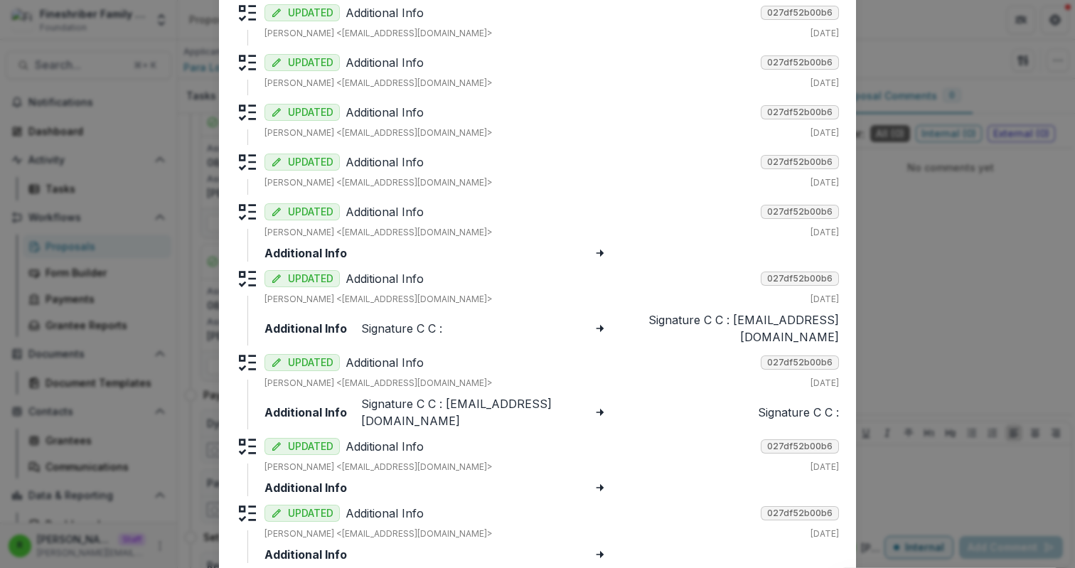
scroll to position [3633, 0]
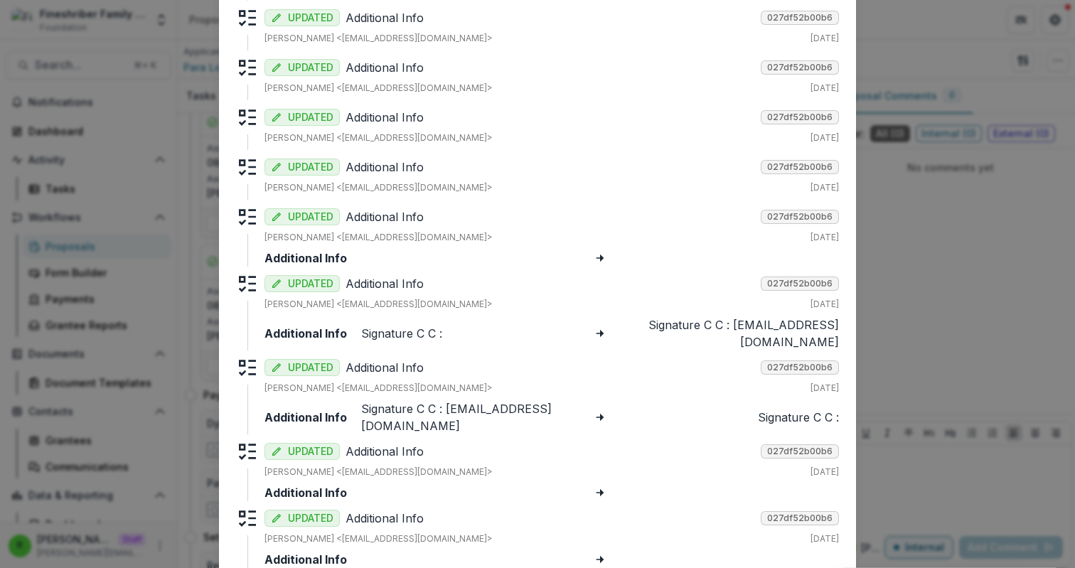
click at [449, 166] on p "Additional Info" at bounding box center [551, 167] width 410 height 17
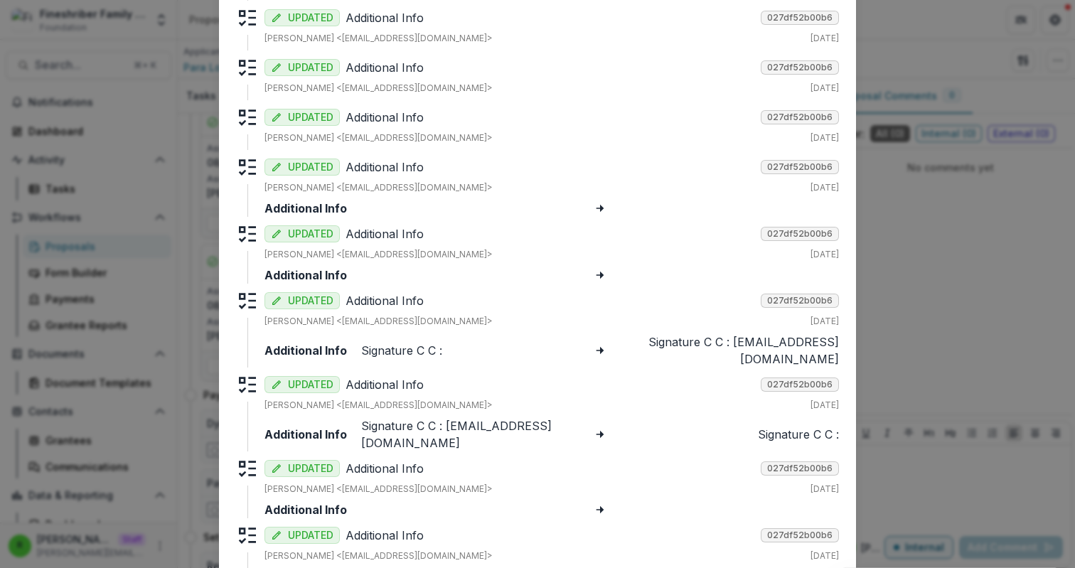
click at [450, 109] on p "Additional Info" at bounding box center [551, 117] width 410 height 17
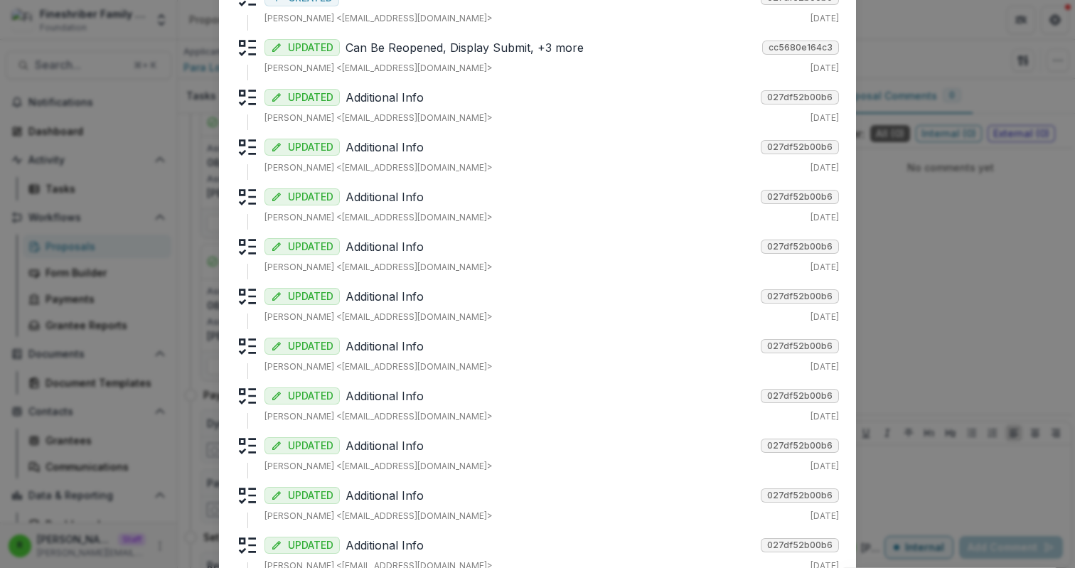
scroll to position [1298, 0]
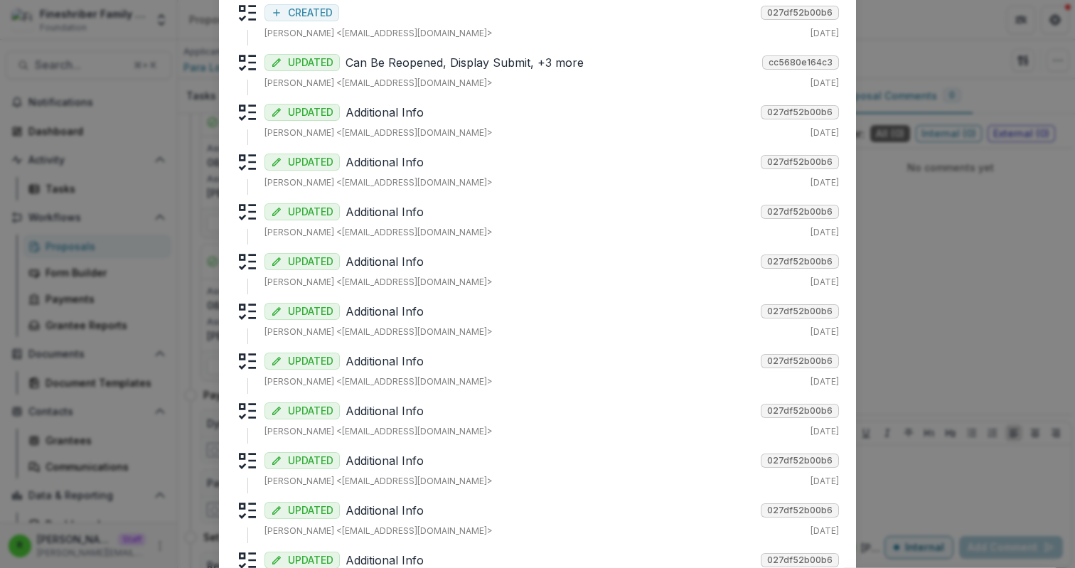
click at [450, 108] on p "Additional Info" at bounding box center [551, 112] width 410 height 17
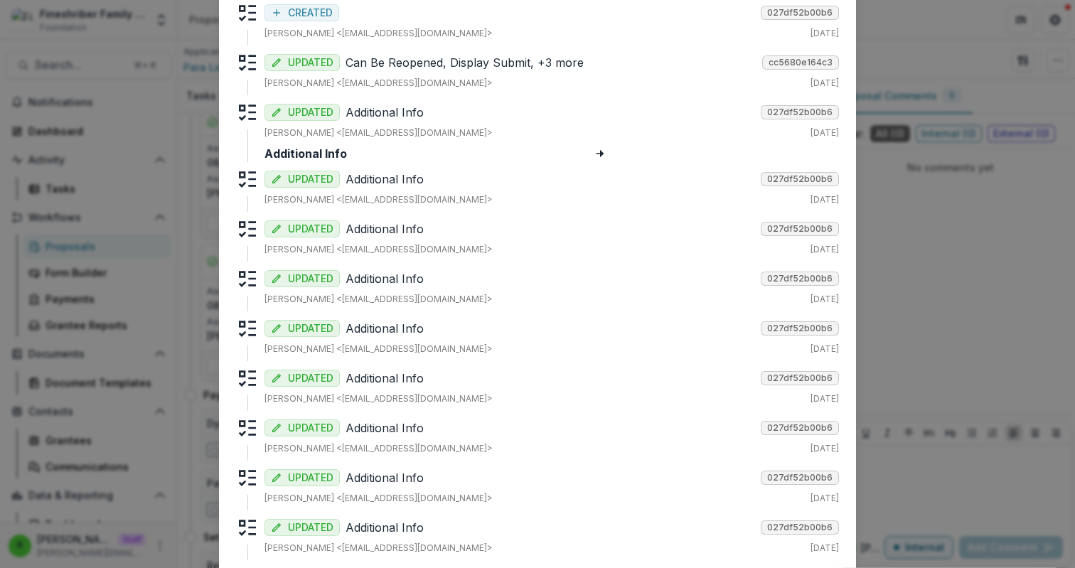
click at [458, 77] on div "Beth Tigay <btigay@fineshriber.org> Aug 25, 2025" at bounding box center [552, 83] width 575 height 13
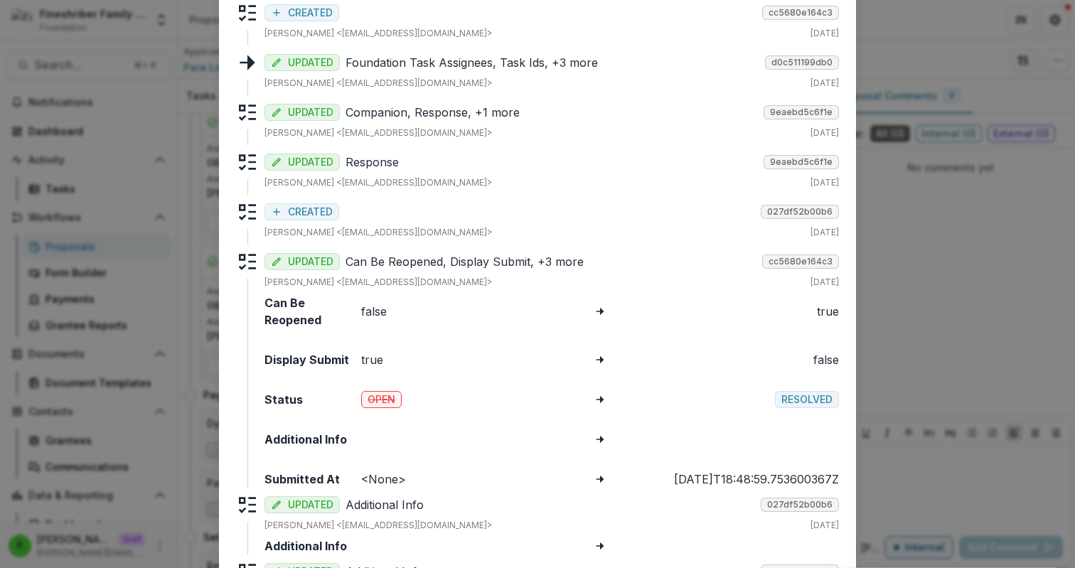
scroll to position [1098, 0]
click at [484, 165] on p "Response" at bounding box center [552, 163] width 412 height 17
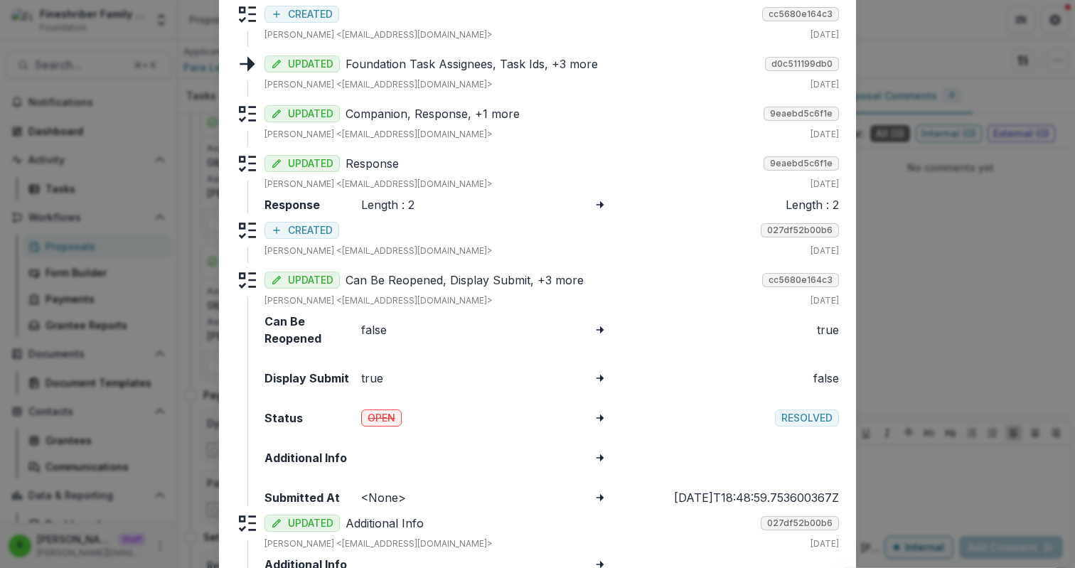
click at [507, 116] on p "Companion, Response, +1 more" at bounding box center [552, 113] width 412 height 17
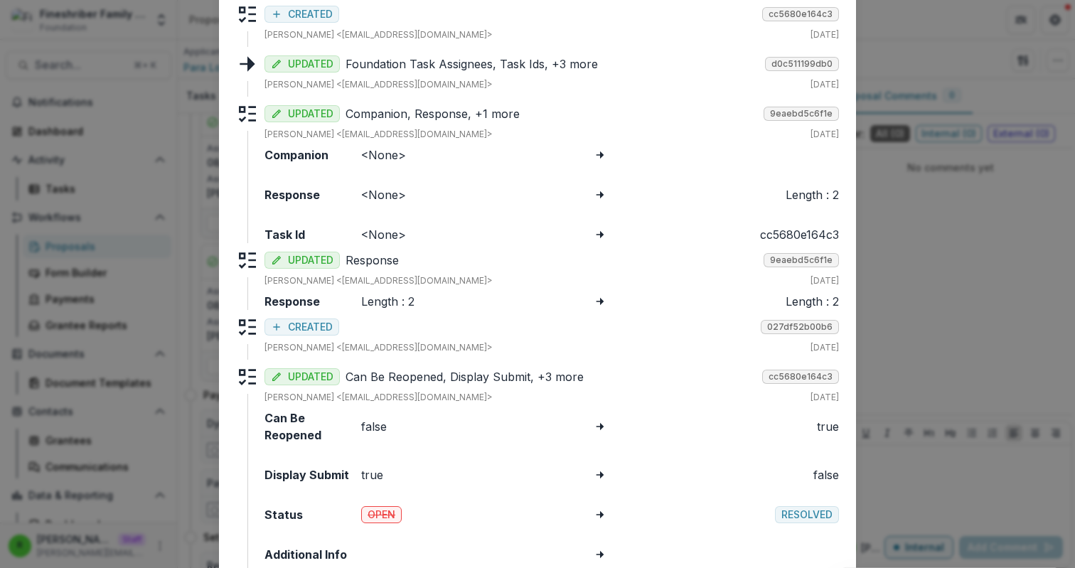
click at [529, 82] on div "Beth Tigay <btigay@fineshriber.org> Aug 25, 2025" at bounding box center [552, 84] width 575 height 13
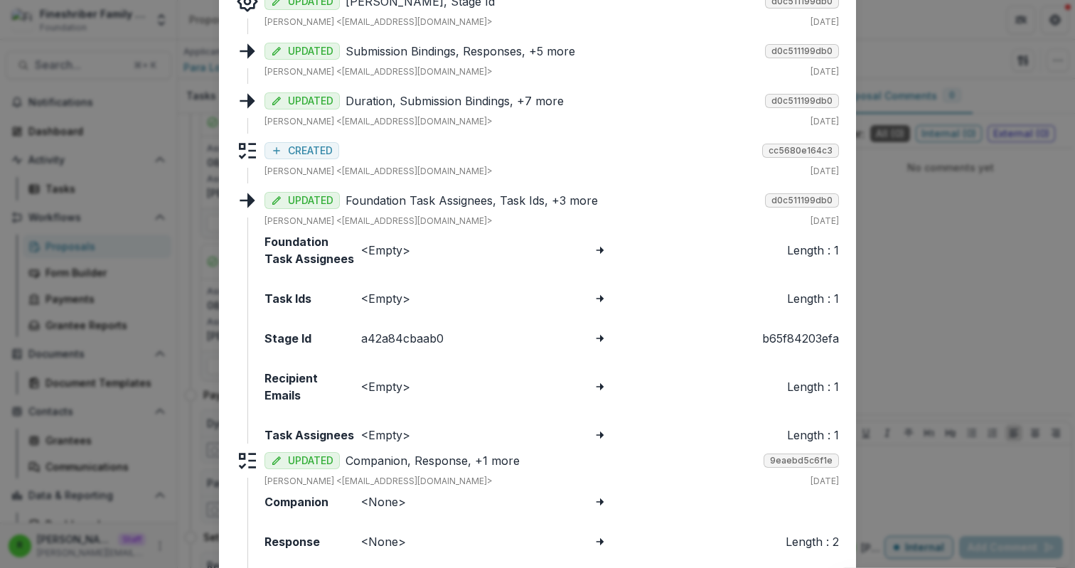
scroll to position [951, 0]
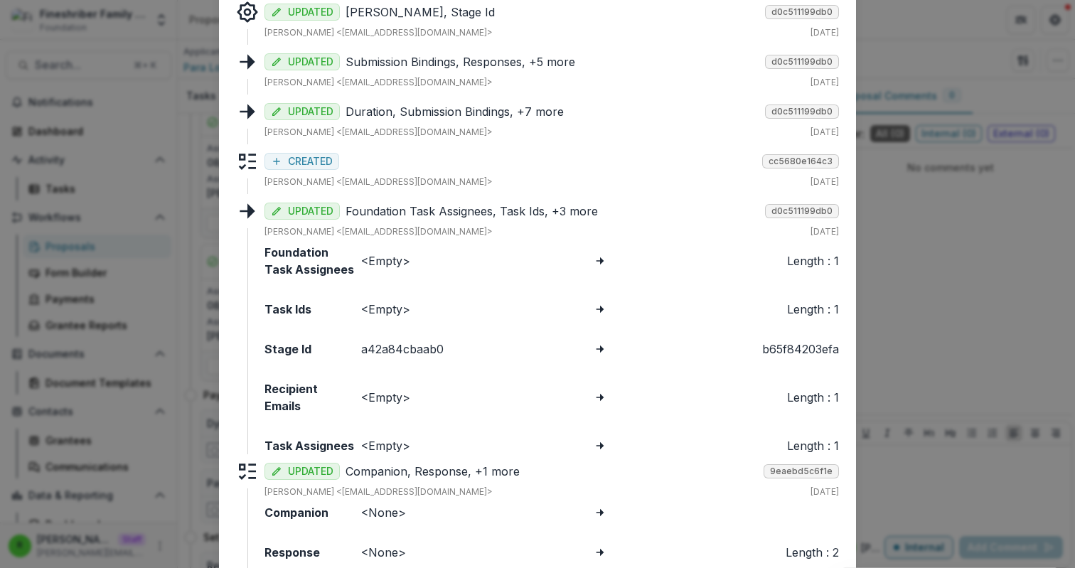
click at [491, 115] on p "Duration, Submission Bindings, +7 more" at bounding box center [553, 111] width 414 height 17
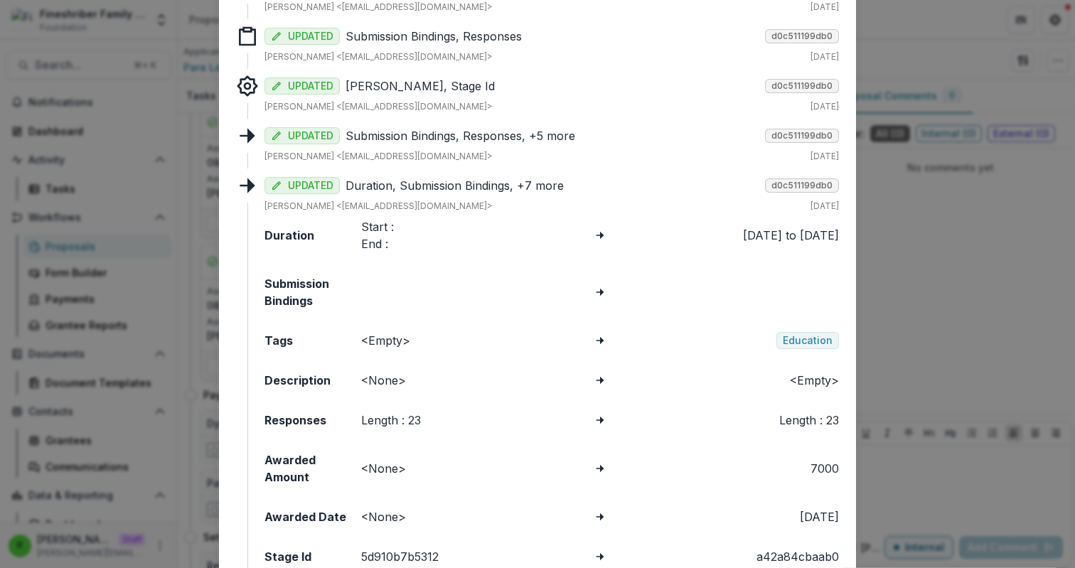
scroll to position [870, 0]
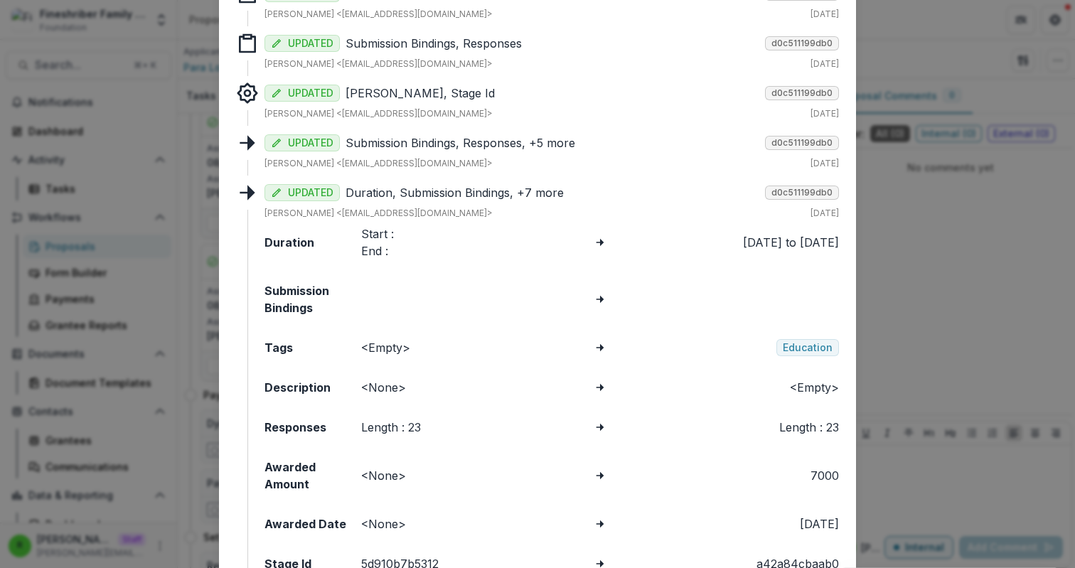
click at [493, 146] on p "Submission Bindings, Responses, +5 more" at bounding box center [553, 142] width 414 height 17
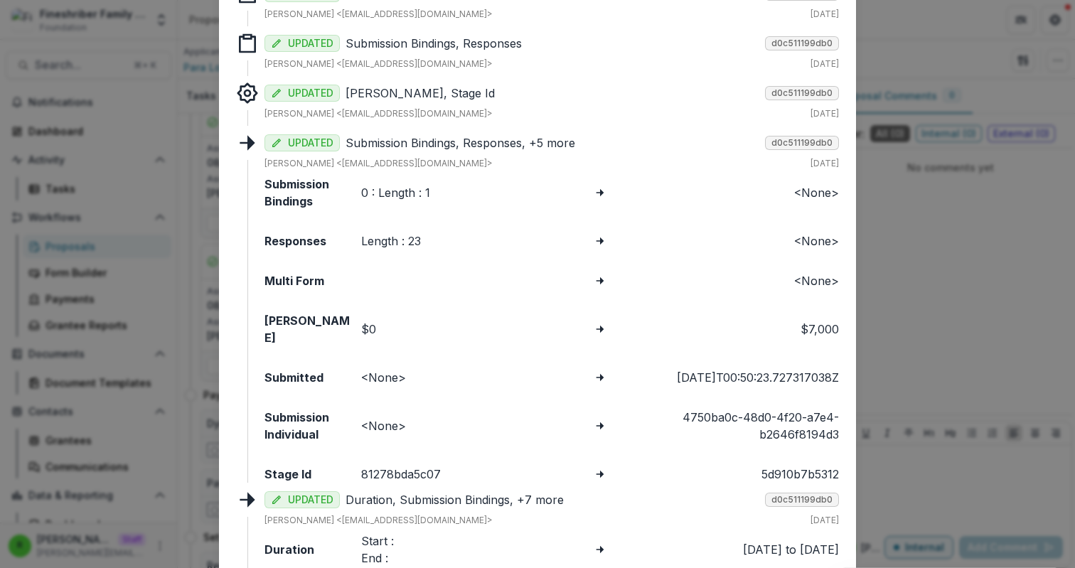
click at [487, 97] on p "Grant Amount, Stage Id" at bounding box center [553, 93] width 414 height 17
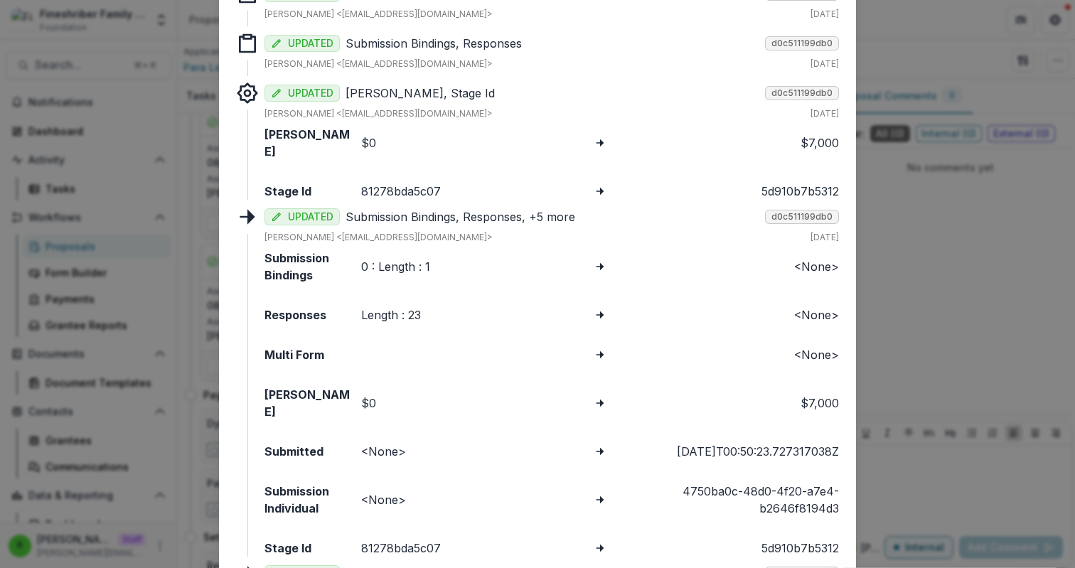
click at [471, 53] on div "UPDATED Submission Bindings, Responses d0c511199db0 Elizabeth Pierce <epierce@p…" at bounding box center [552, 51] width 575 height 38
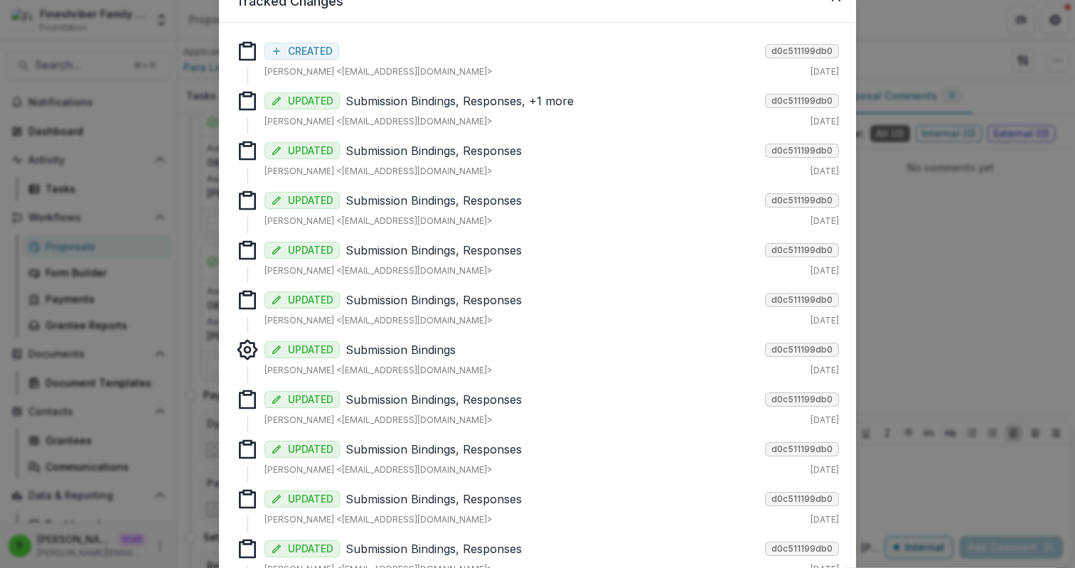
scroll to position [70, 0]
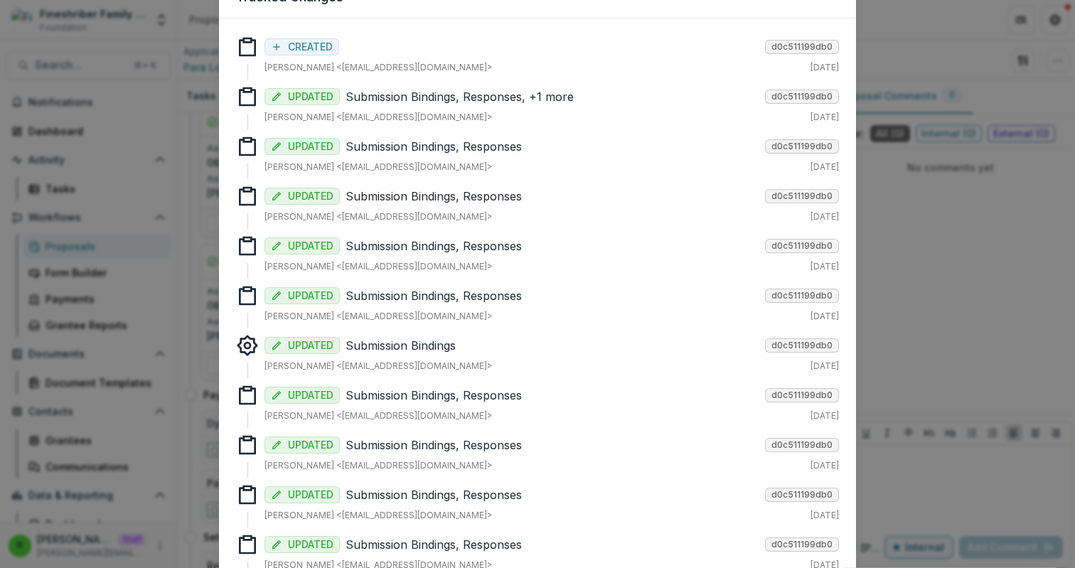
click at [449, 356] on div "UPDATED Submission Bindings d0c511199db0 Elizabeth Pierce <epierce@paralosninos…" at bounding box center [552, 353] width 575 height 38
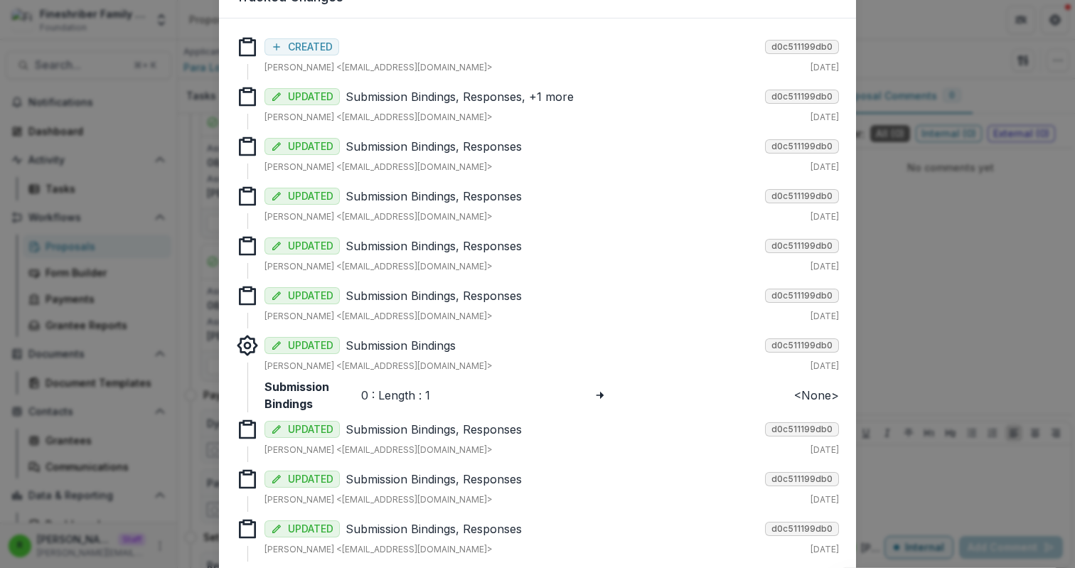
click at [503, 304] on div "UPDATED Submission Bindings, Responses d0c511199db0 Elizabeth Pierce <epierce@p…" at bounding box center [552, 303] width 575 height 38
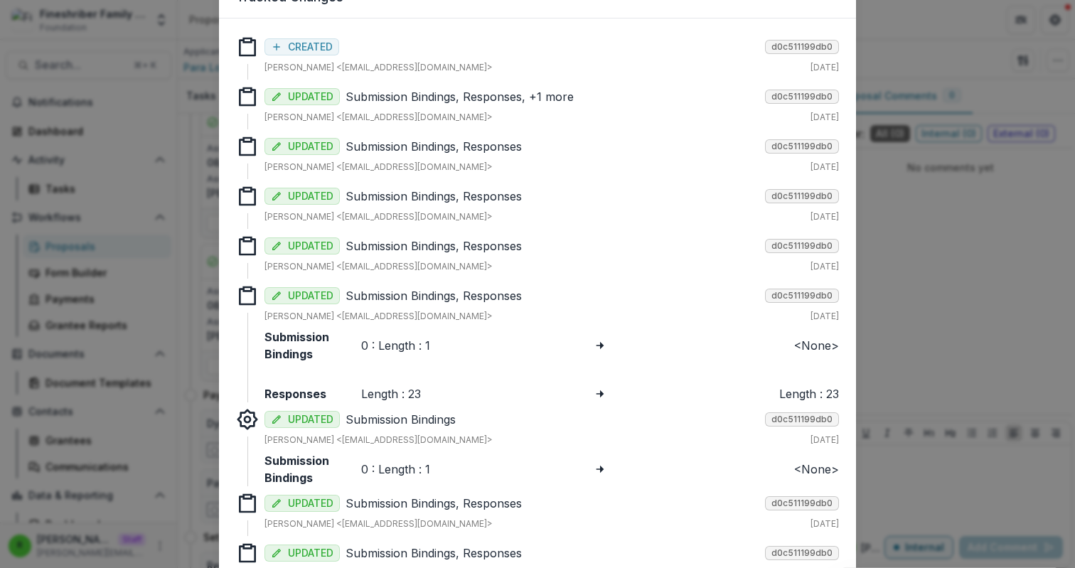
click at [529, 269] on div "Elizabeth Pierce <epierce@paralosninos.org> Aug 22, 2025" at bounding box center [552, 266] width 575 height 13
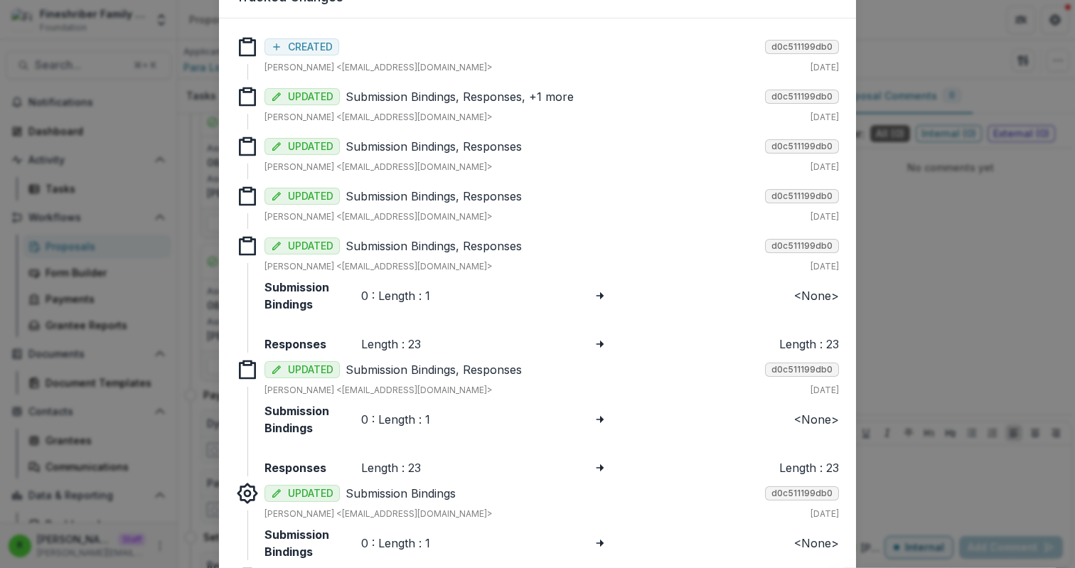
click at [534, 226] on div "UPDATED Submission Bindings, Responses d0c511199db0 Elizabeth Pierce <epierce@p…" at bounding box center [552, 207] width 575 height 44
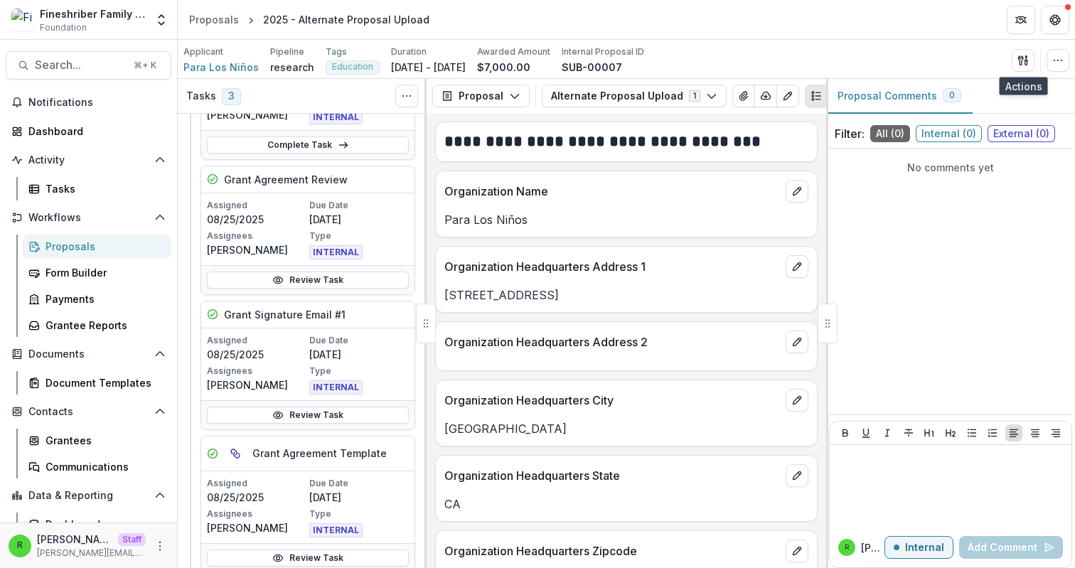
scroll to position [0, 0]
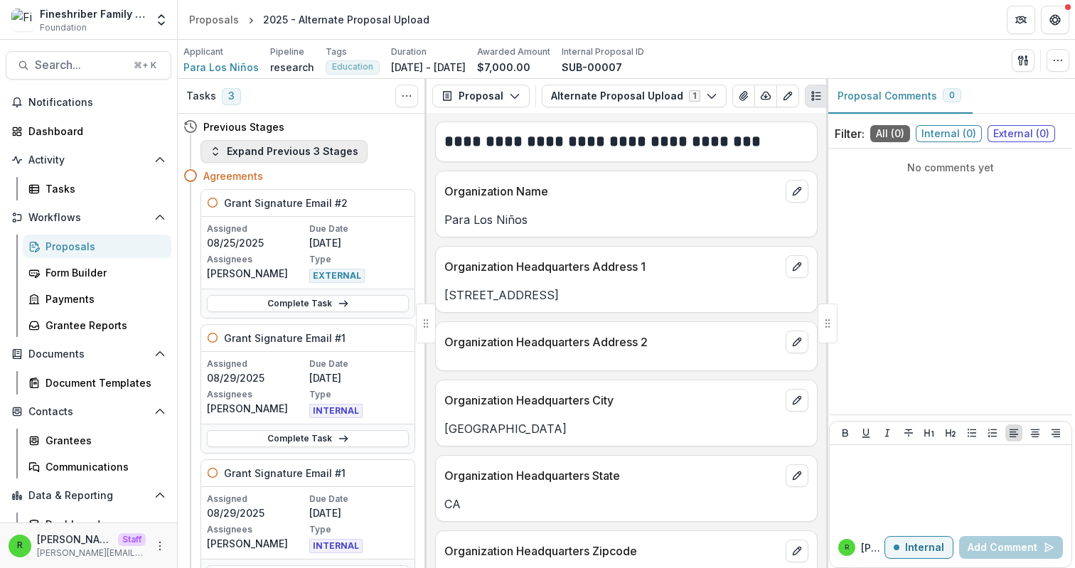
click at [296, 156] on button "Expand Previous 3 Stages" at bounding box center [284, 151] width 167 height 23
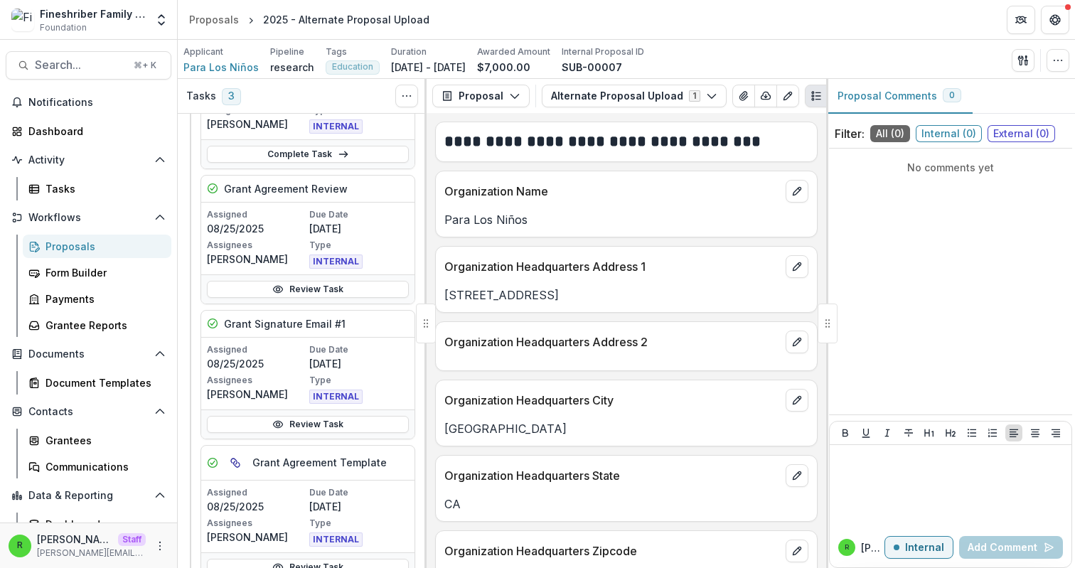
scroll to position [832, 0]
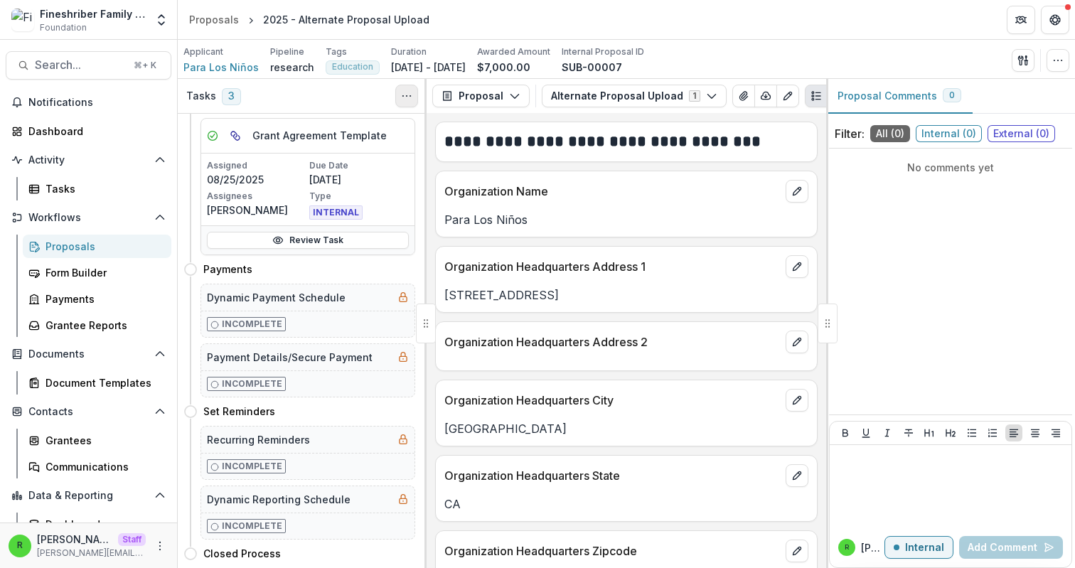
click at [400, 92] on button "Toggle View Cancelled Tasks" at bounding box center [406, 96] width 23 height 23
click at [441, 117] on button "Show Cancelled Tasks" at bounding box center [475, 128] width 152 height 23
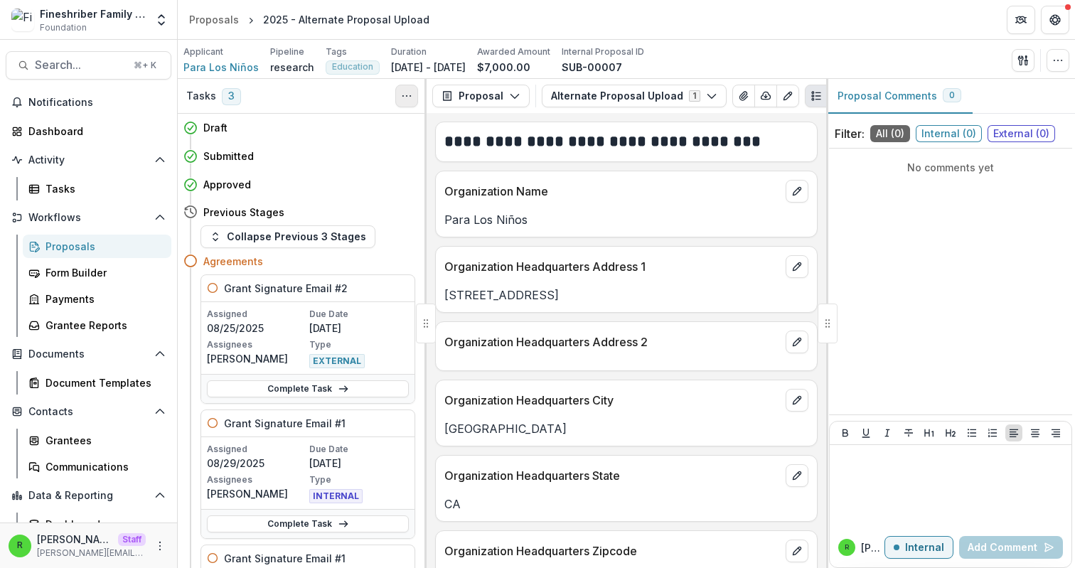
click at [399, 92] on button "Toggle View Cancelled Tasks" at bounding box center [406, 96] width 23 height 23
click at [449, 124] on button "Hide Cancelled Tasks" at bounding box center [475, 128] width 152 height 23
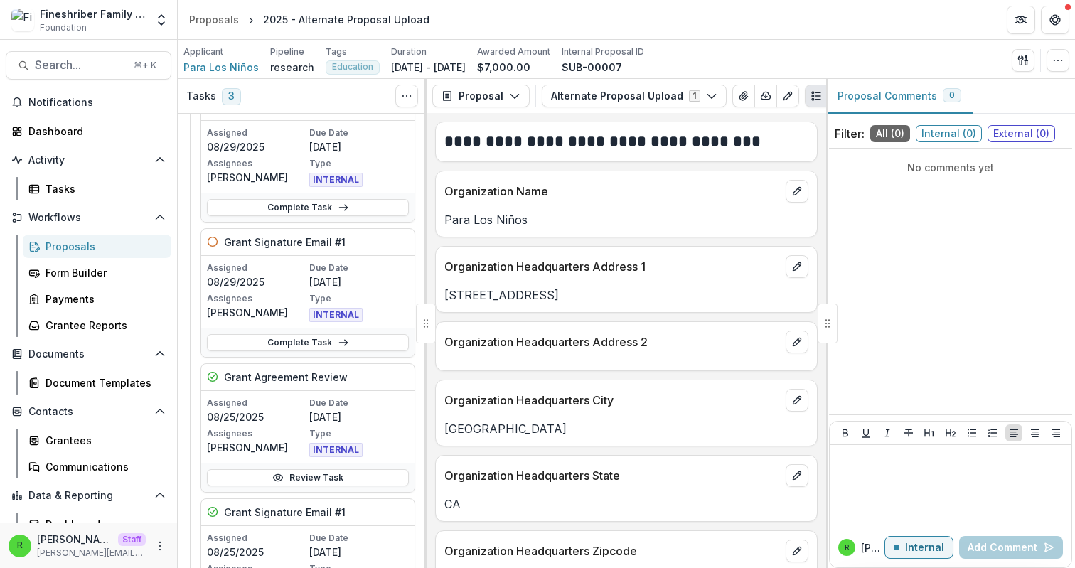
scroll to position [149, 0]
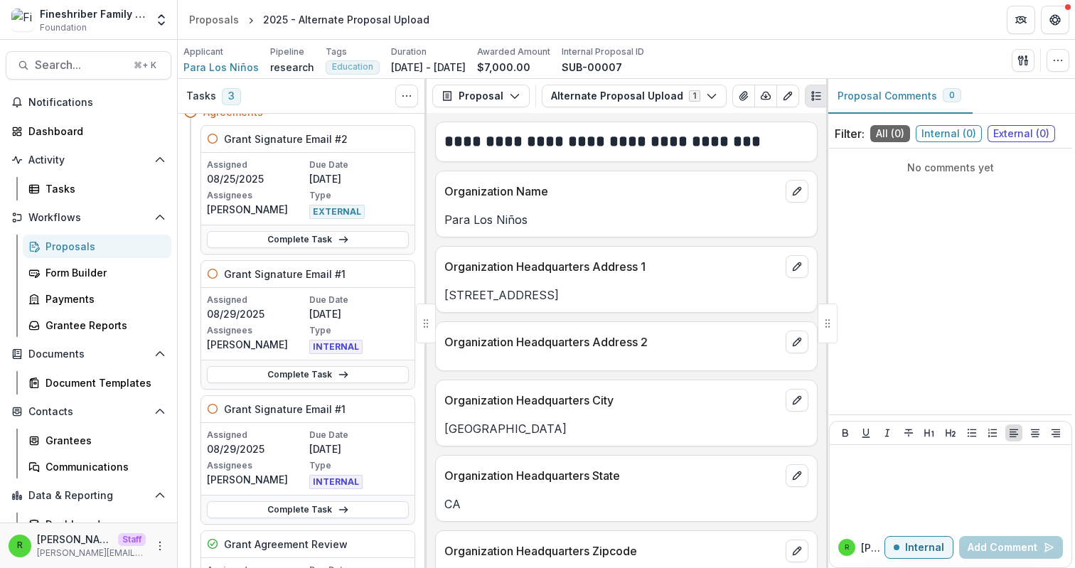
click at [289, 519] on div "Complete Task" at bounding box center [307, 509] width 213 height 29
click at [287, 508] on link "Complete Task" at bounding box center [308, 509] width 202 height 17
click at [282, 376] on link "Complete Task" at bounding box center [308, 374] width 202 height 17
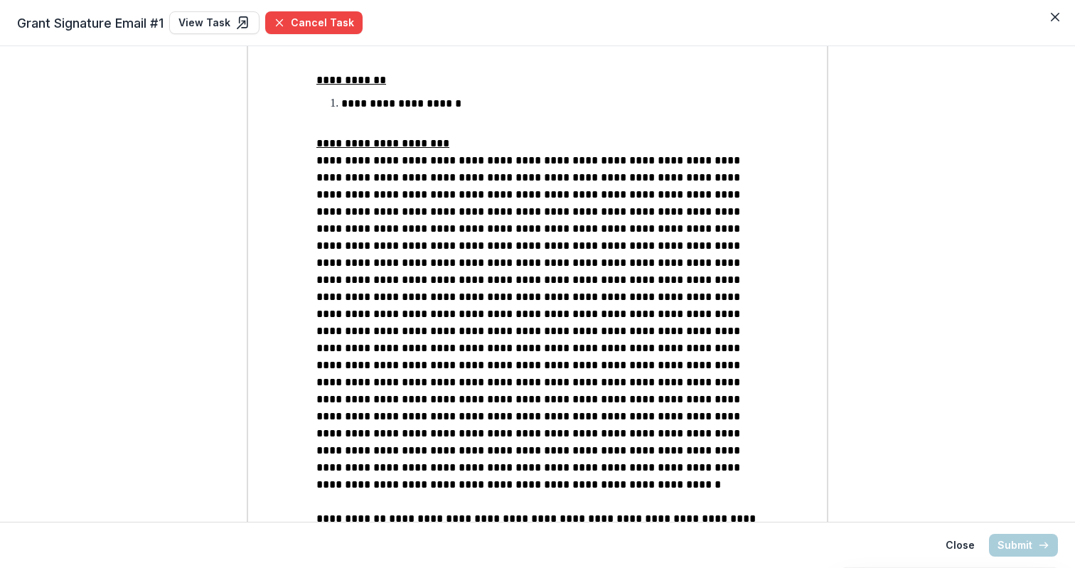
scroll to position [1074, 0]
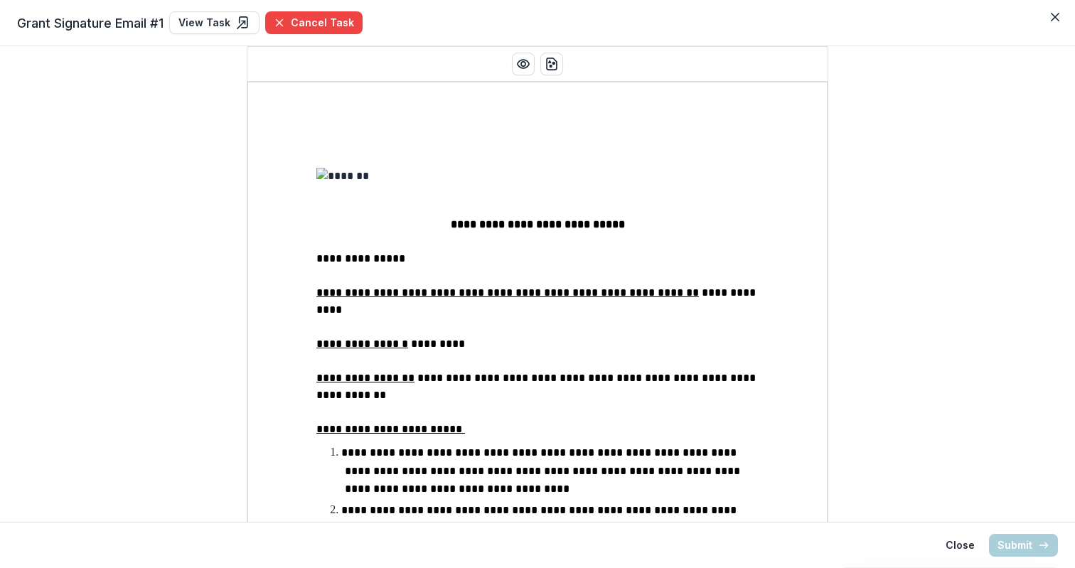
scroll to position [1074, 0]
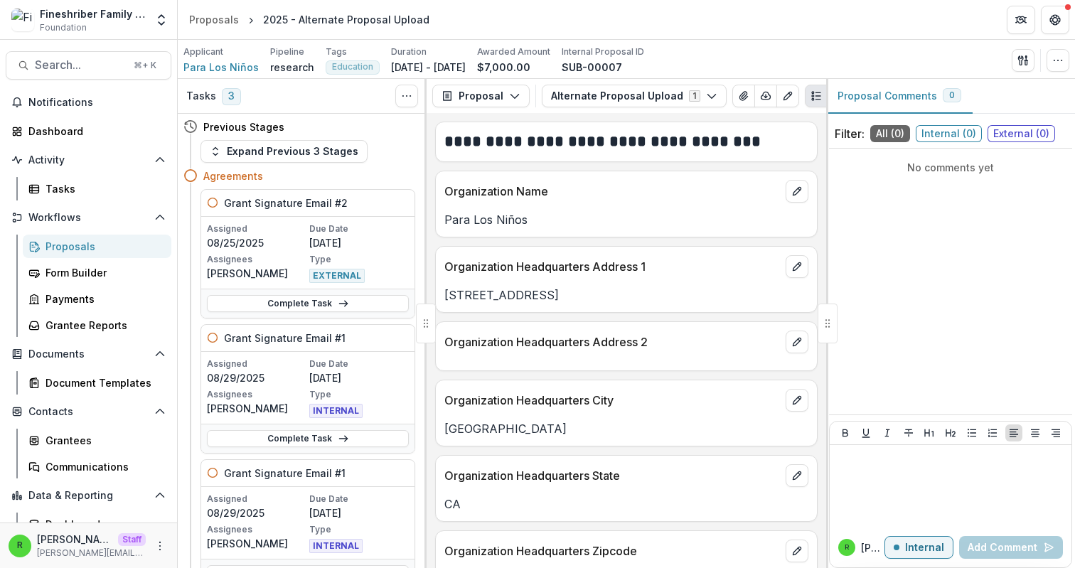
scroll to position [13, 0]
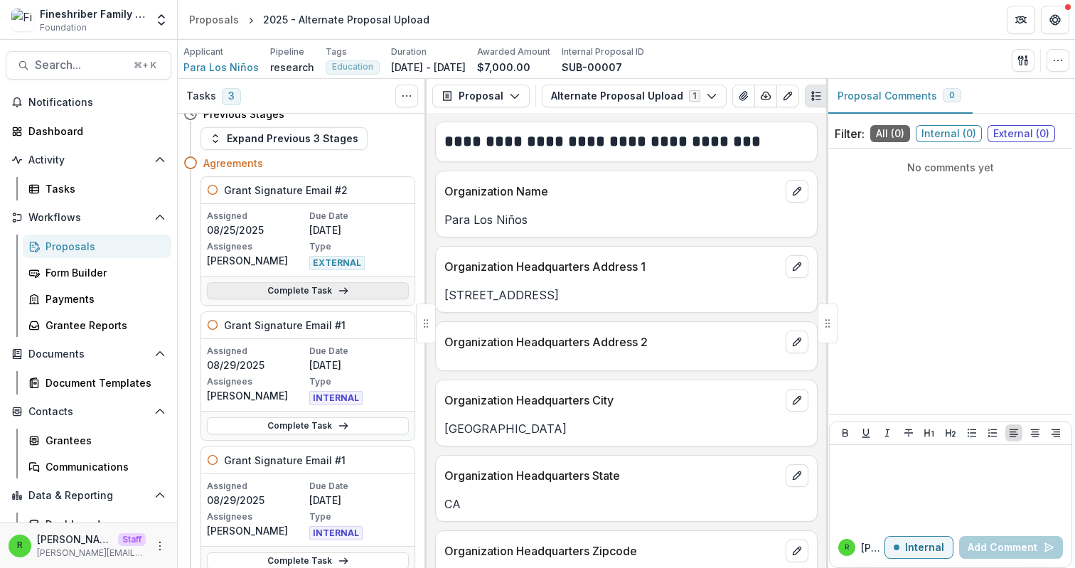
click at [261, 287] on link "Complete Task" at bounding box center [308, 290] width 202 height 17
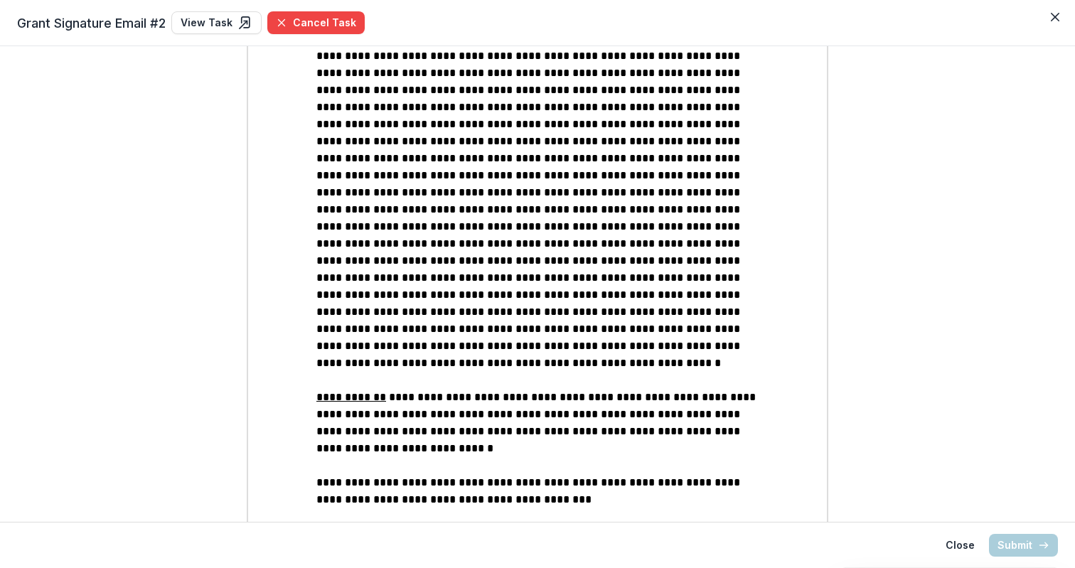
scroll to position [1094, 0]
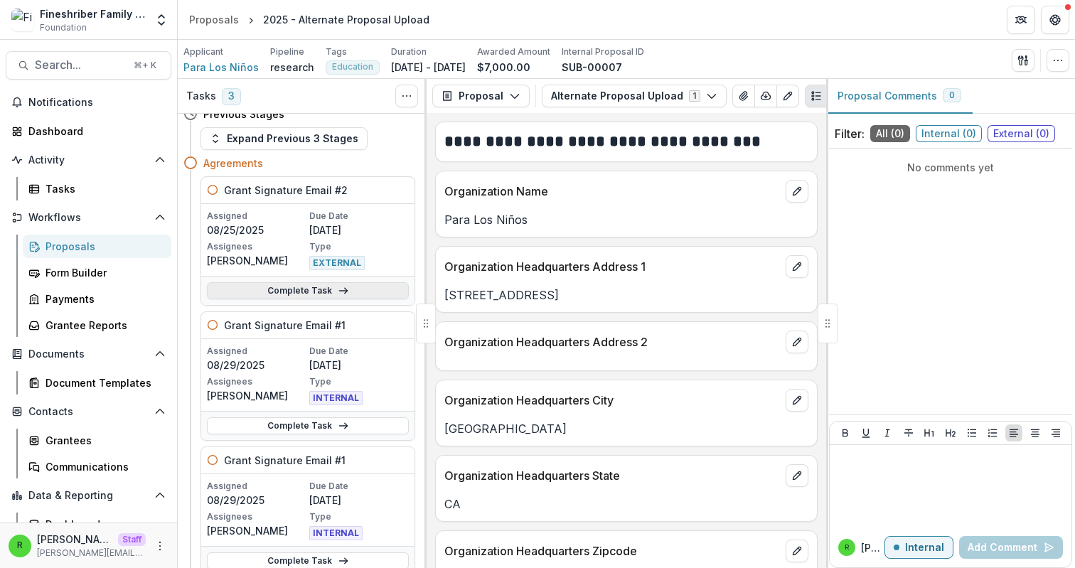
click at [342, 294] on icon at bounding box center [343, 290] width 11 height 11
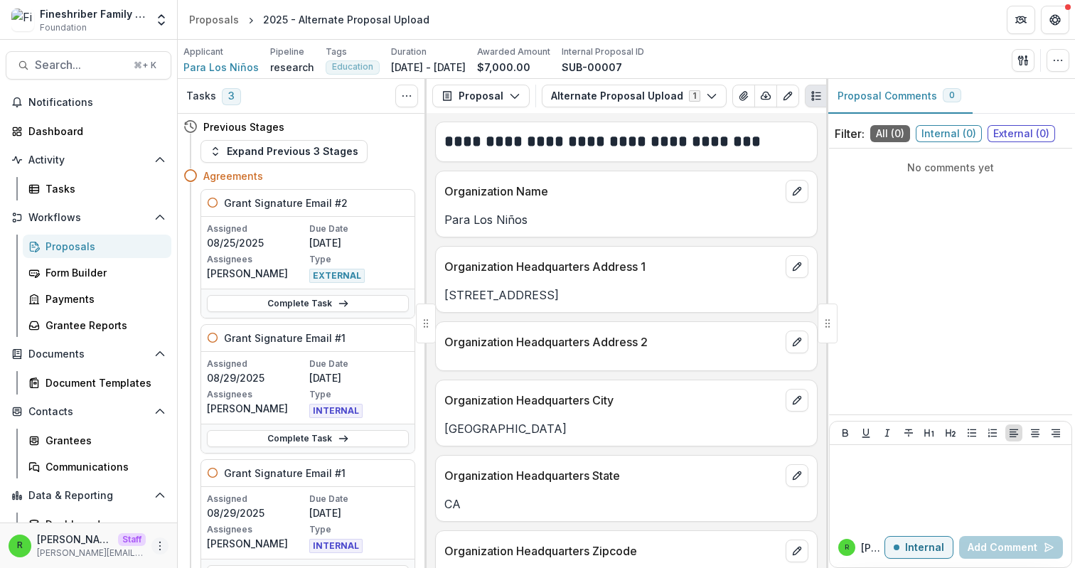
click at [157, 545] on icon "More" at bounding box center [159, 545] width 11 height 11
click at [225, 520] on link "User Settings" at bounding box center [249, 515] width 152 height 23
click at [223, 68] on span "Para Los Niños" at bounding box center [220, 67] width 75 height 15
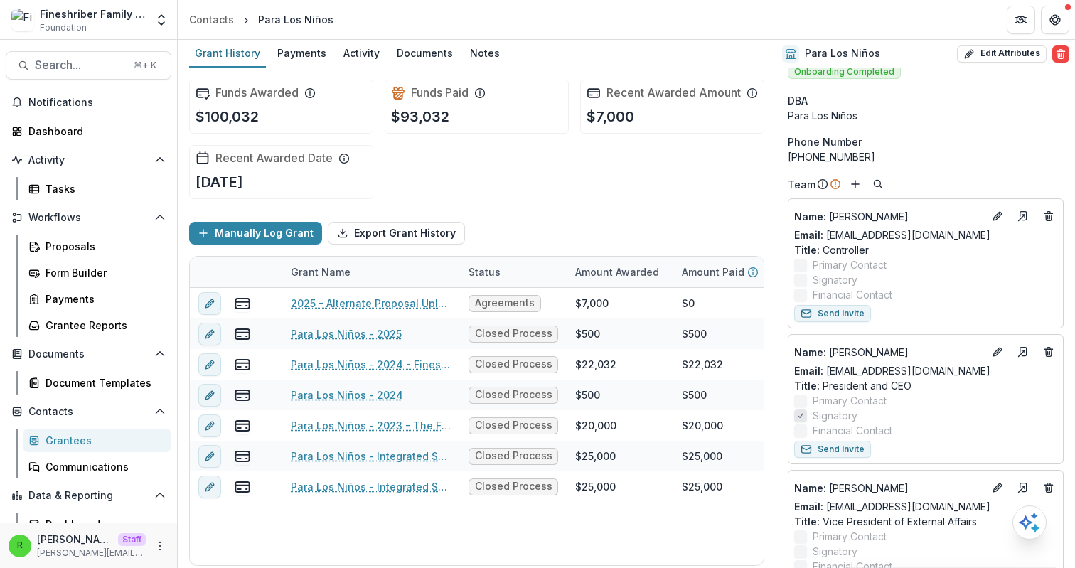
scroll to position [19, 0]
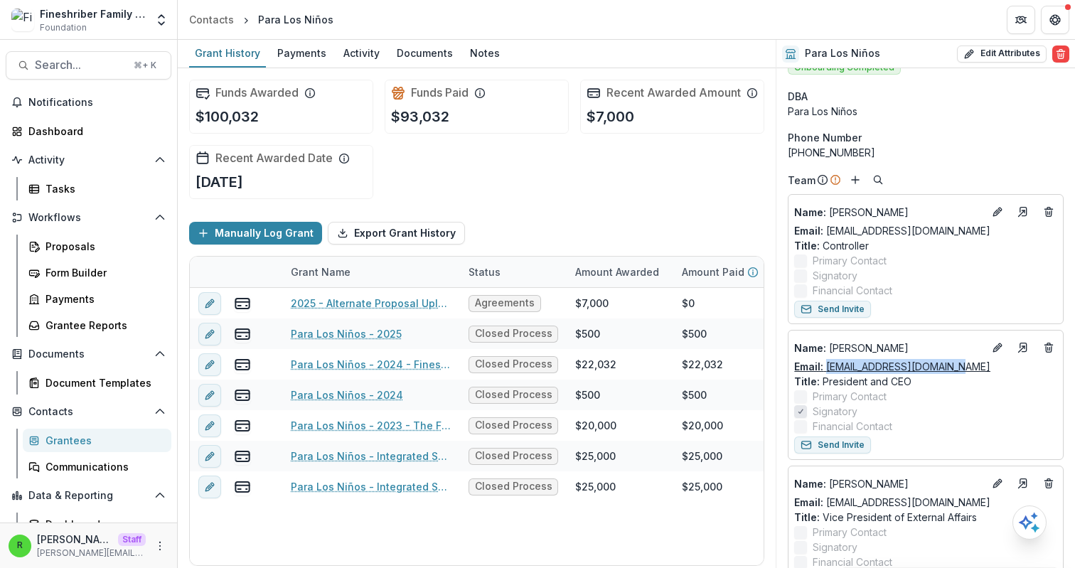
drag, startPoint x: 963, startPoint y: 365, endPoint x: 828, endPoint y: 361, distance: 134.5
click at [828, 361] on div "Email: [EMAIL_ADDRESS][DOMAIN_NAME]" at bounding box center [925, 366] width 263 height 15
copy link "[EMAIL_ADDRESS][DOMAIN_NAME]"
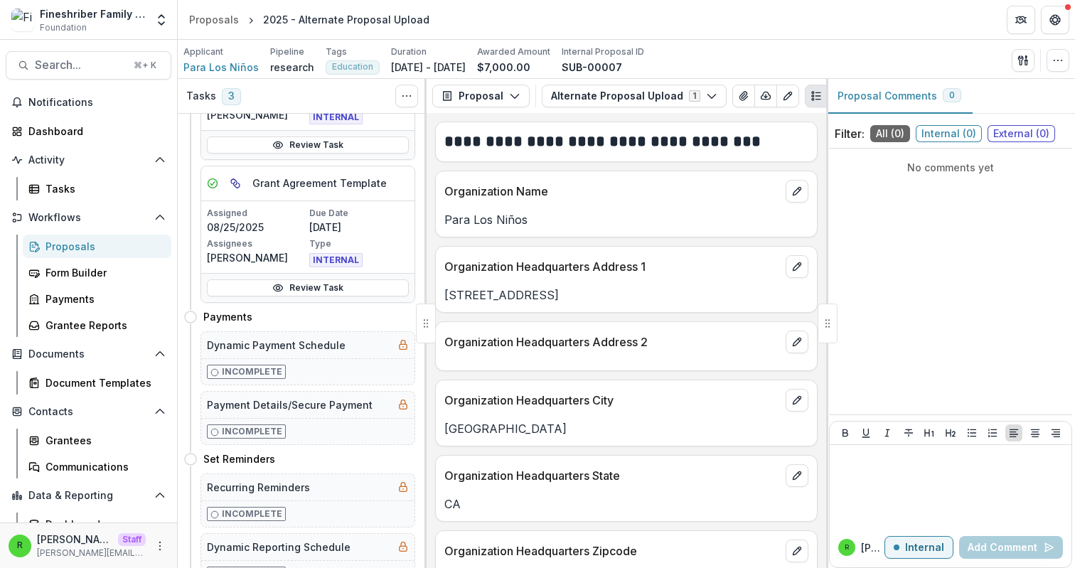
scroll to position [747, 0]
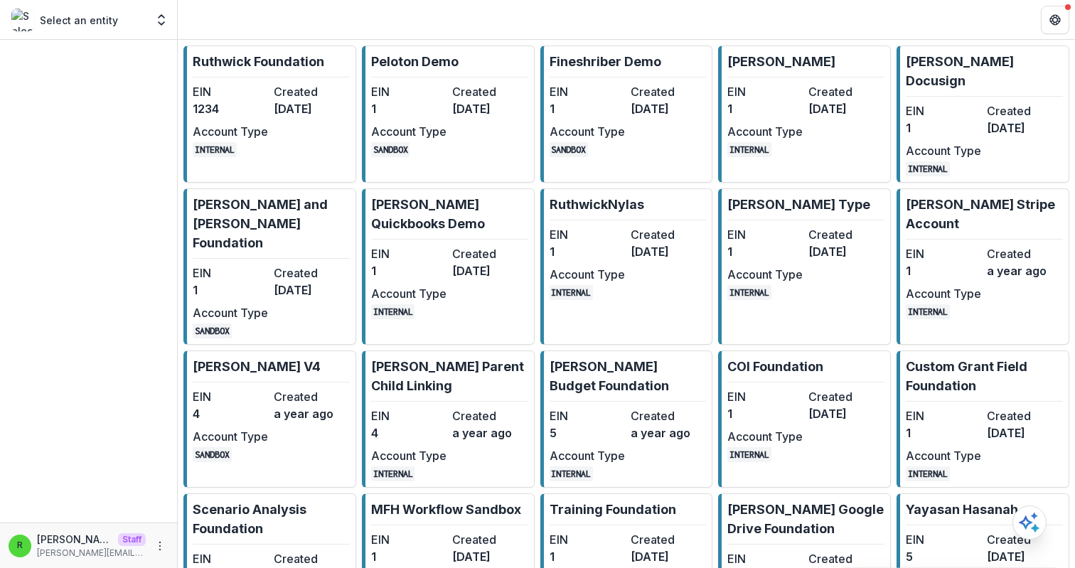
click at [311, 80] on link "[PERSON_NAME] Foundation EIN 1234 Created [DATE] Account Type INTERNAL" at bounding box center [269, 114] width 173 height 137
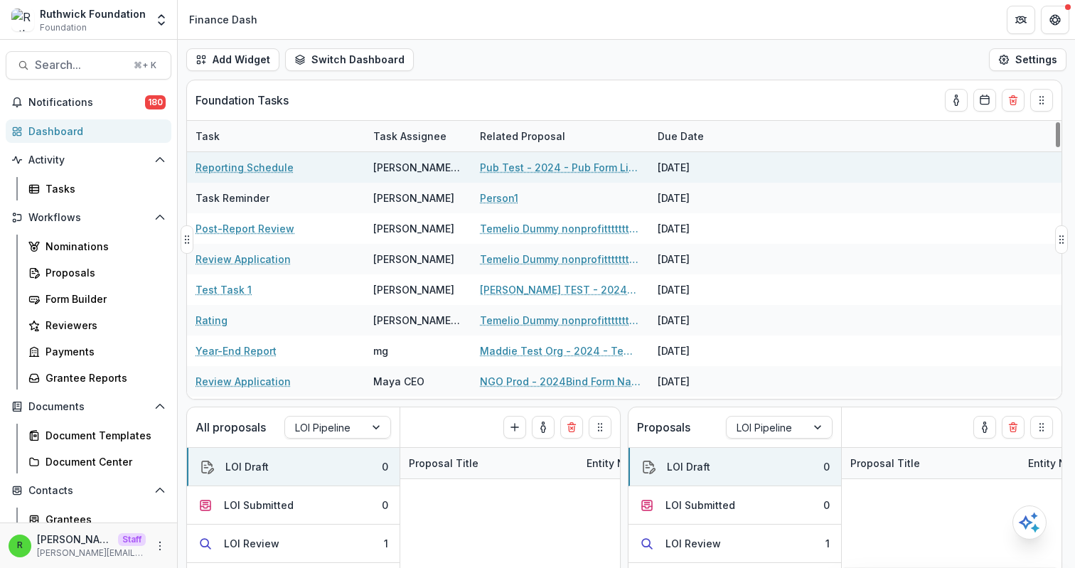
click at [568, 159] on div "Pub Test - 2024 - Pub Form Link Test" at bounding box center [560, 167] width 161 height 31
click at [568, 163] on link "Pub Test - 2024 - Pub Form Link Test" at bounding box center [560, 167] width 161 height 15
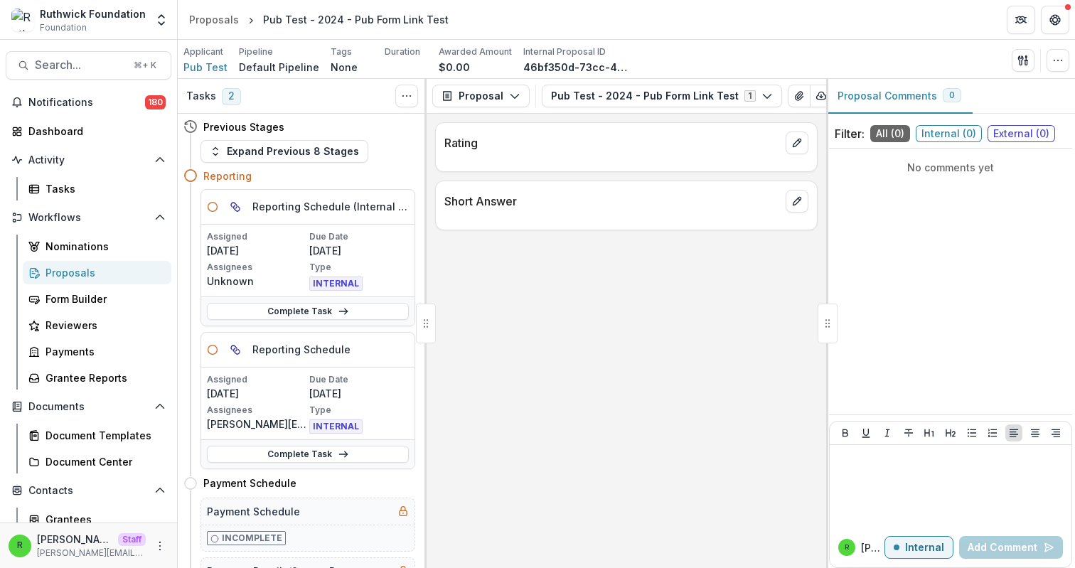
click at [635, 235] on div "Rating Short Answer" at bounding box center [627, 341] width 400 height 454
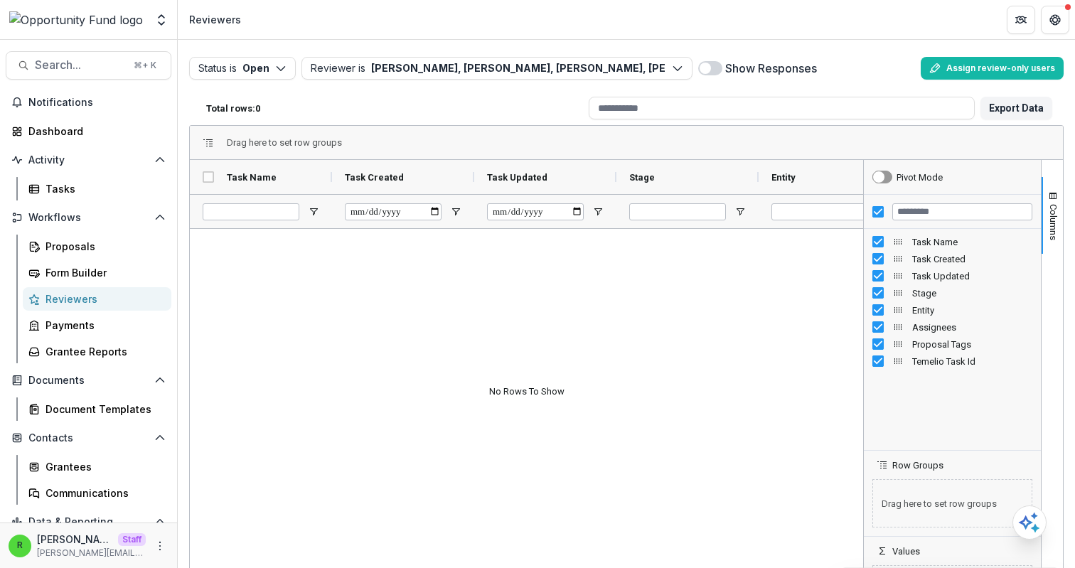
scroll to position [11, 0]
